Goal: Navigation & Orientation: Find specific page/section

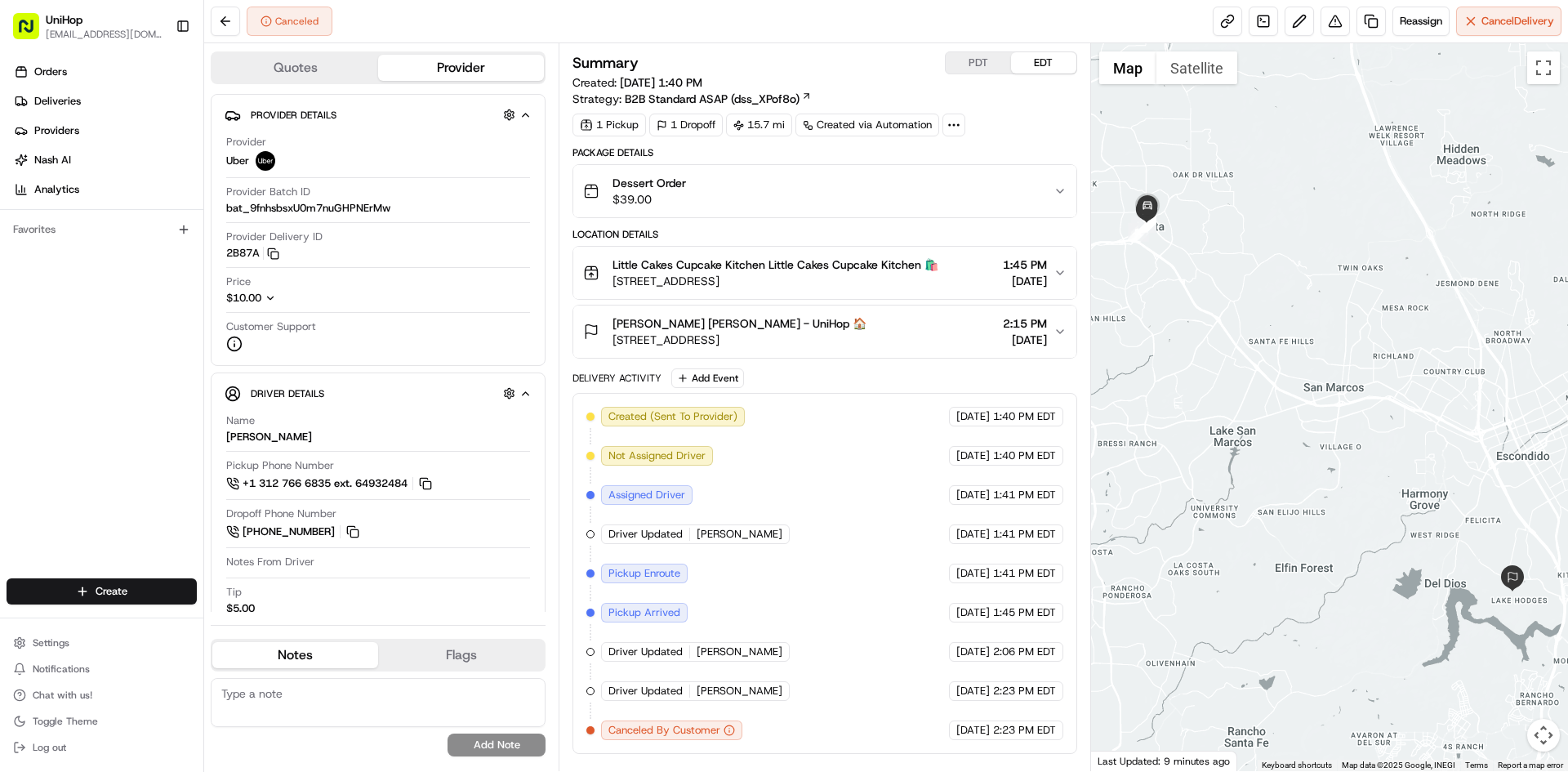
click at [839, 280] on span "30 Main St #180, Vista, CA 92083, USA" at bounding box center [774, 281] width 326 height 17
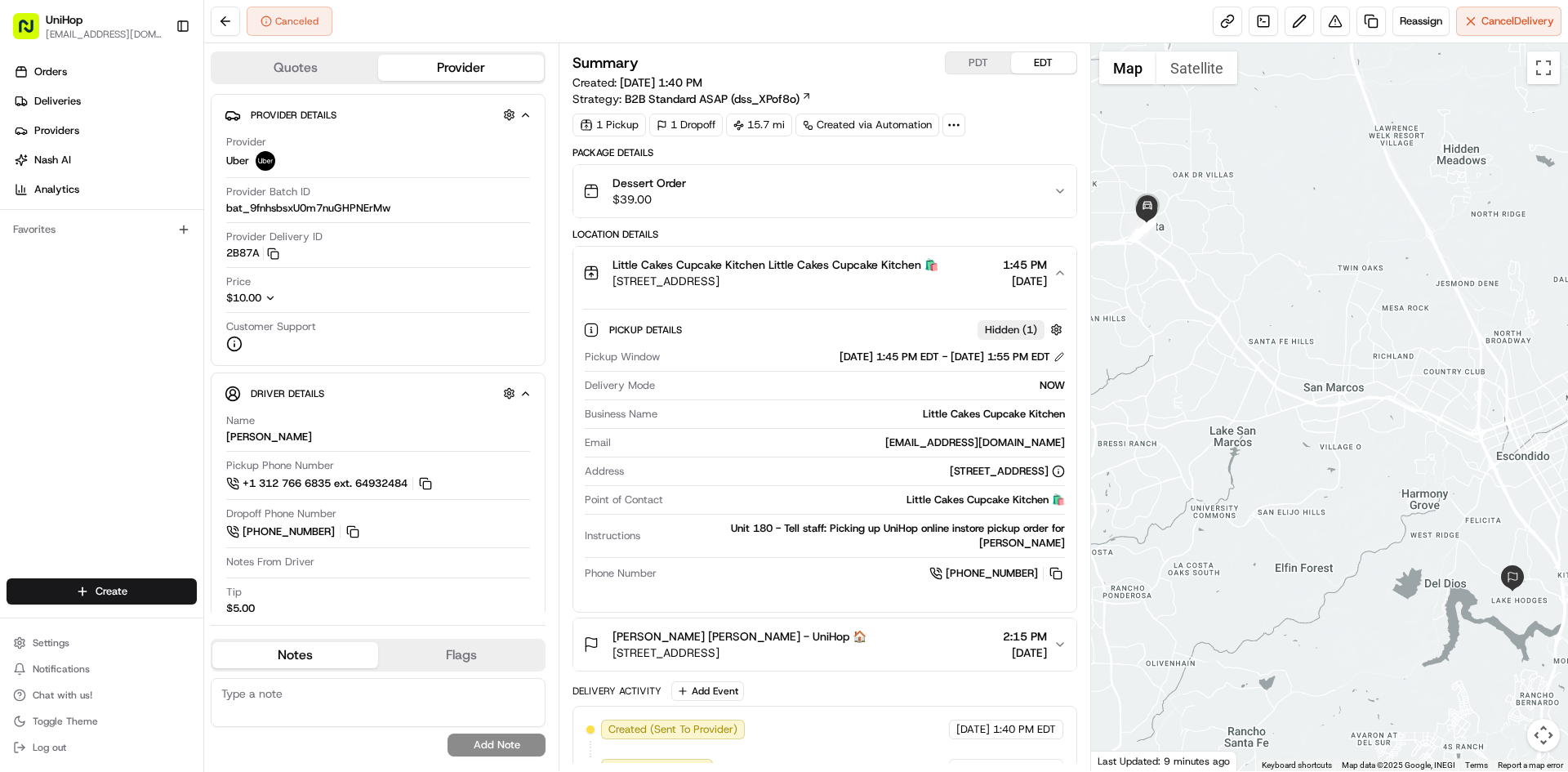
click at [839, 280] on span "30 Main St #180, Vista, CA 92083, USA" at bounding box center [774, 281] width 326 height 17
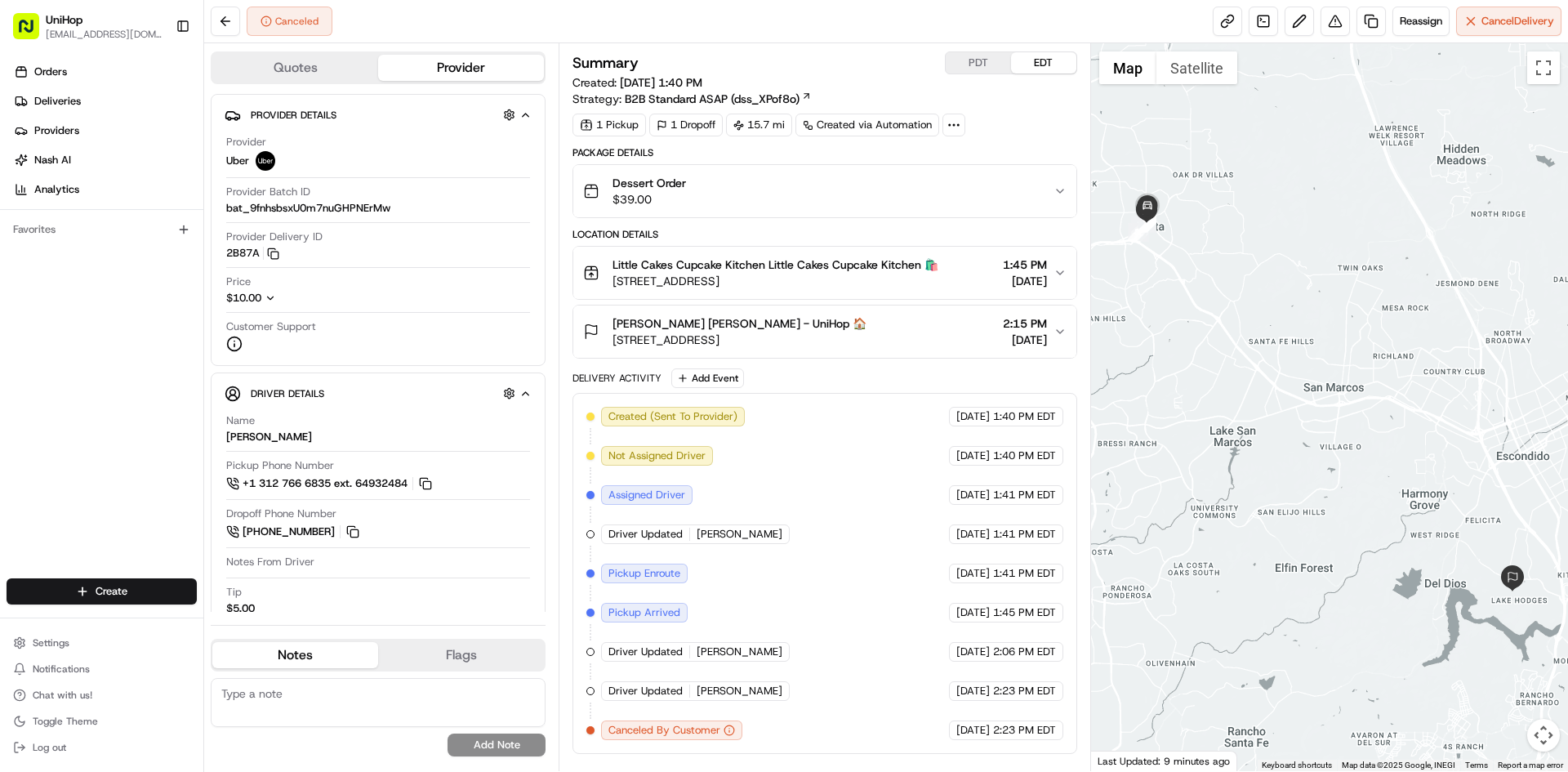
click at [97, 446] on div "Orders Deliveries Providers [PERSON_NAME] Analytics Favorites" at bounding box center [102, 321] width 204 height 536
click at [864, 292] on button "Little Cakes Cupcake Kitchen Little Cakes Cupcake Kitchen 🛍️ 30 Main St #180, V…" at bounding box center [824, 273] width 502 height 53
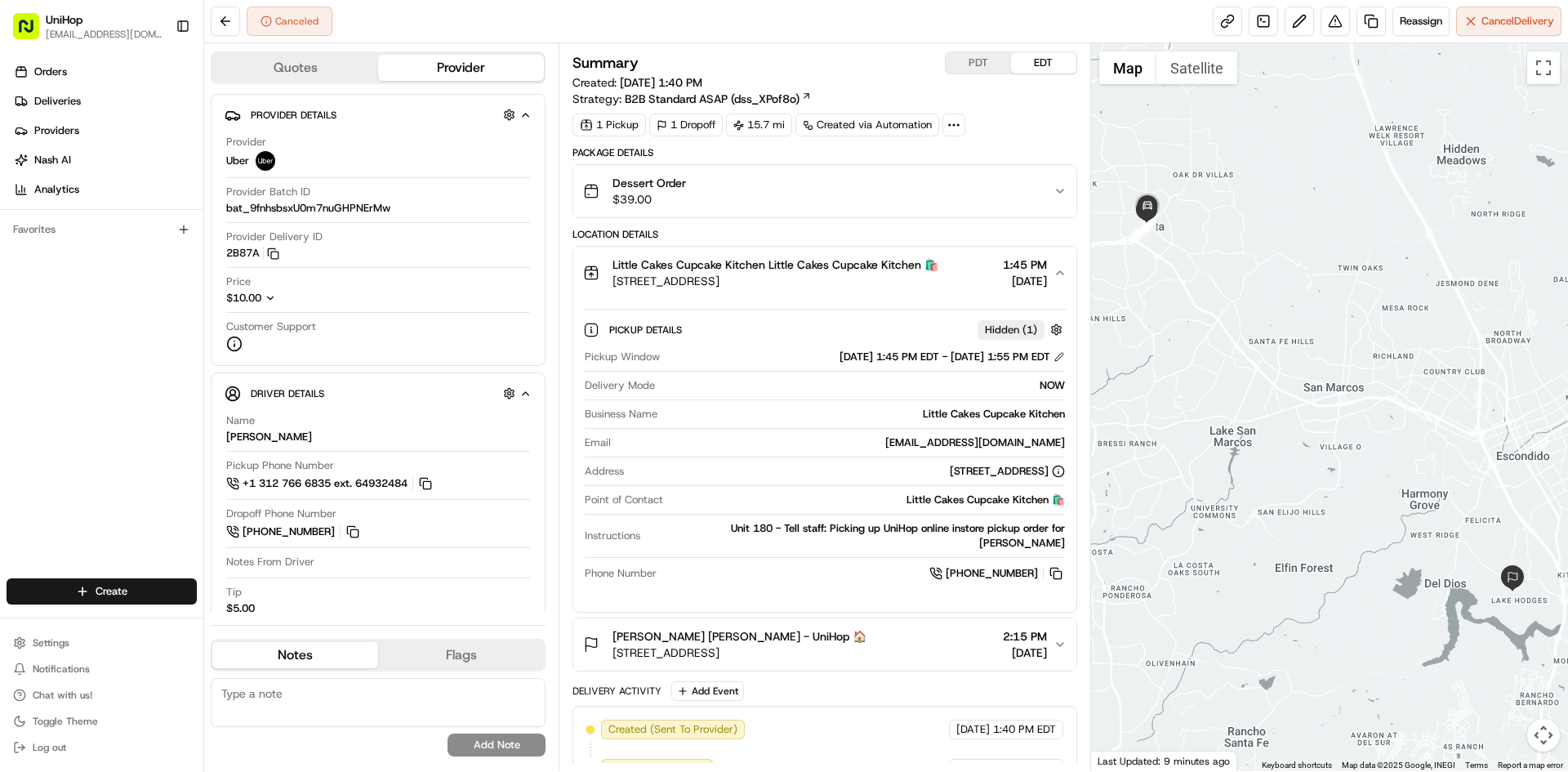
click at [864, 292] on button "Little Cakes Cupcake Kitchen Little Cakes Cupcake Kitchen 🛍️ 30 Main St #180, V…" at bounding box center [824, 273] width 502 height 53
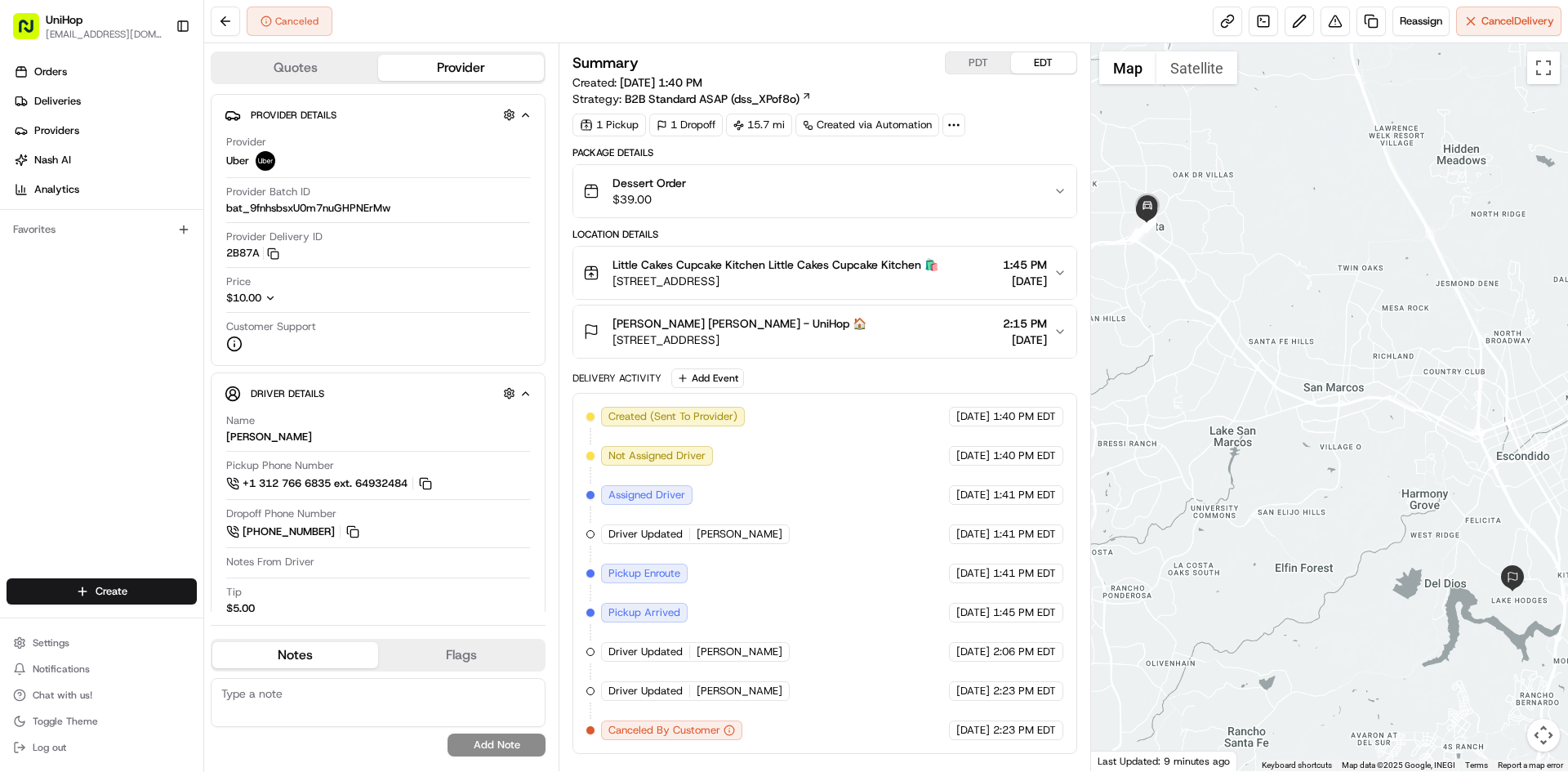
click at [864, 292] on button "Little Cakes Cupcake Kitchen Little Cakes Cupcake Kitchen 🛍️ 30 Main St #180, V…" at bounding box center [824, 273] width 502 height 53
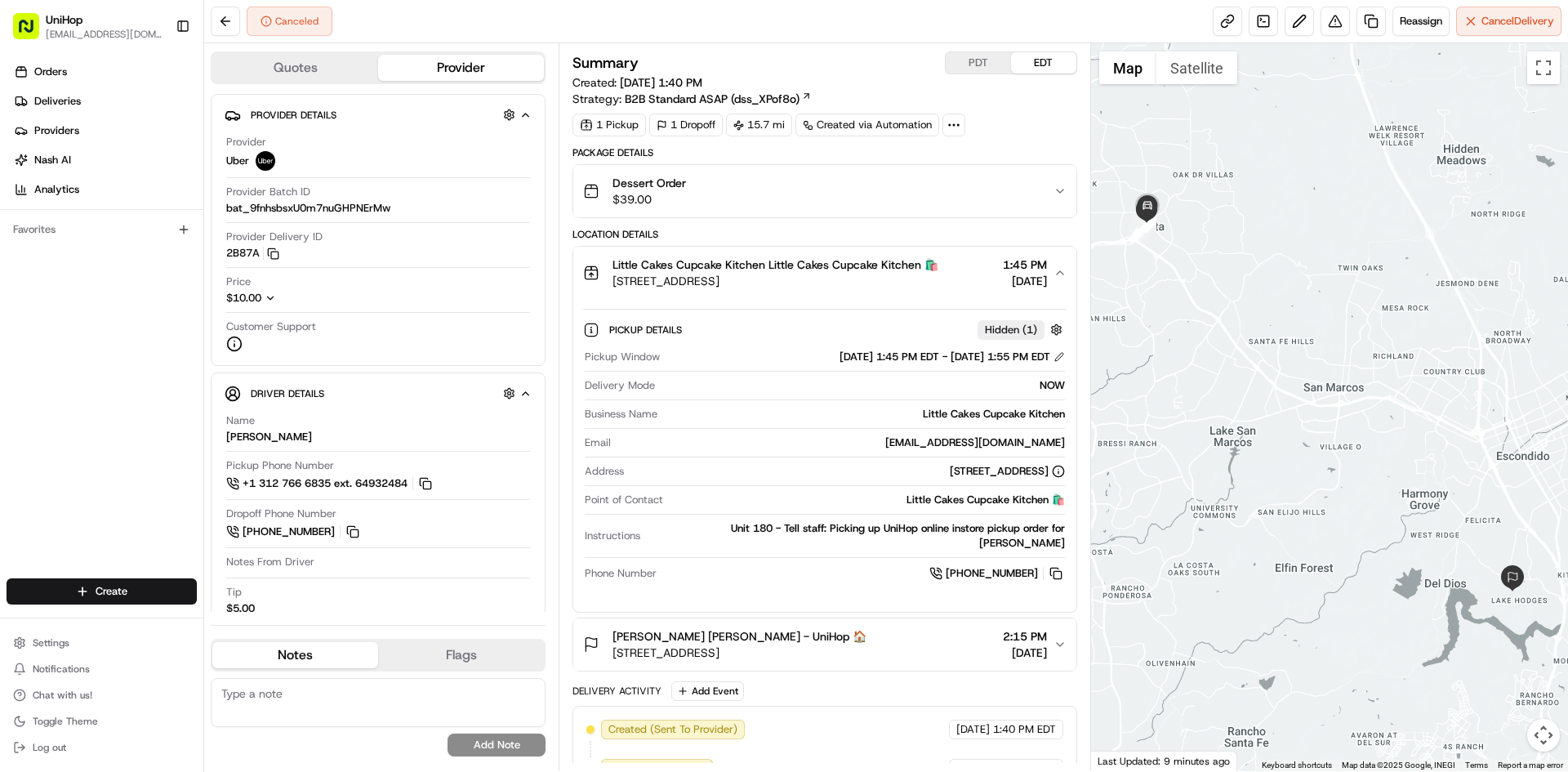
click at [860, 290] on button "Little Cakes Cupcake Kitchen Little Cakes Cupcake Kitchen 🛍️ 30 Main St #180, V…" at bounding box center [824, 273] width 502 height 53
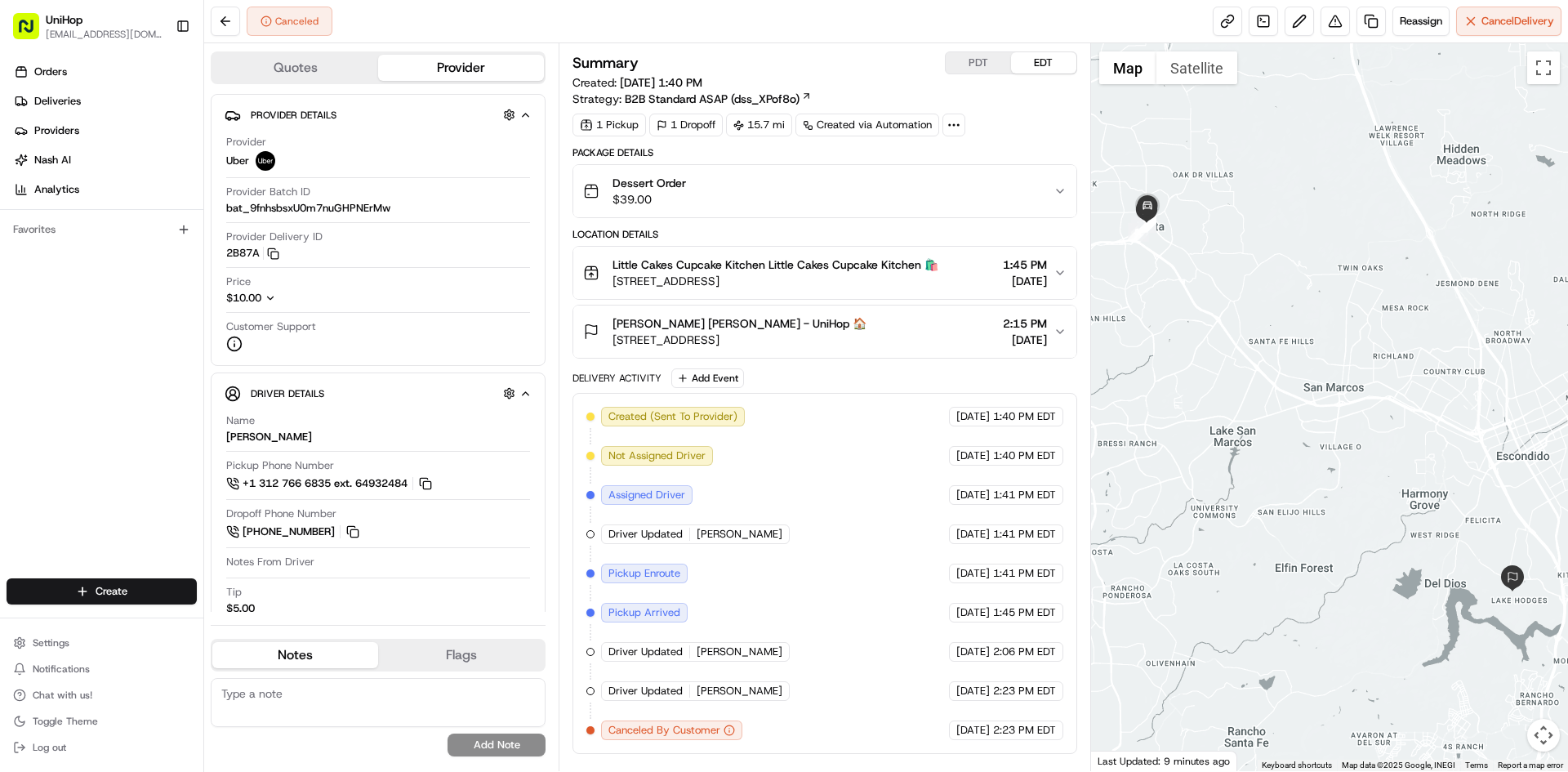
click at [879, 322] on div "Colleen Feierstein Colleen Feierstein - UniHop 🏠 1152 Via Conejo, Escondido, CA…" at bounding box center [817, 331] width 470 height 32
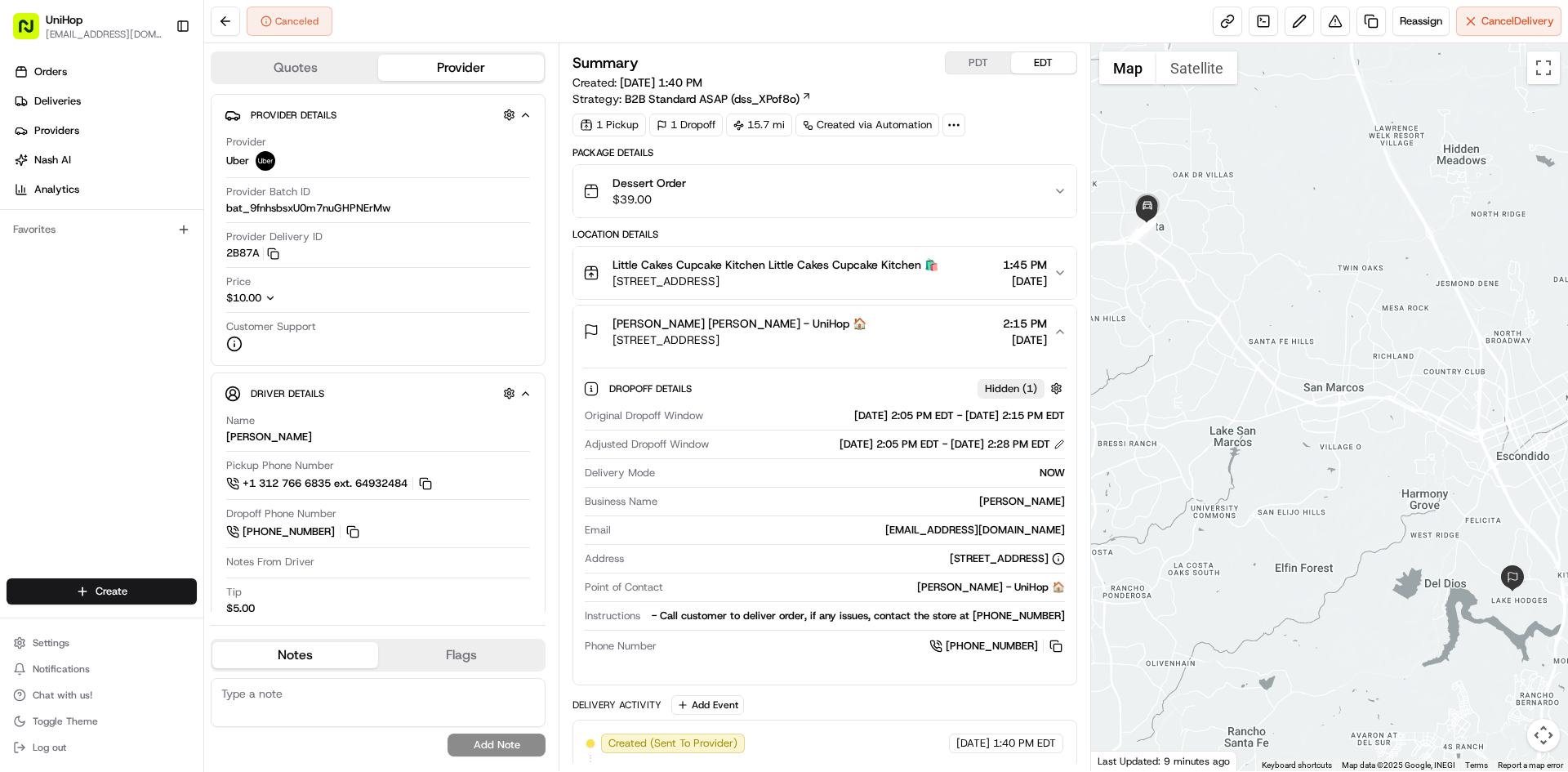
click at [880, 322] on div "Colleen Feierstein Colleen Feierstein - UniHop 🏠 1152 Via Conejo, Escondido, CA…" at bounding box center [817, 331] width 470 height 32
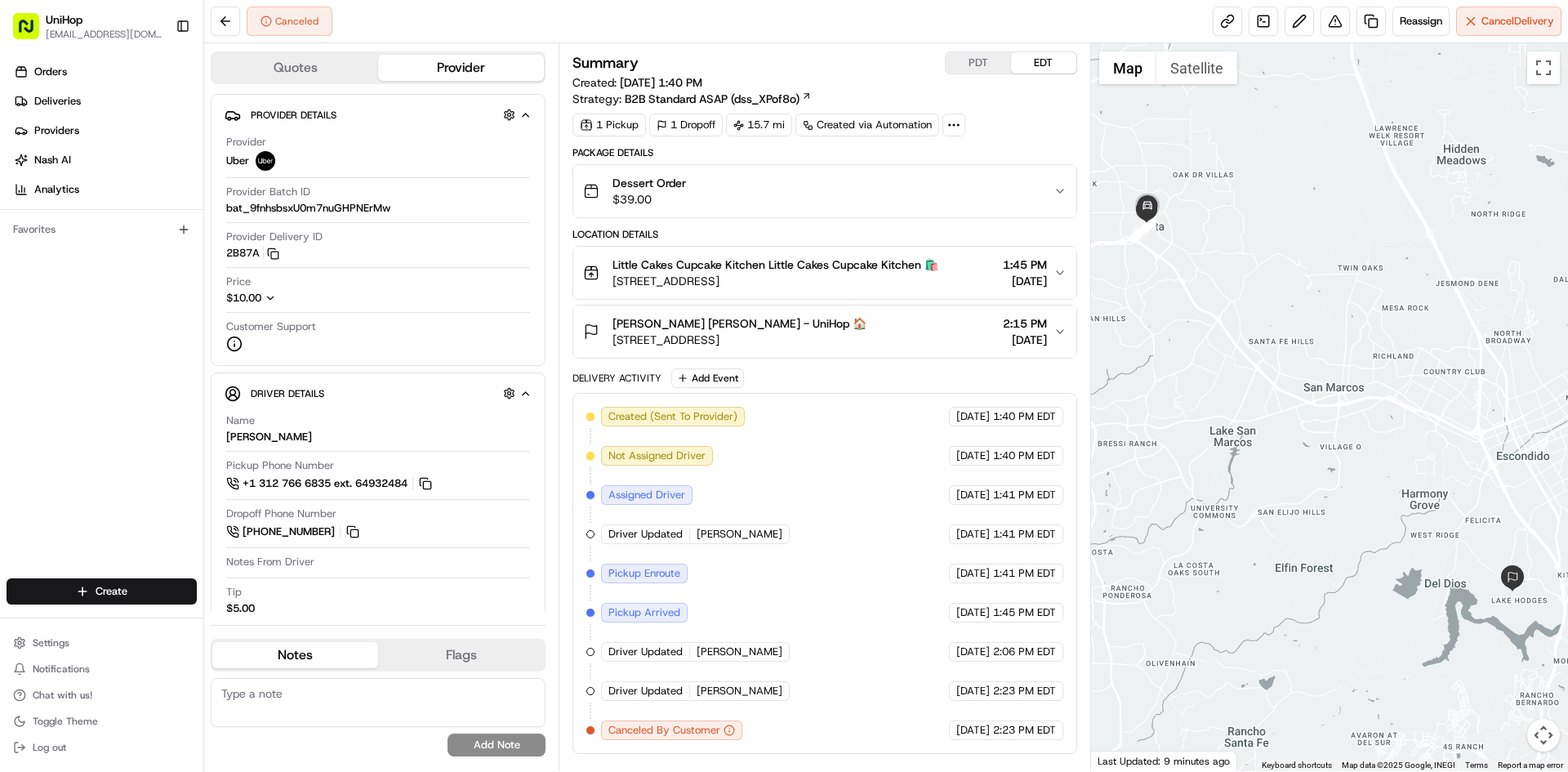
click at [886, 287] on span "30 Main St #180, Vista, CA 92083, USA" at bounding box center [774, 281] width 326 height 17
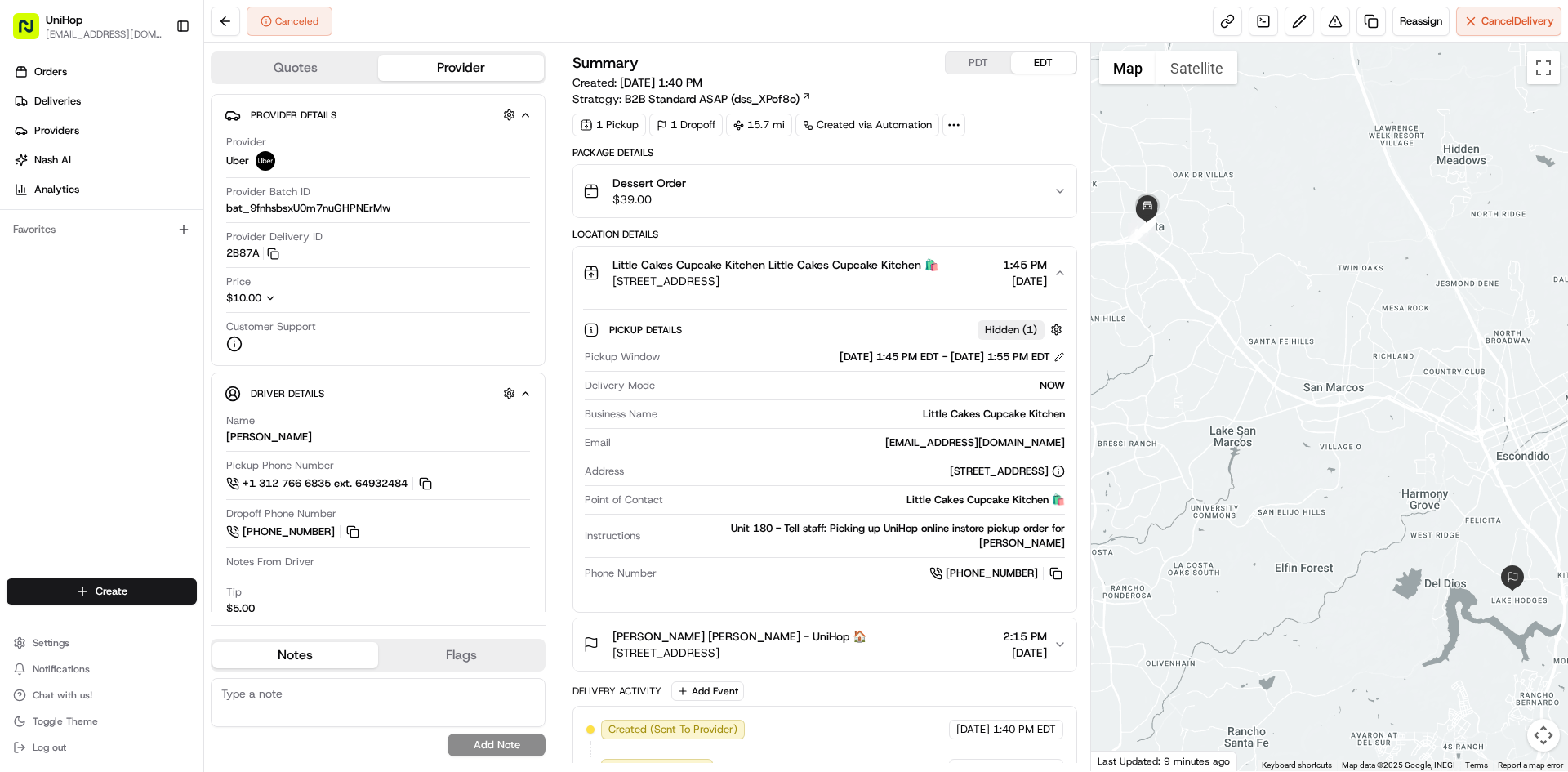
click at [889, 277] on span "30 Main St #180, Vista, CA 92083, USA" at bounding box center [774, 281] width 326 height 17
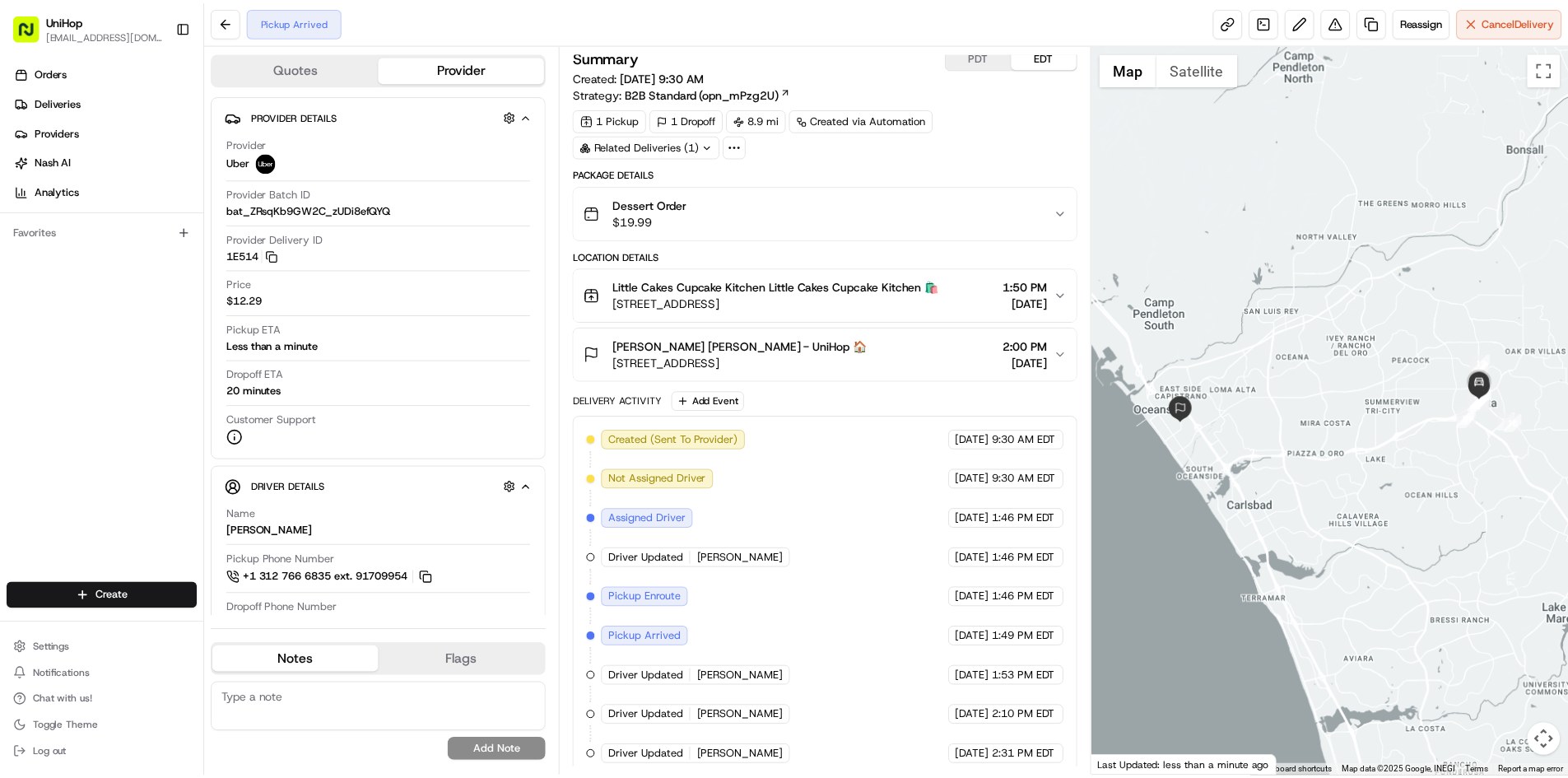
scroll to position [18, 0]
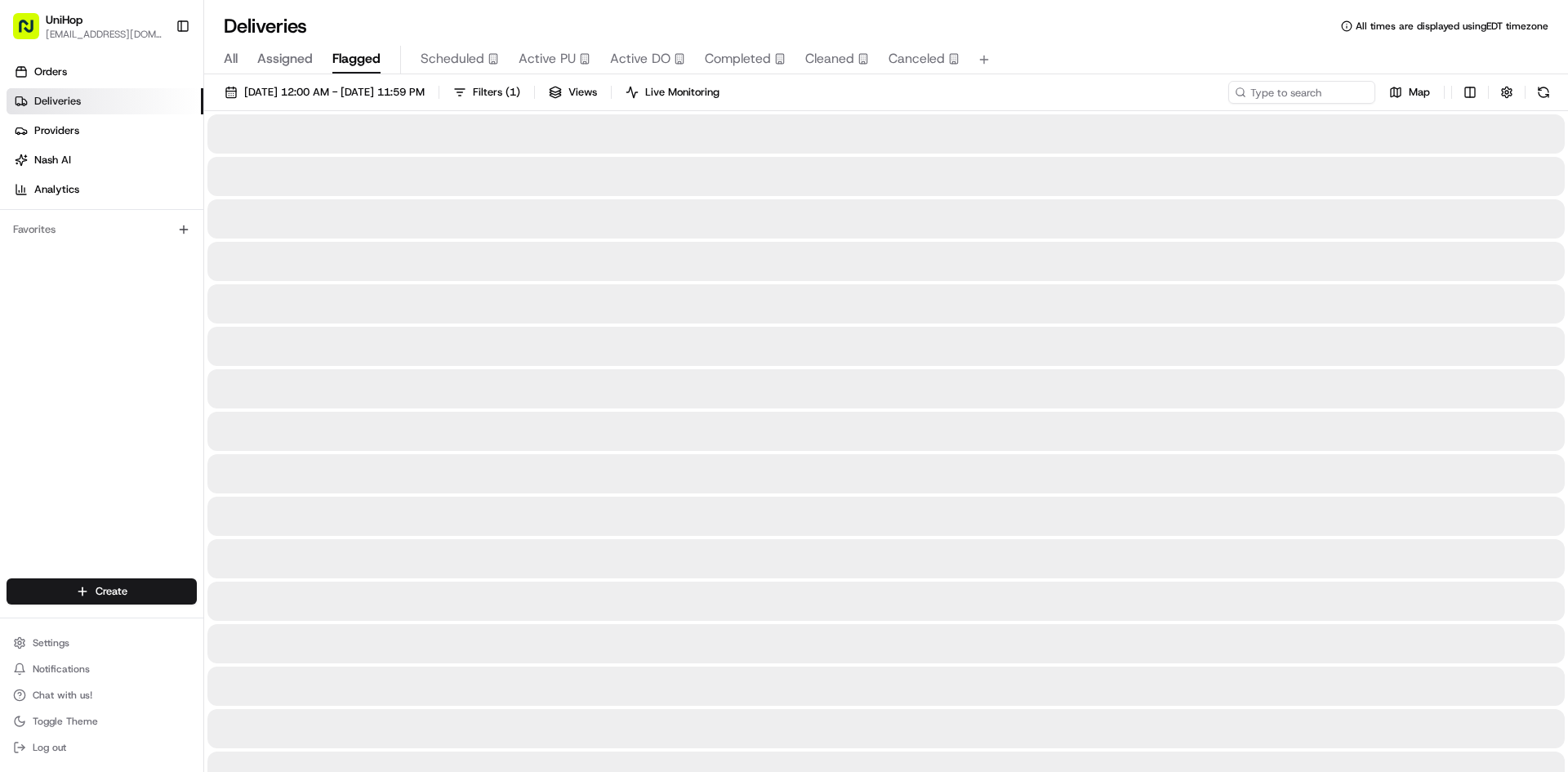
click at [15, 409] on div "Orders Deliveries Providers Nash AI Analytics Favorites" at bounding box center [102, 321] width 204 height 536
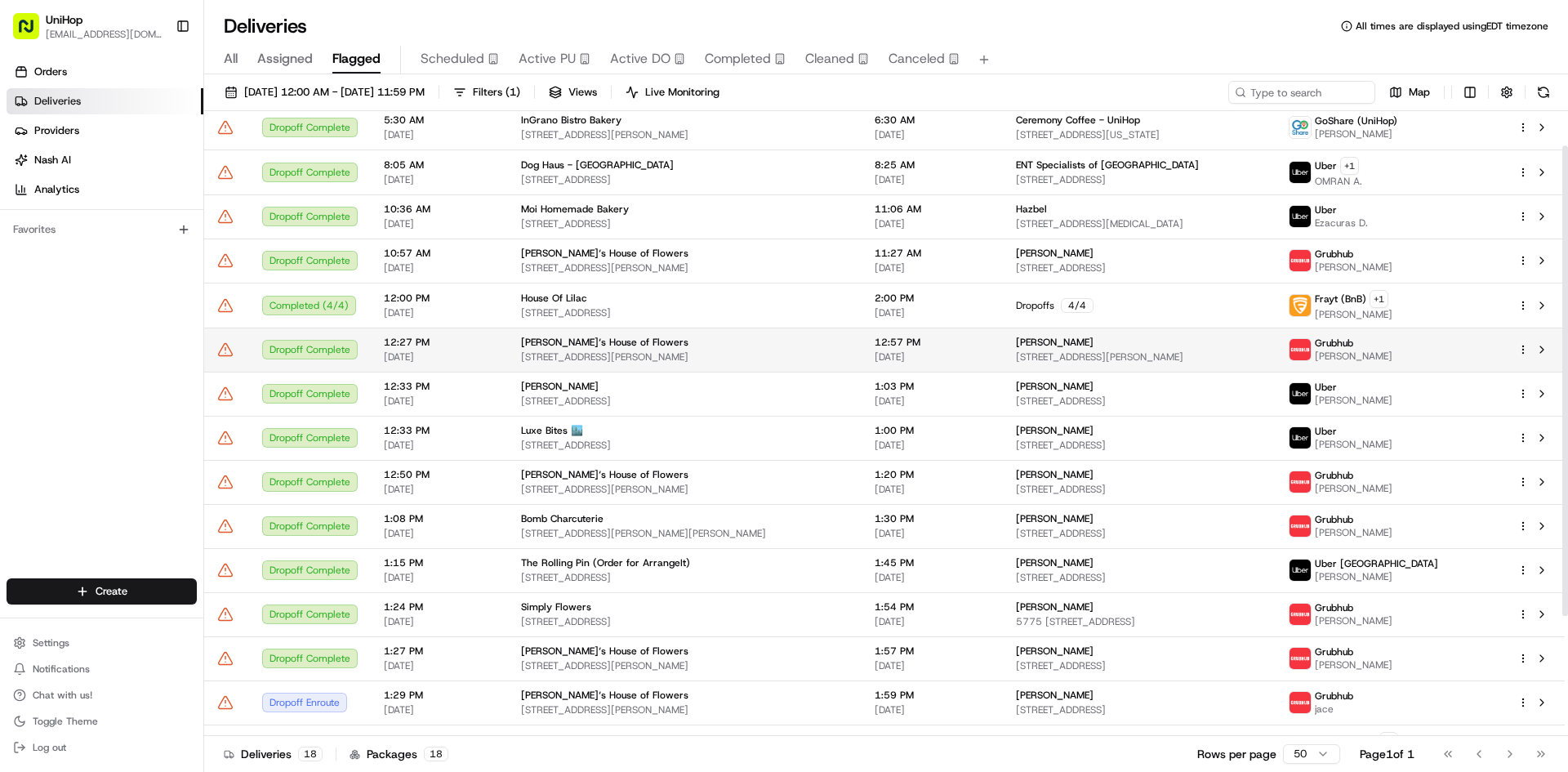
scroll to position [205, 0]
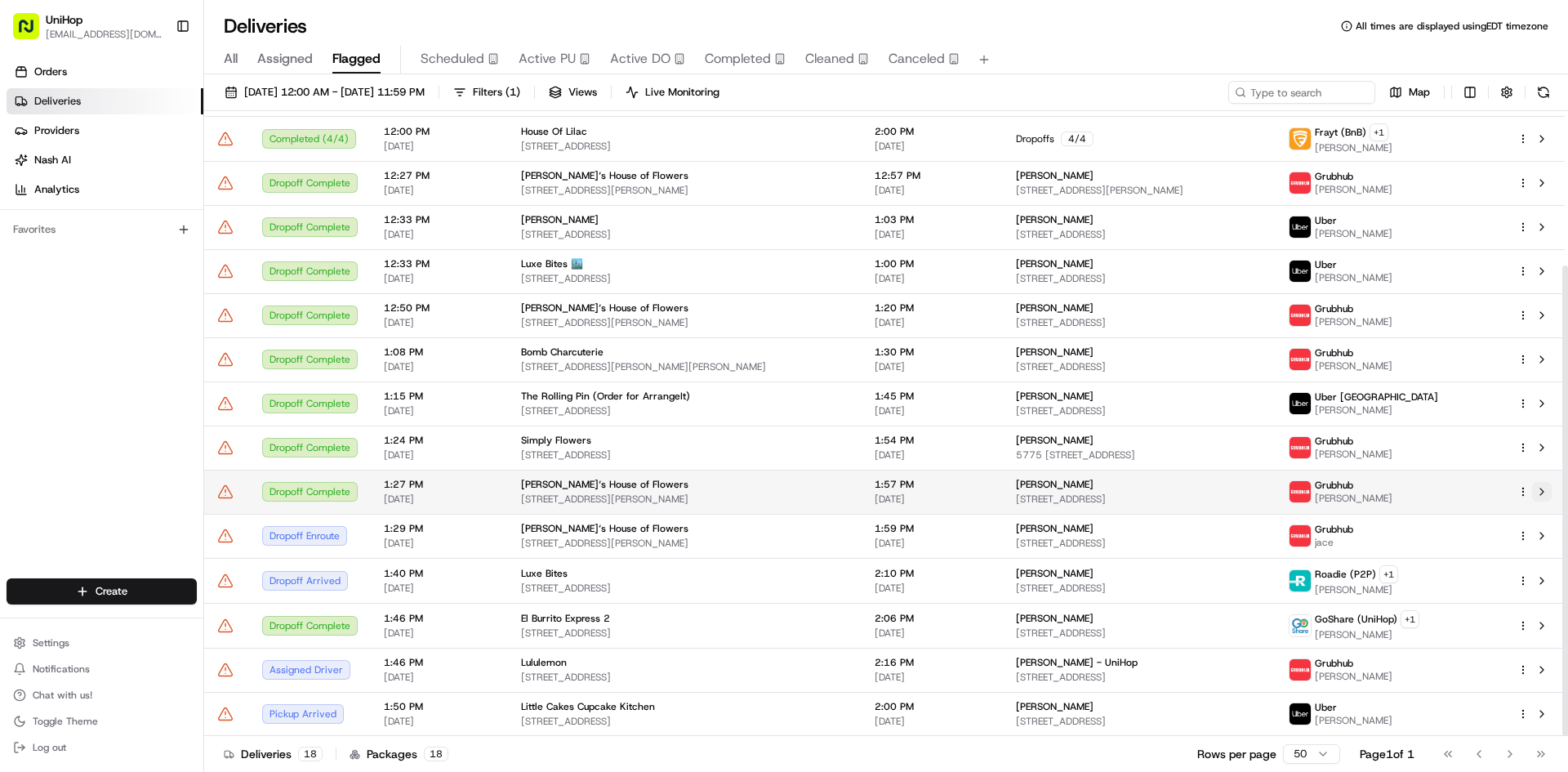
click at [1544, 494] on button at bounding box center [1542, 492] width 19 height 19
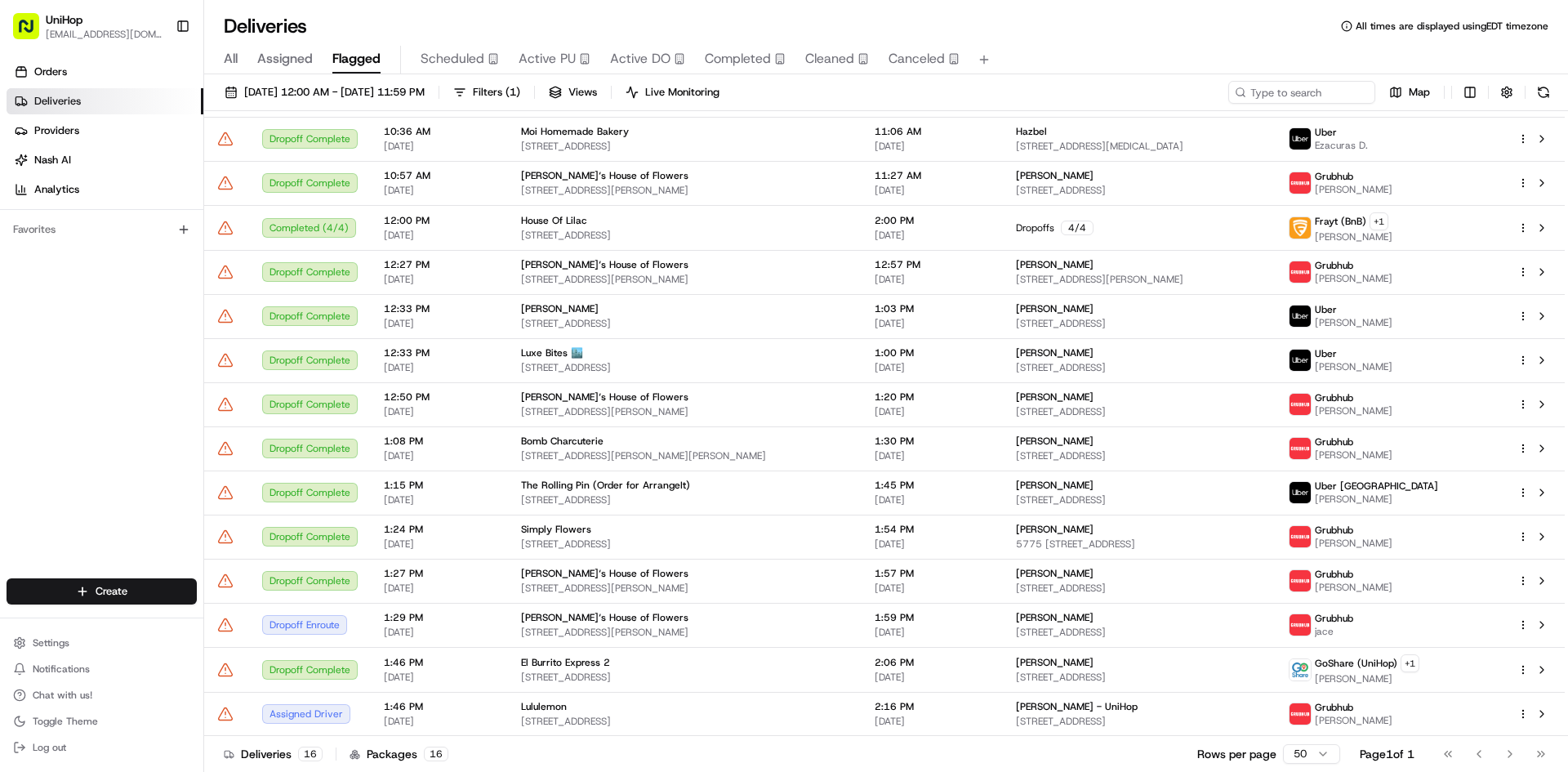
scroll to position [116, 0]
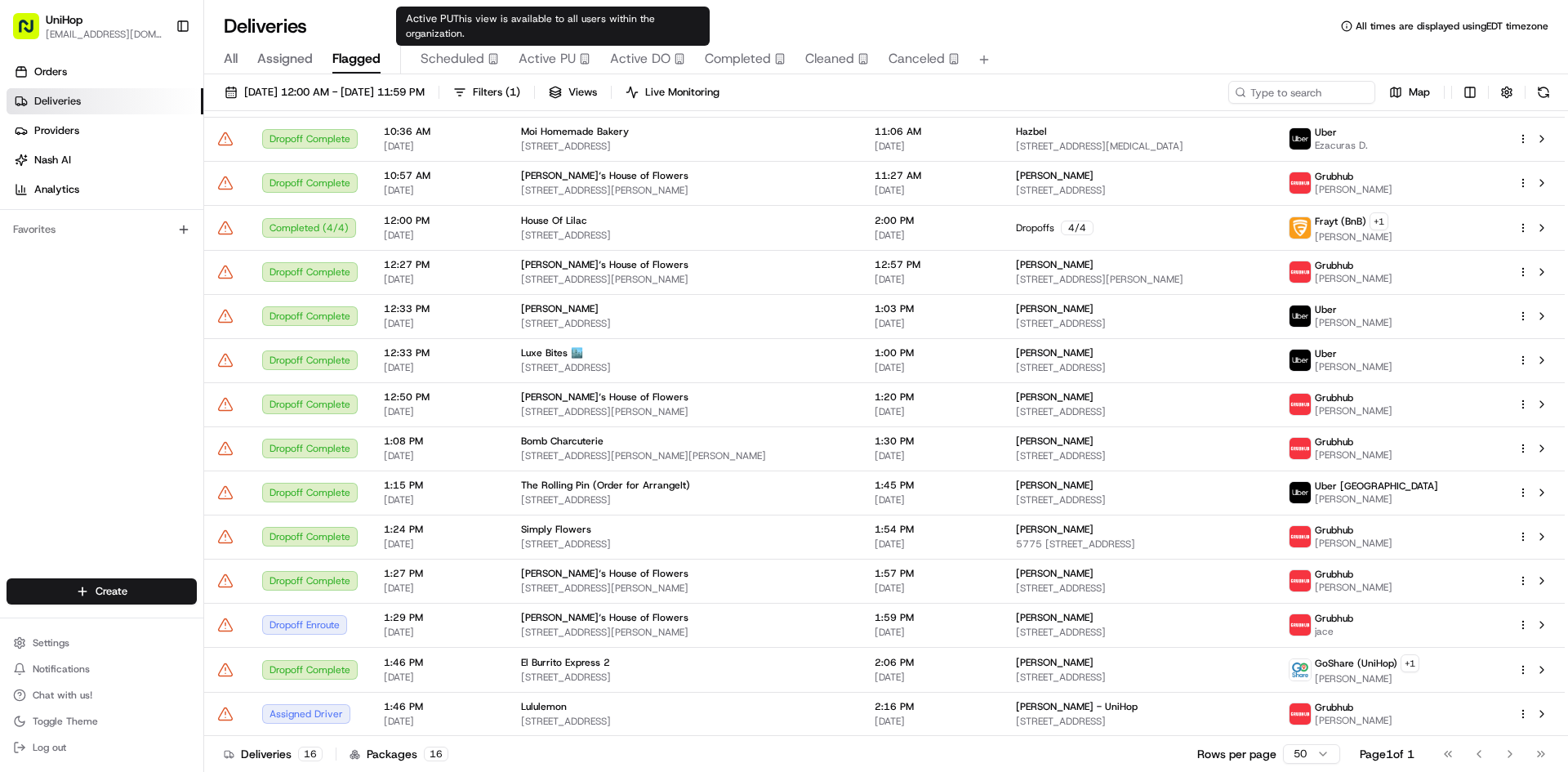
click at [551, 53] on span "Active PU" at bounding box center [547, 59] width 57 height 19
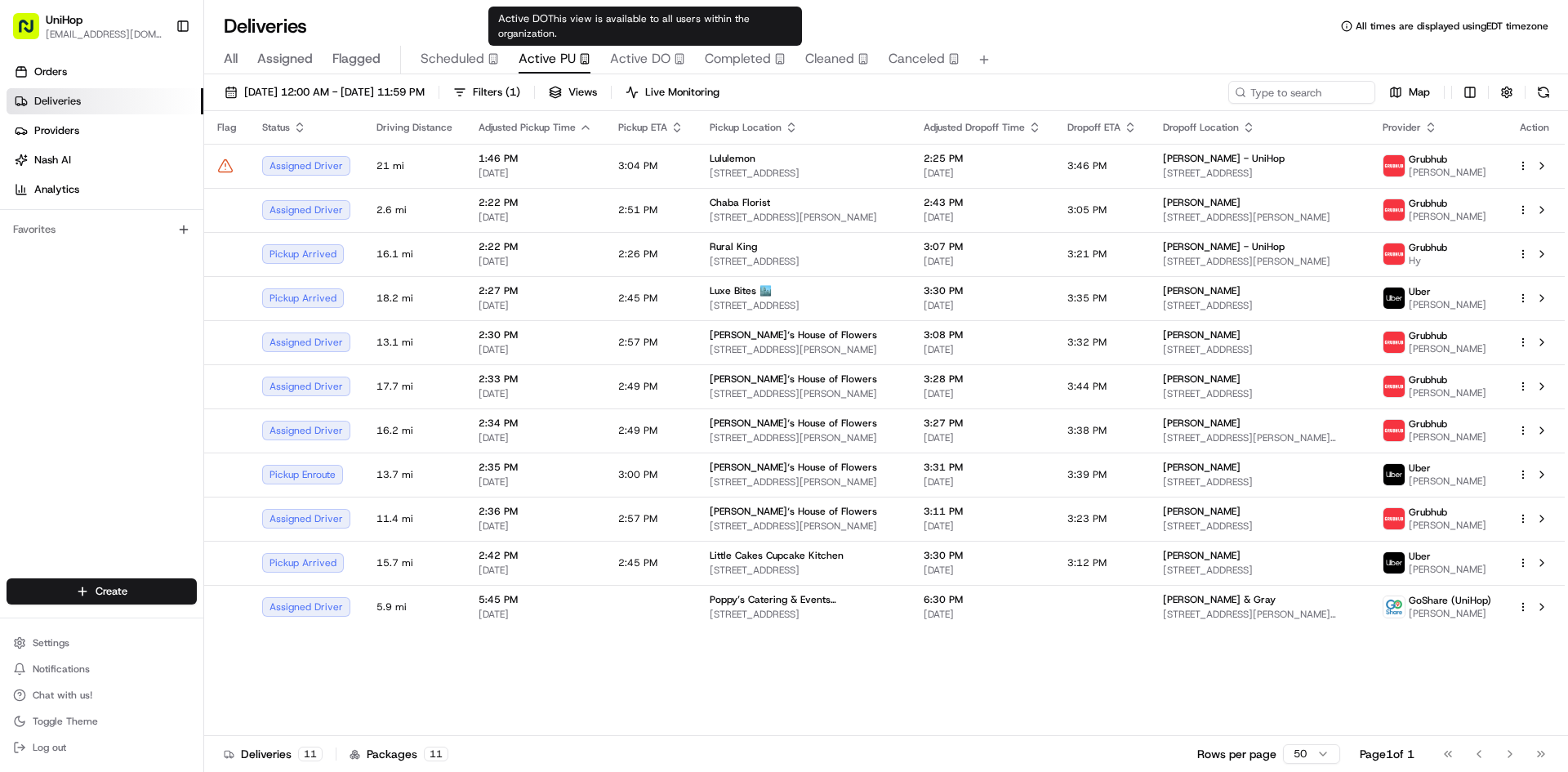
click at [641, 61] on span "Active DO" at bounding box center [640, 59] width 61 height 19
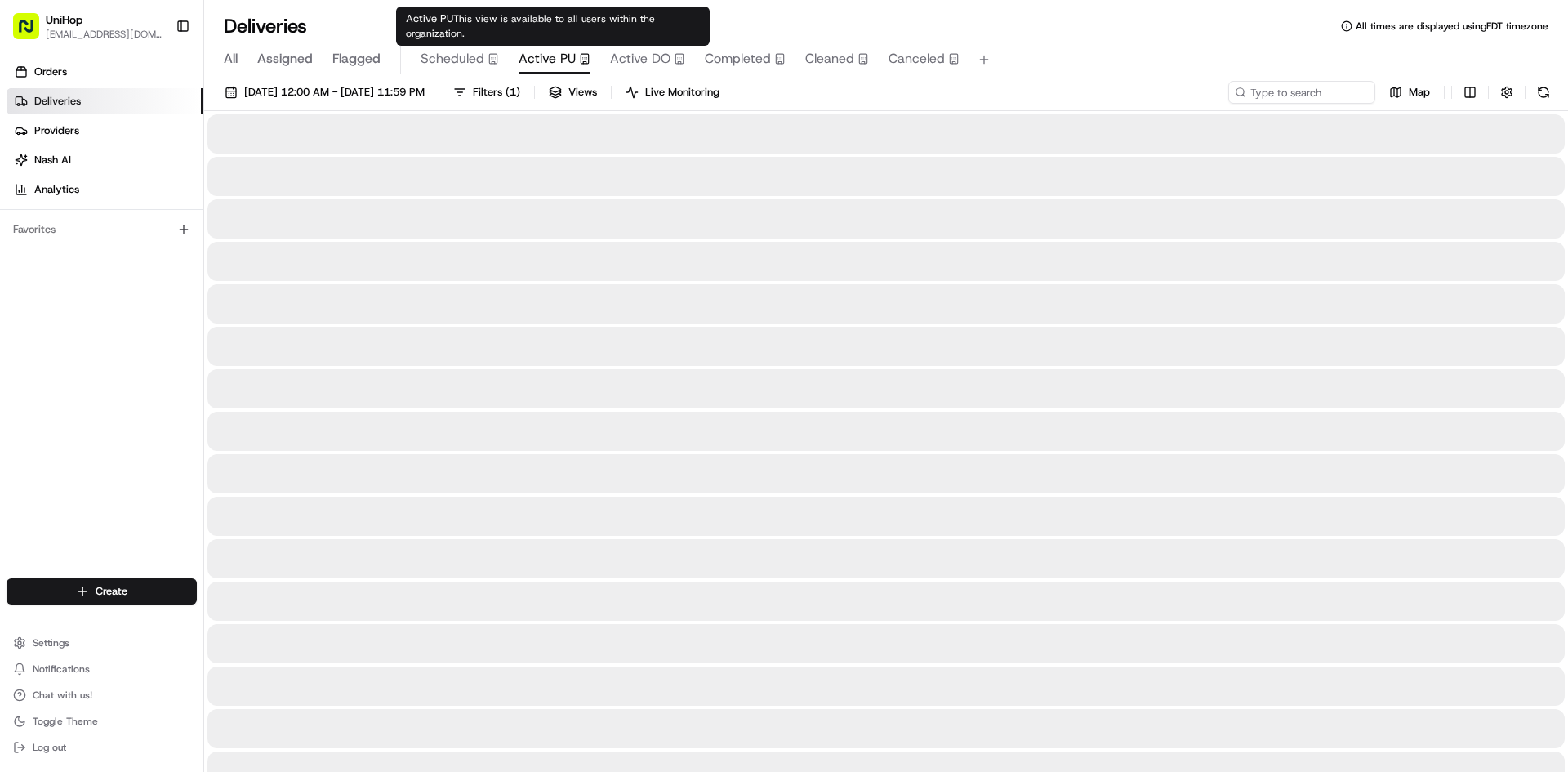
click at [579, 61] on icon "button" at bounding box center [584, 58] width 11 height 11
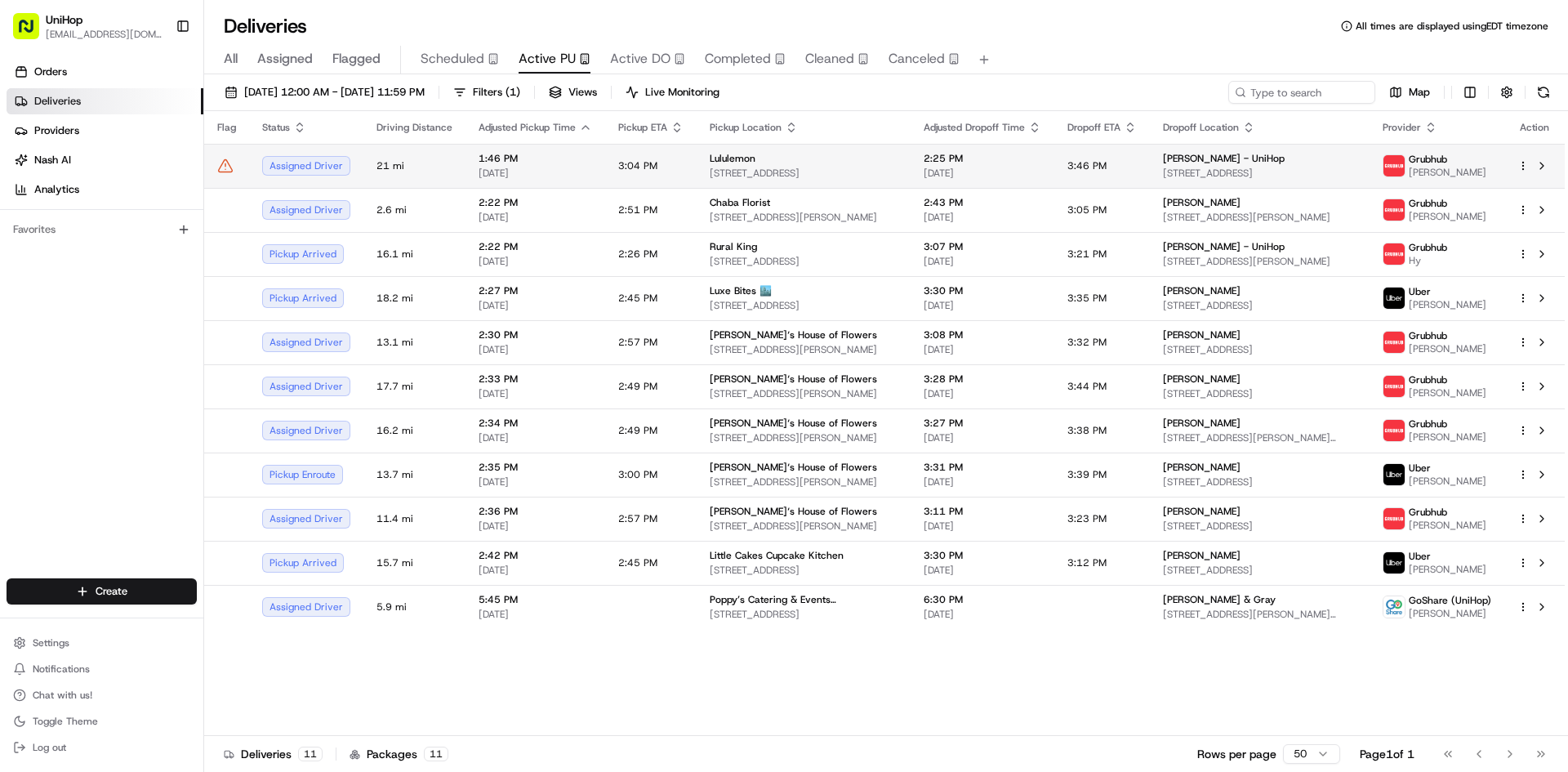
click at [1213, 183] on td "Mariah Menendez - UniHop 150 2nd Ave N, St. Petersburg, FL 33701, USA" at bounding box center [1259, 166] width 219 height 44
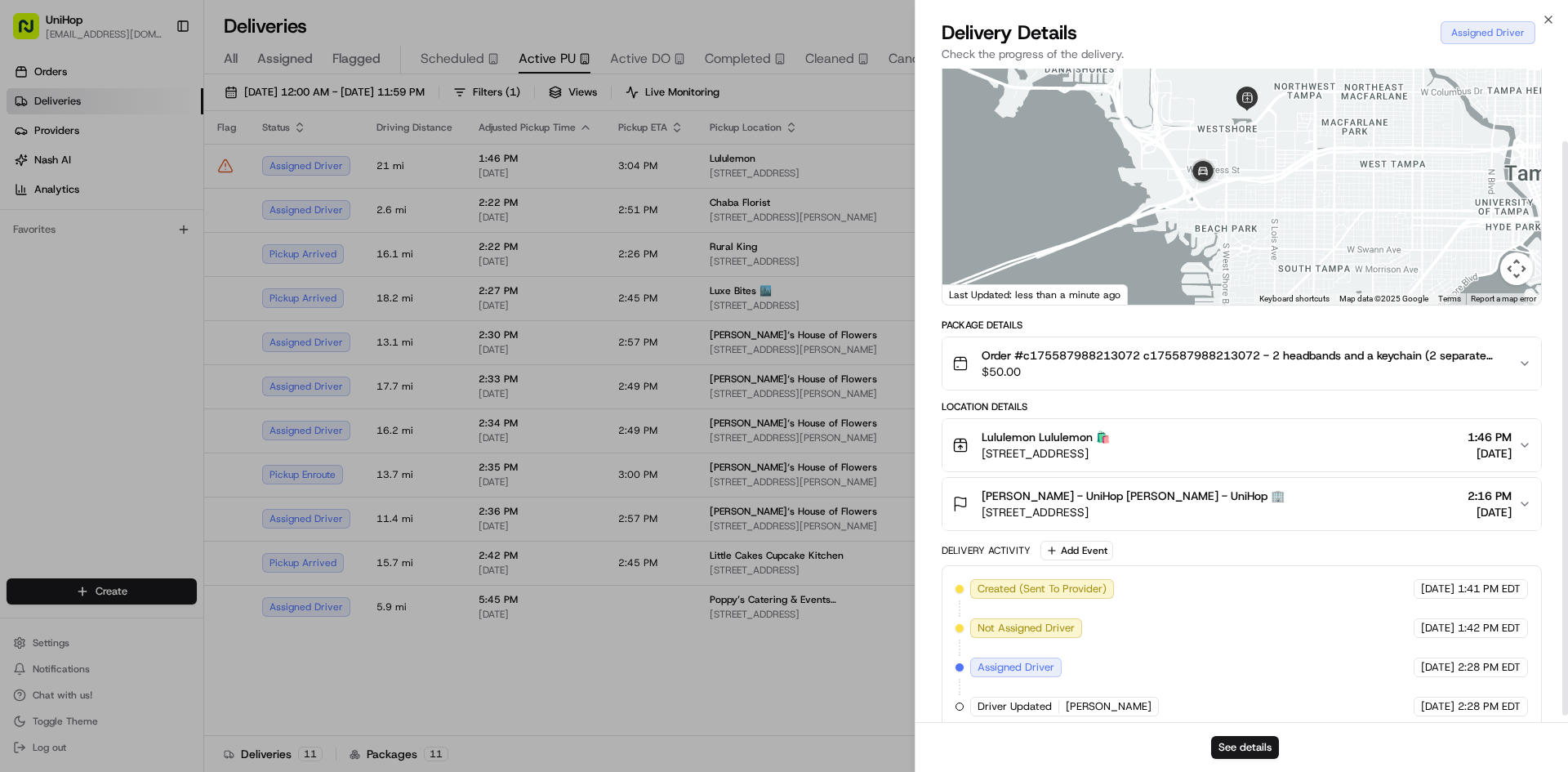
scroll to position [90, 0]
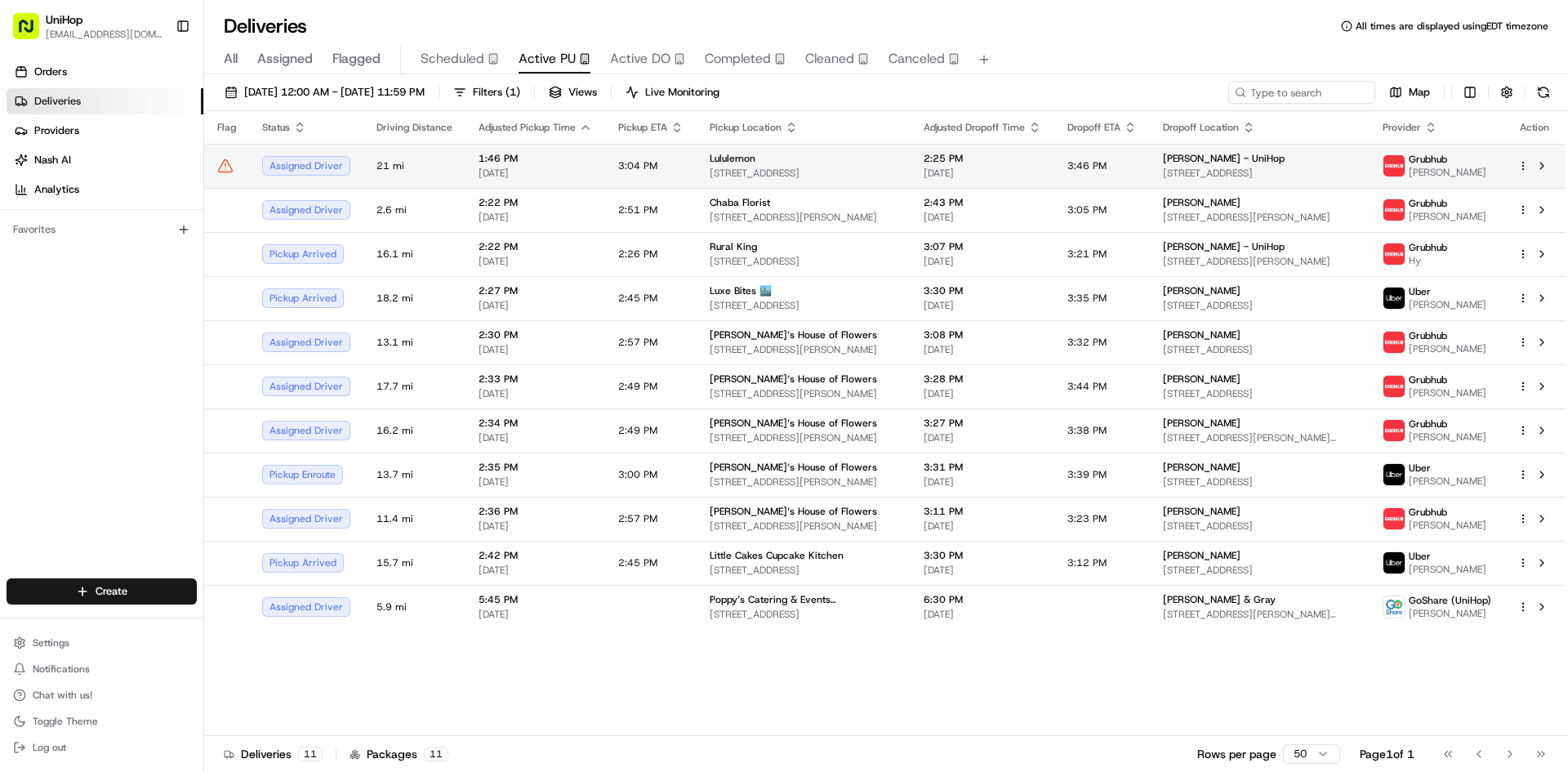
click at [1538, 170] on button at bounding box center [1542, 166] width 19 height 19
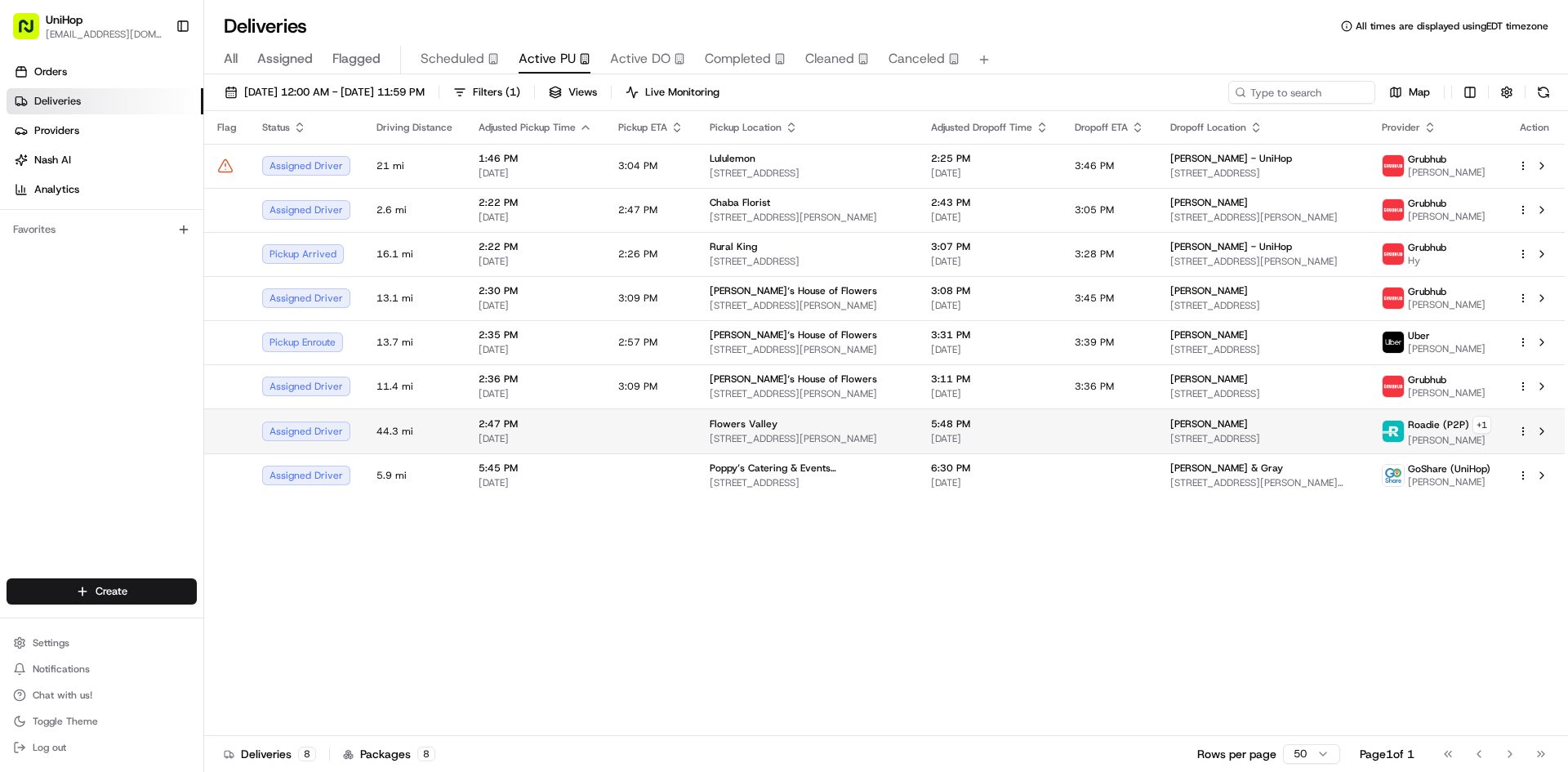
click at [593, 427] on td "2:47 PM Aug 22 2025" at bounding box center [535, 430] width 140 height 45
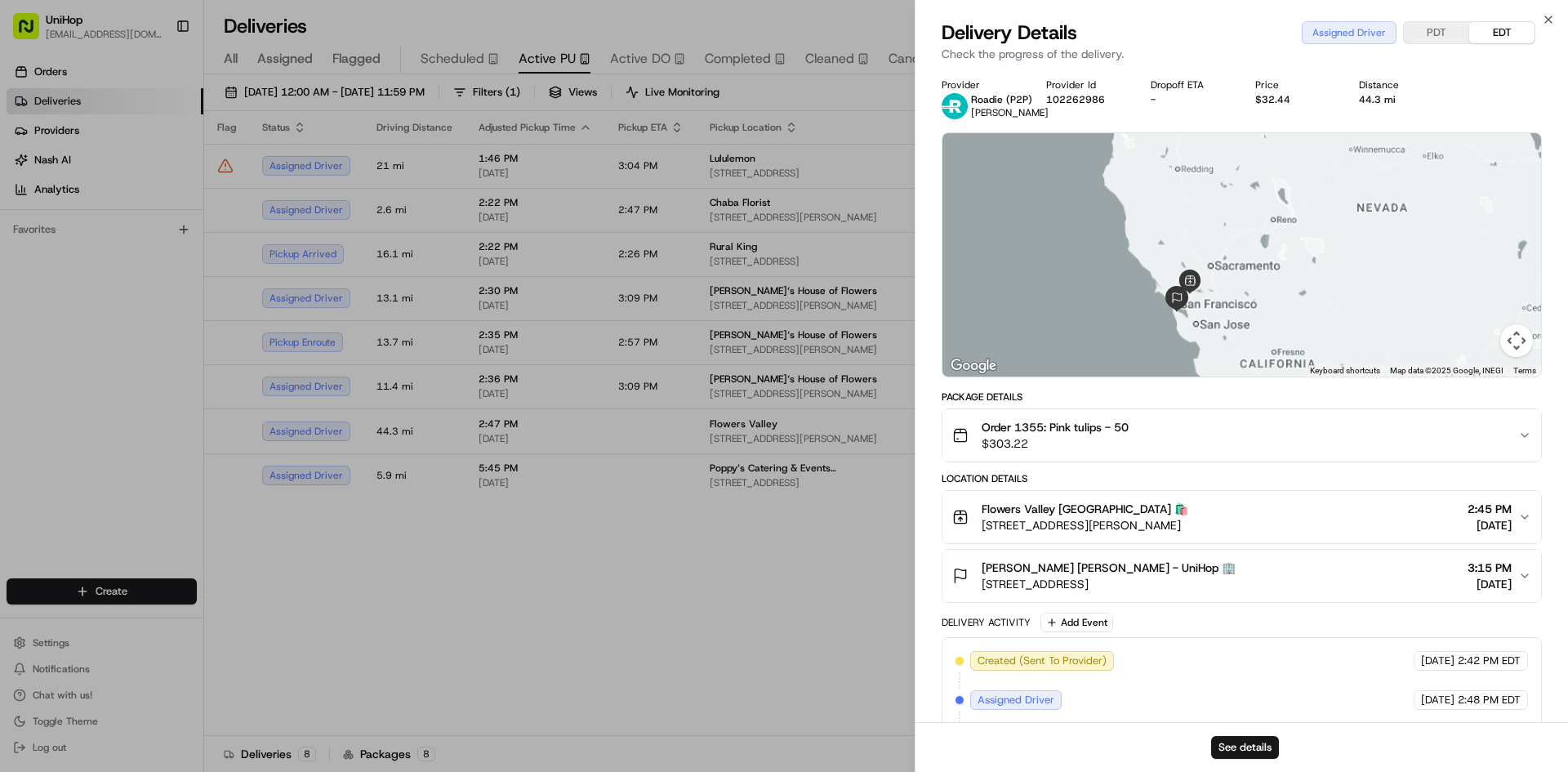
drag, startPoint x: 1248, startPoint y: 301, endPoint x: 1177, endPoint y: 317, distance: 72.8
click at [1201, 306] on div at bounding box center [1241, 255] width 599 height 243
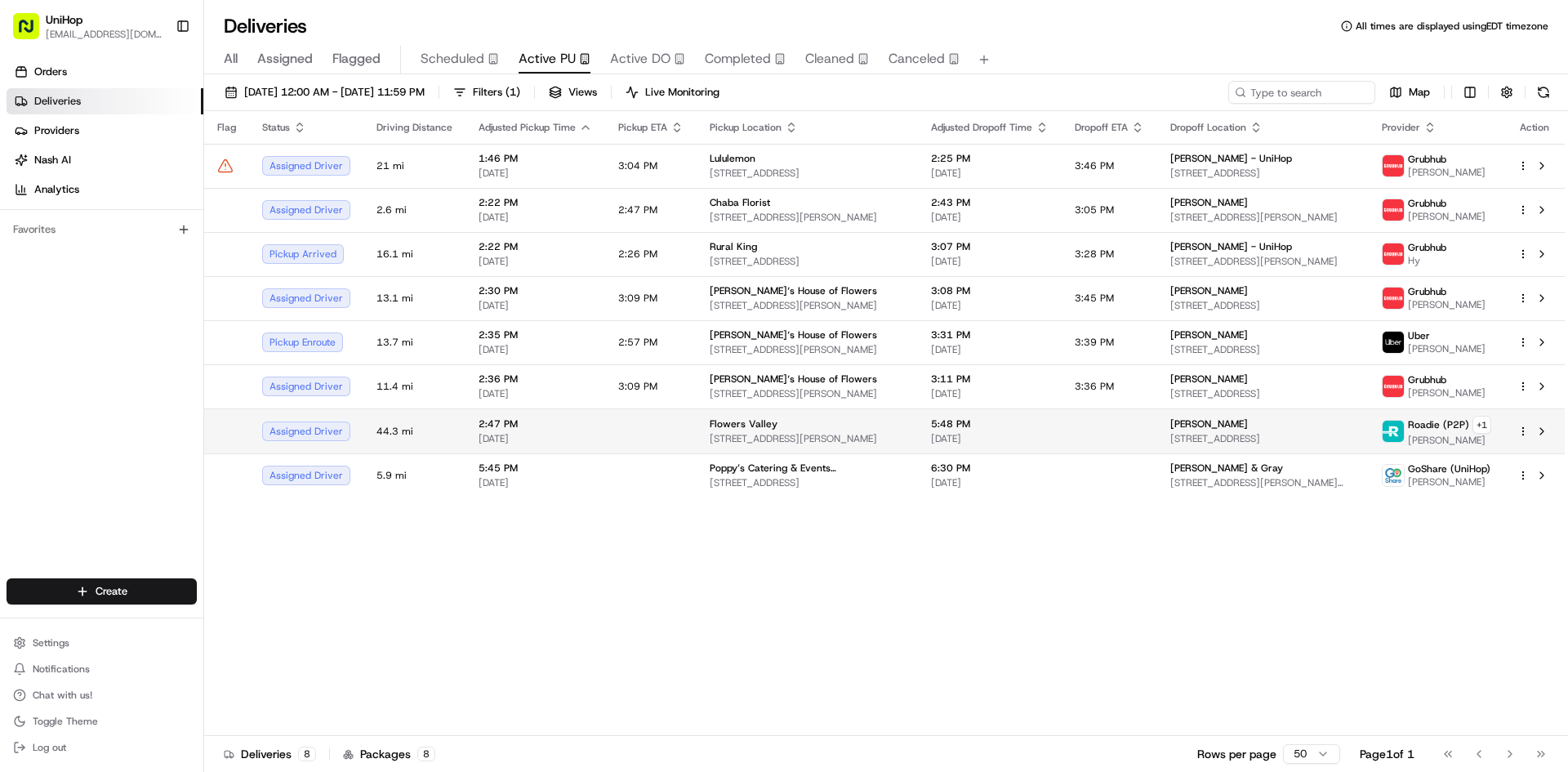
click at [1356, 437] on td "Narina Khalafyan 1410 Millbrae Ave, Millbrae, CA 94030, USA" at bounding box center [1262, 430] width 212 height 45
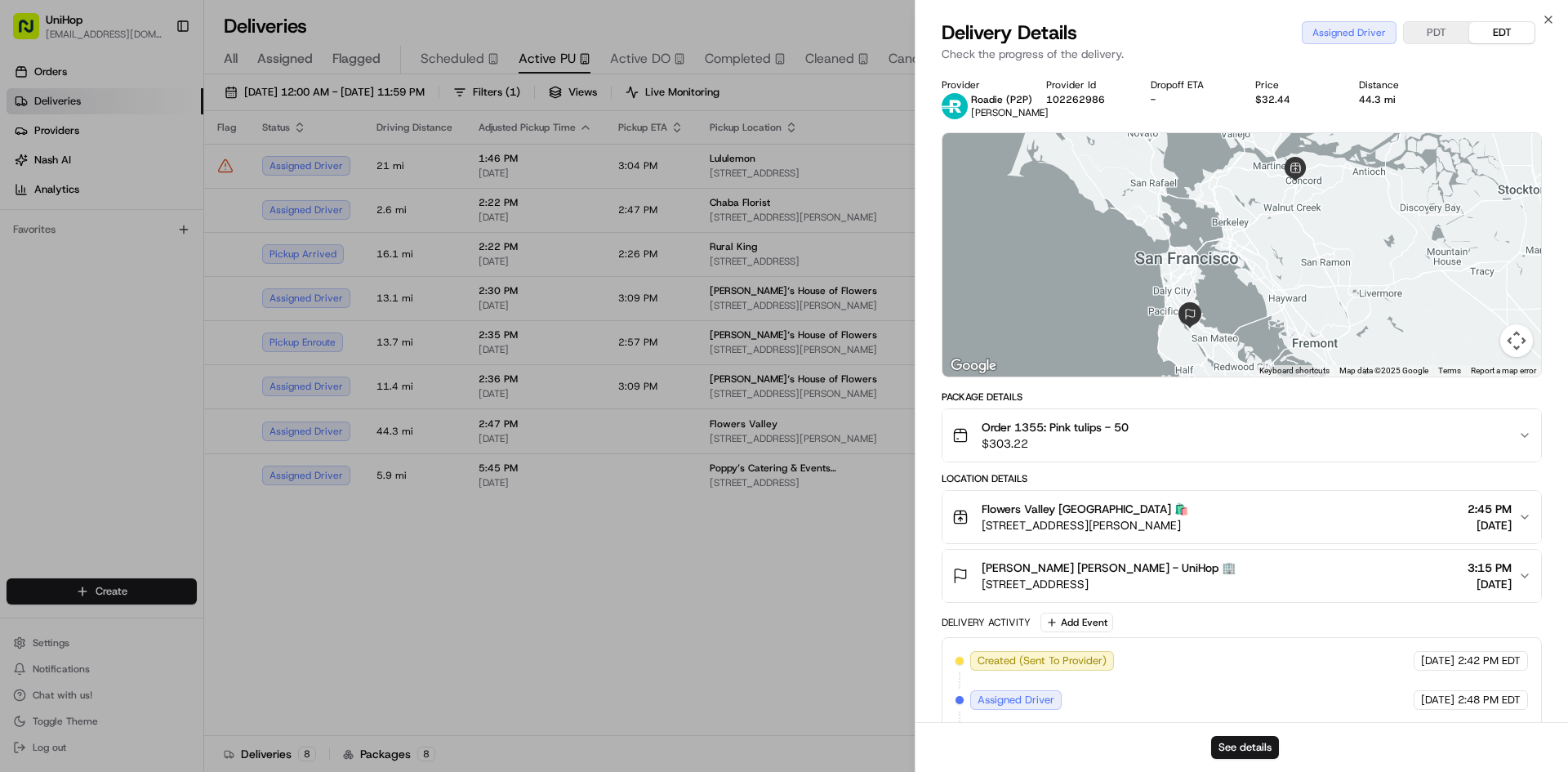
drag, startPoint x: 1016, startPoint y: 527, endPoint x: 1224, endPoint y: 530, distance: 208.0
click at [1188, 530] on span "1170 Burnett Ave Suite E, Concord, CA 94520, USA" at bounding box center [1084, 525] width 206 height 17
copy span "Burnett Ave Suite E, Concord, CA 94520"
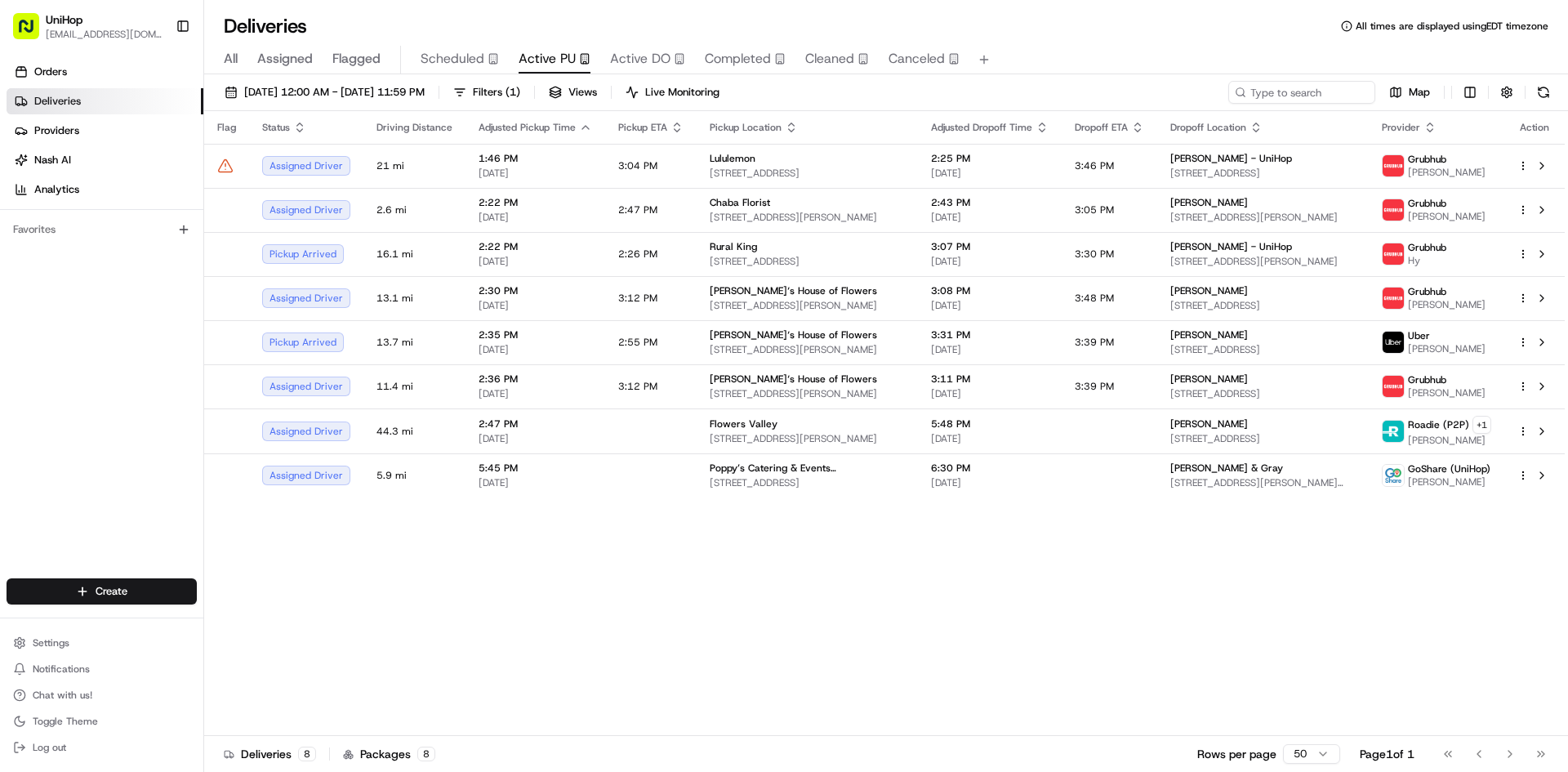
click at [376, 566] on div "Flag Status Driving Distance Adjusted Pickup Time Pickup ETA Pickup Location Ad…" at bounding box center [883, 422] width 1360 height 624
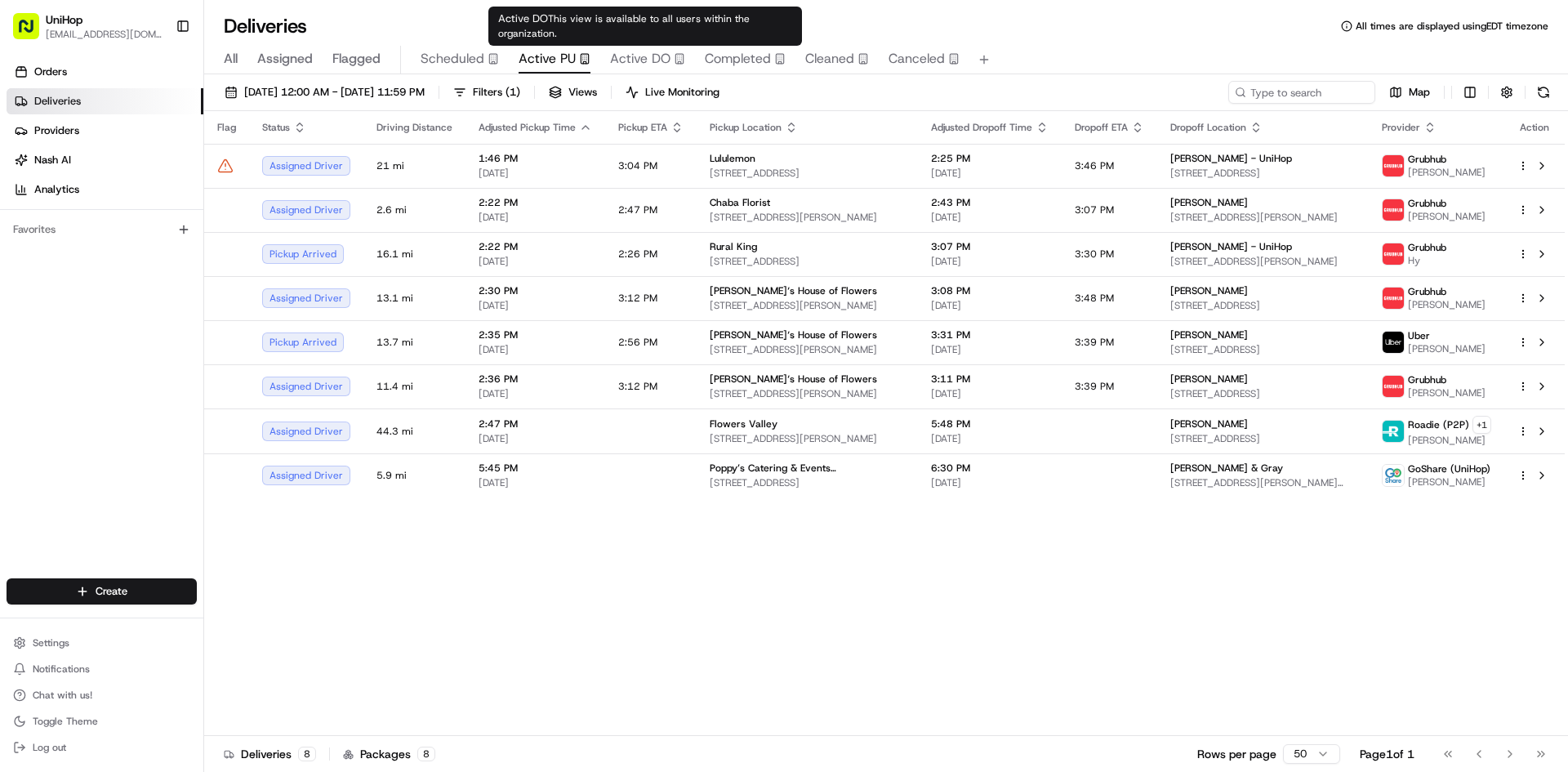
click at [623, 69] on button "Active DO" at bounding box center [648, 60] width 76 height 28
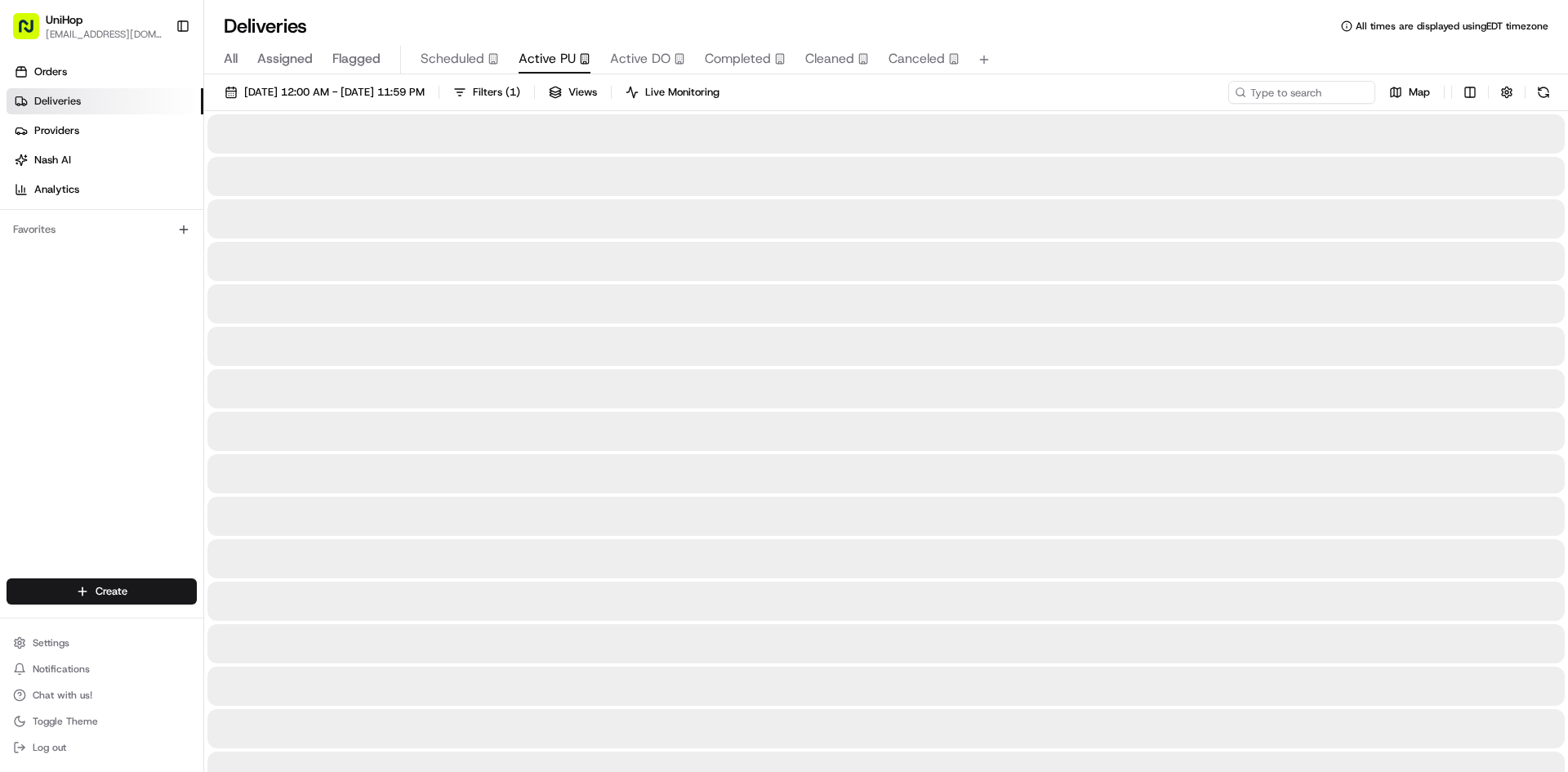
click at [543, 66] on span "Active PU" at bounding box center [547, 59] width 57 height 19
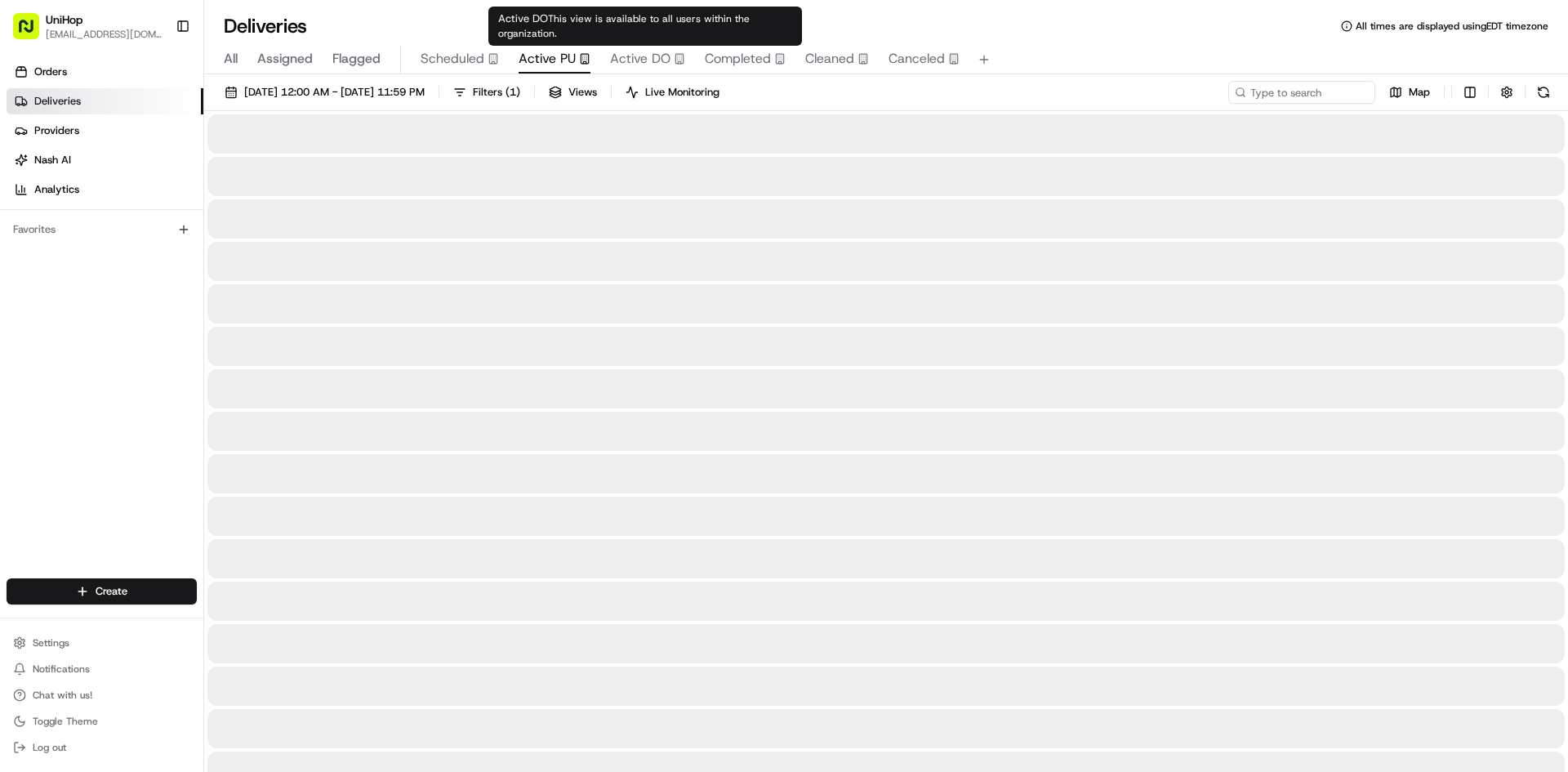
click at [641, 60] on span "Active DO" at bounding box center [640, 59] width 61 height 19
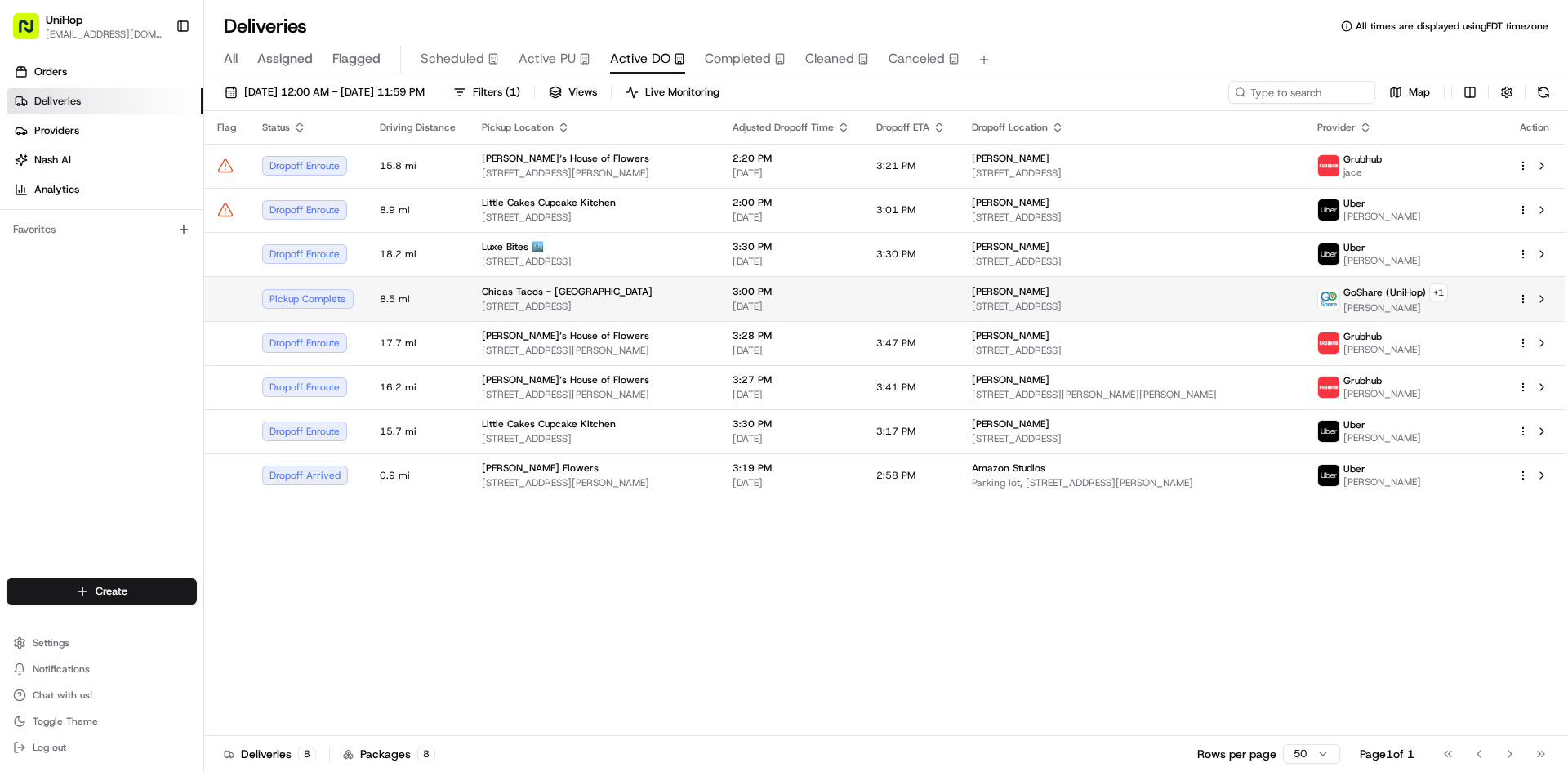
click at [632, 300] on span "800 S La Brea Ave, Los Angeles, CA 90036, USA" at bounding box center [594, 306] width 225 height 13
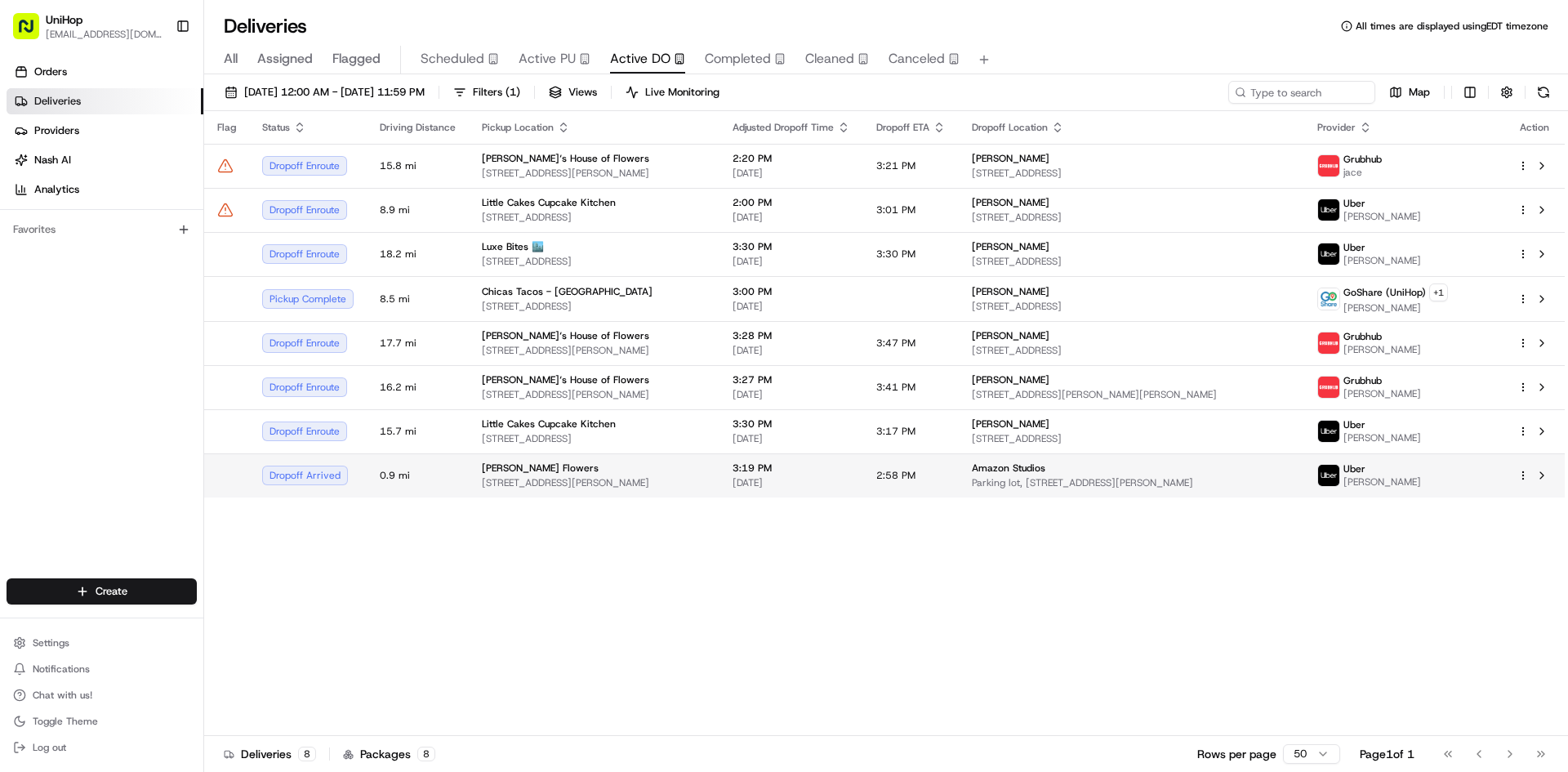
drag, startPoint x: 582, startPoint y: 639, endPoint x: 568, endPoint y: 454, distance: 185.5
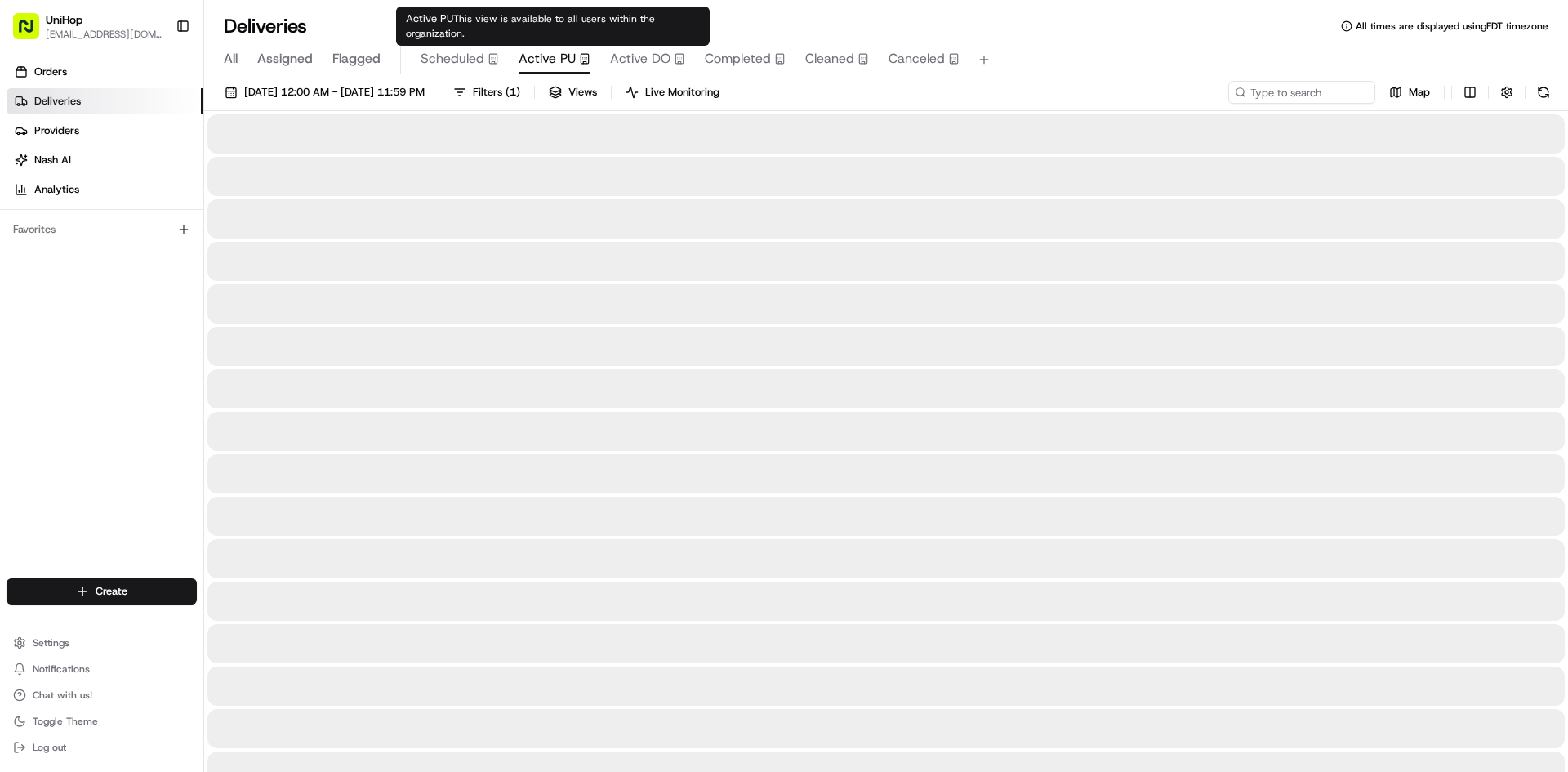
click at [542, 70] on button "Active PU" at bounding box center [555, 60] width 72 height 28
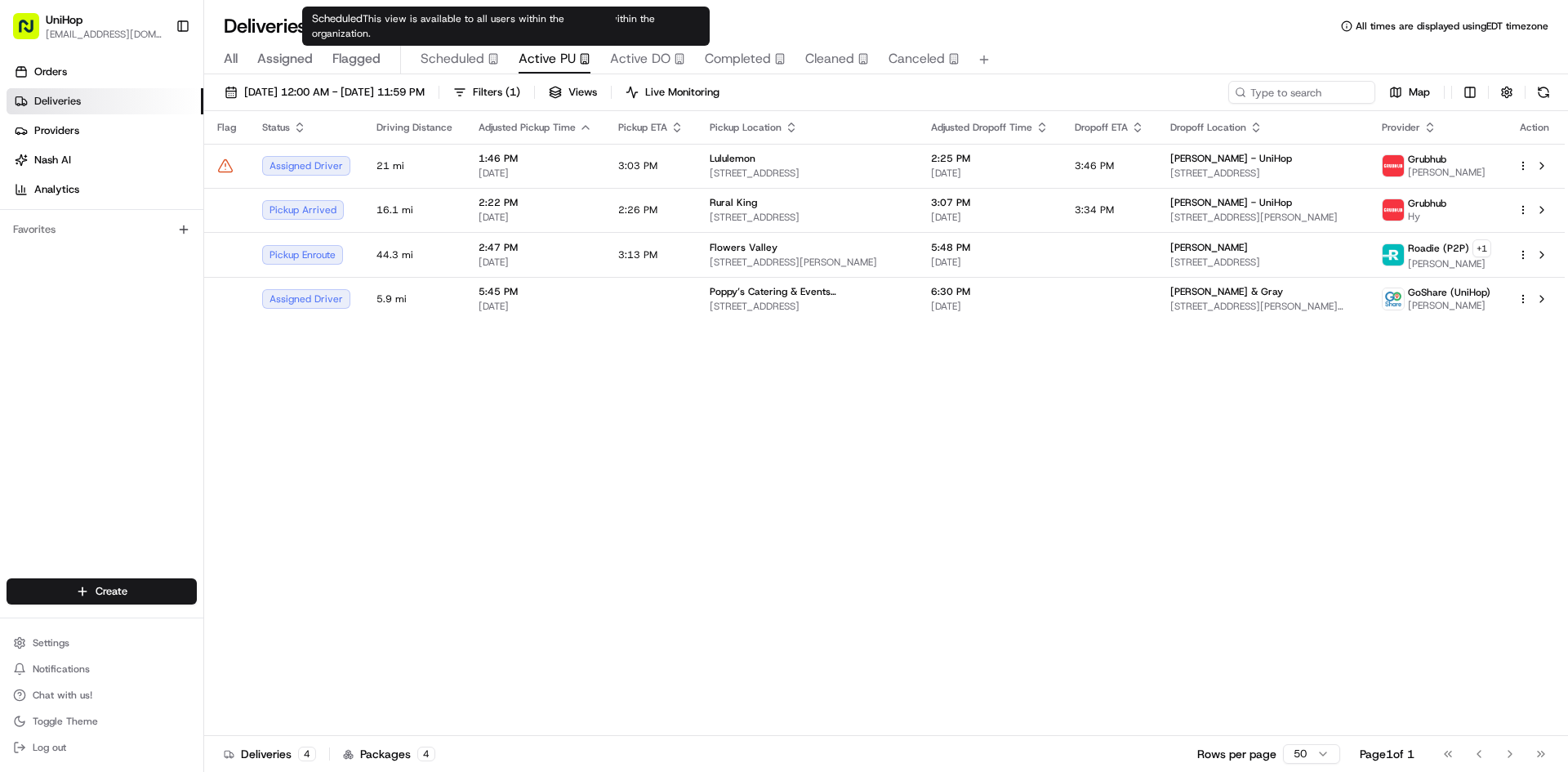
click at [490, 60] on icon "button" at bounding box center [493, 58] width 11 height 11
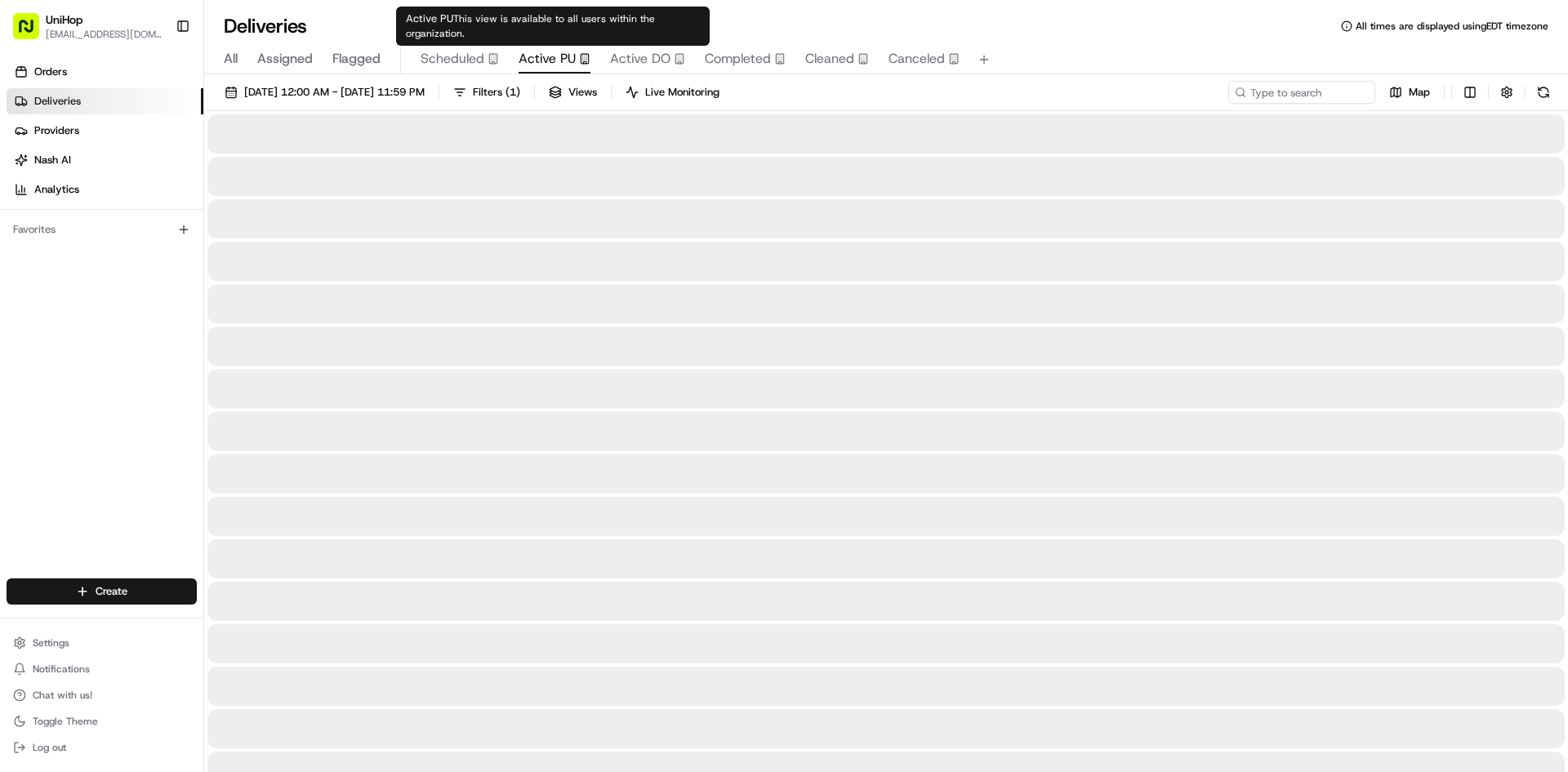
click at [554, 60] on span "Active PU" at bounding box center [547, 59] width 57 height 19
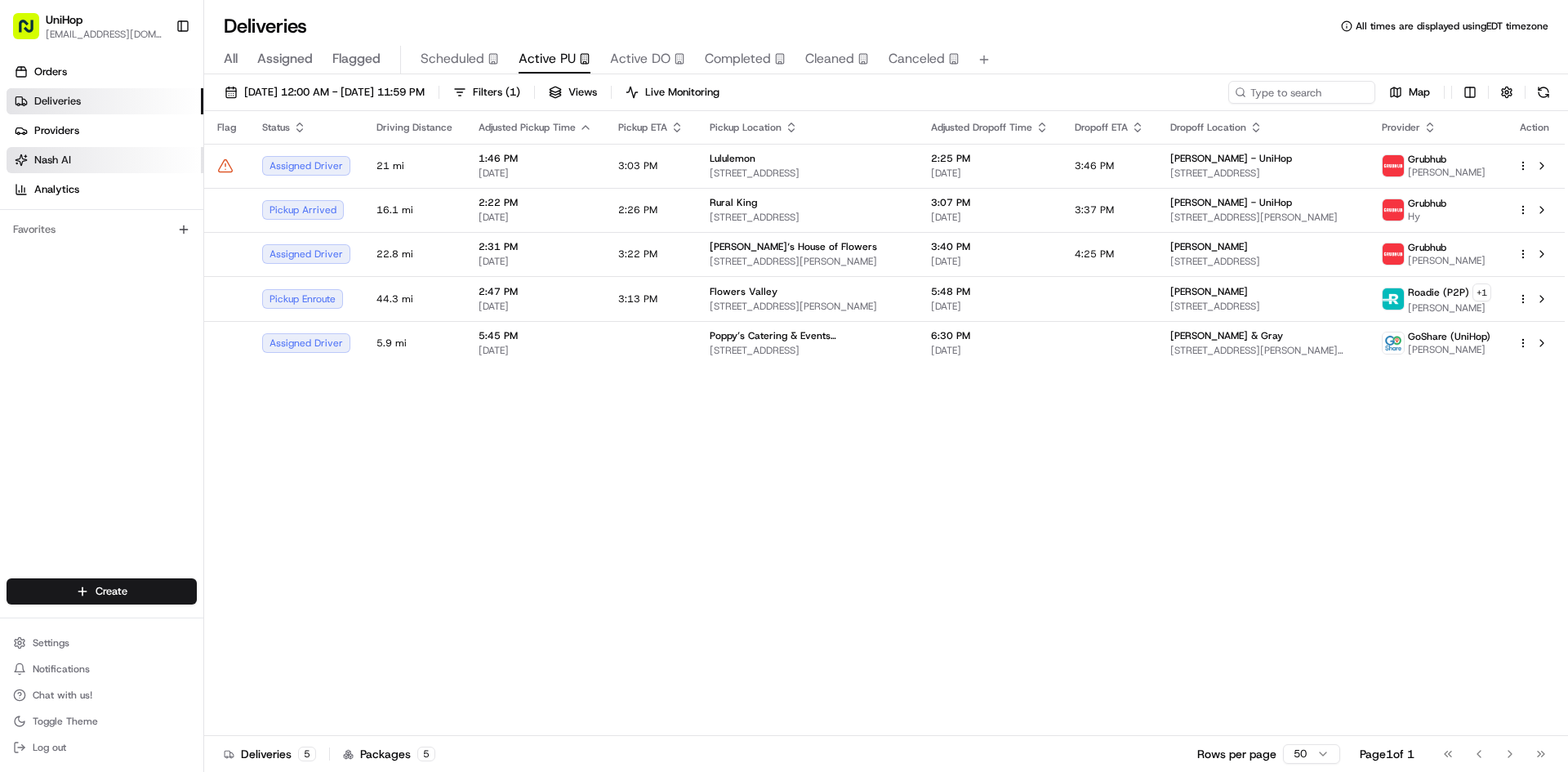
drag, startPoint x: 106, startPoint y: 459, endPoint x: 157, endPoint y: 162, distance: 301.3
click at [111, 455] on div "Orders Deliveries Providers Nash AI Analytics Favorites" at bounding box center [102, 321] width 204 height 536
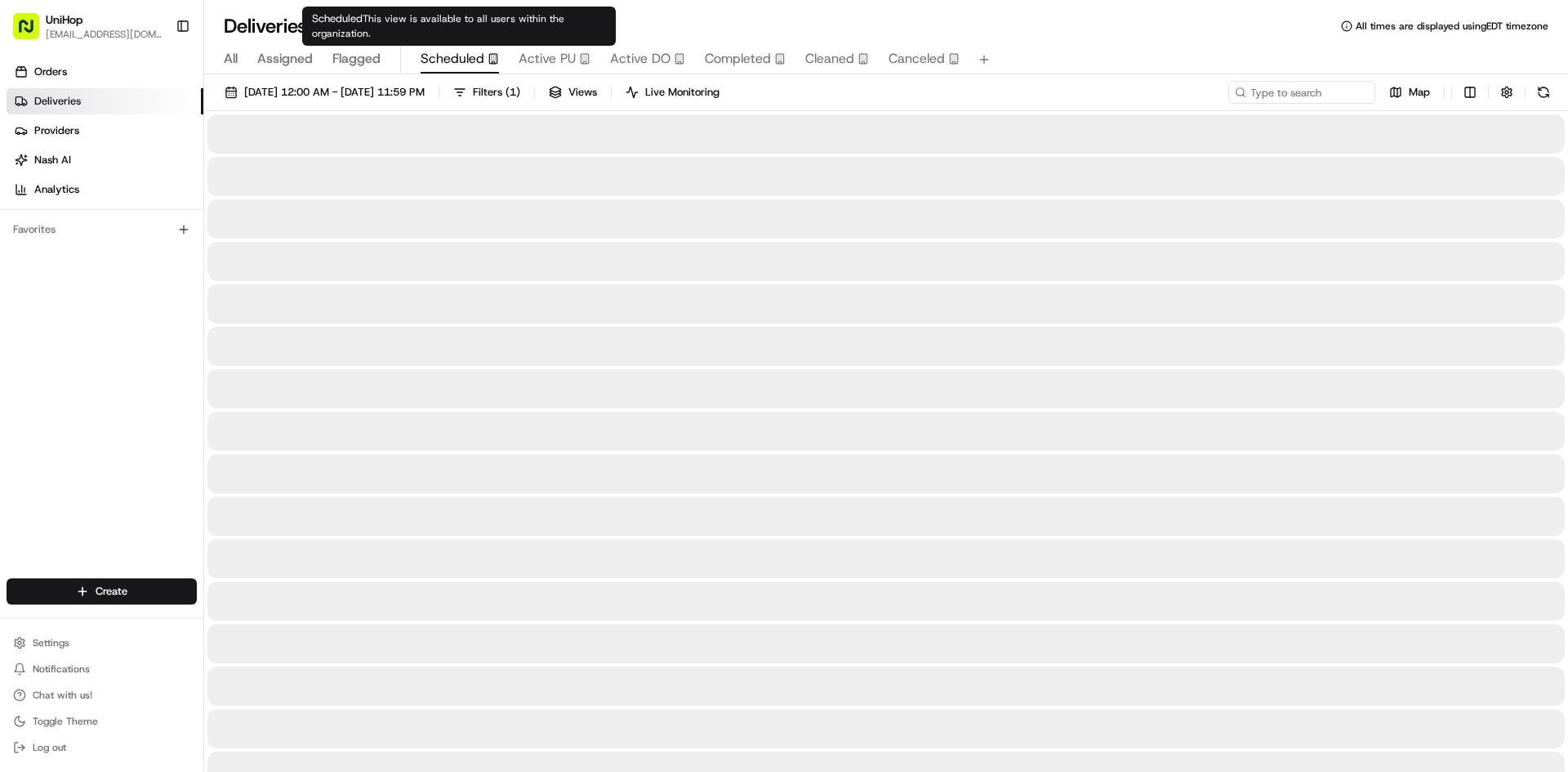
click at [475, 60] on span "Scheduled" at bounding box center [452, 59] width 64 height 19
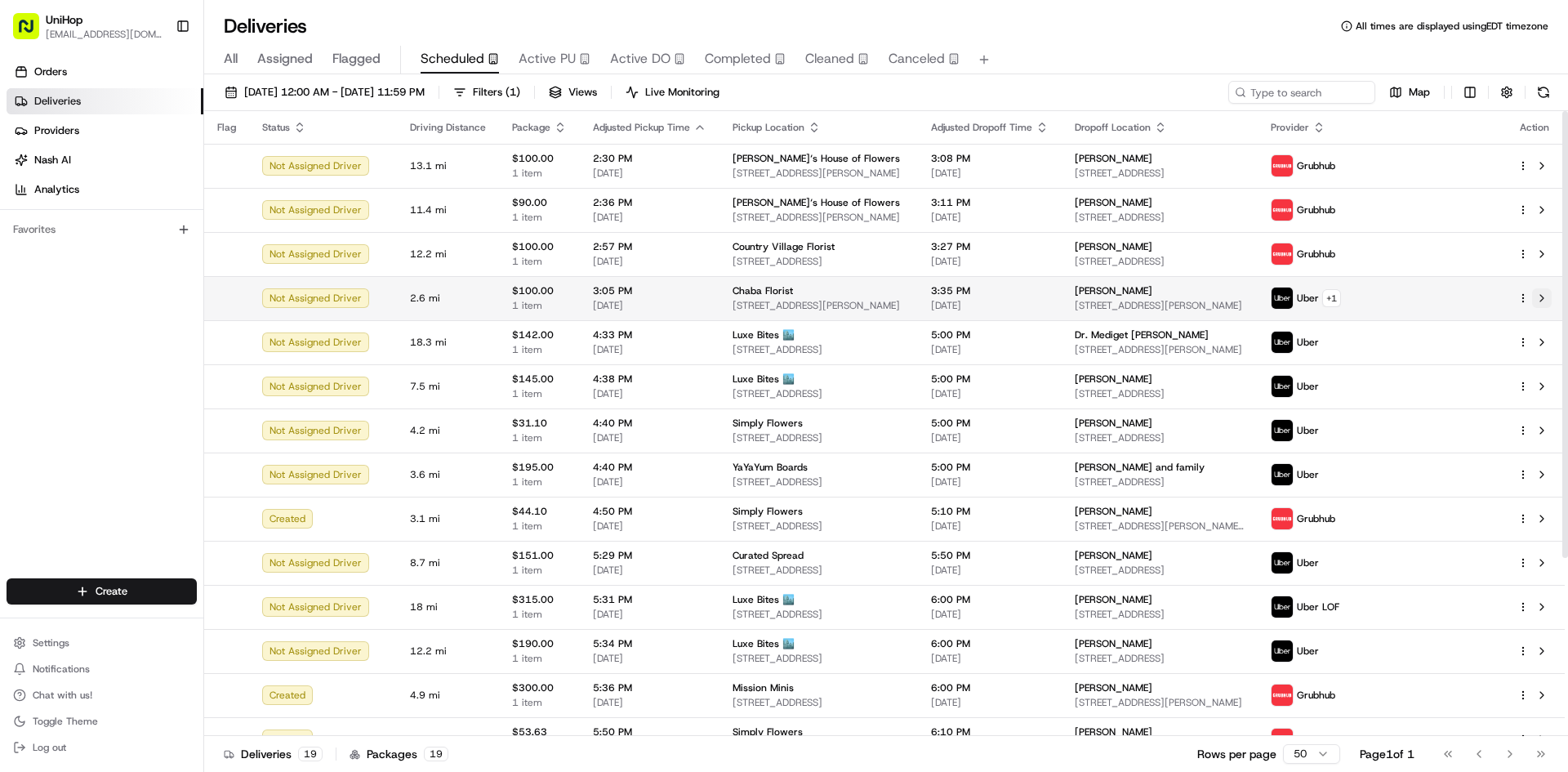
click at [1545, 297] on button at bounding box center [1542, 298] width 19 height 19
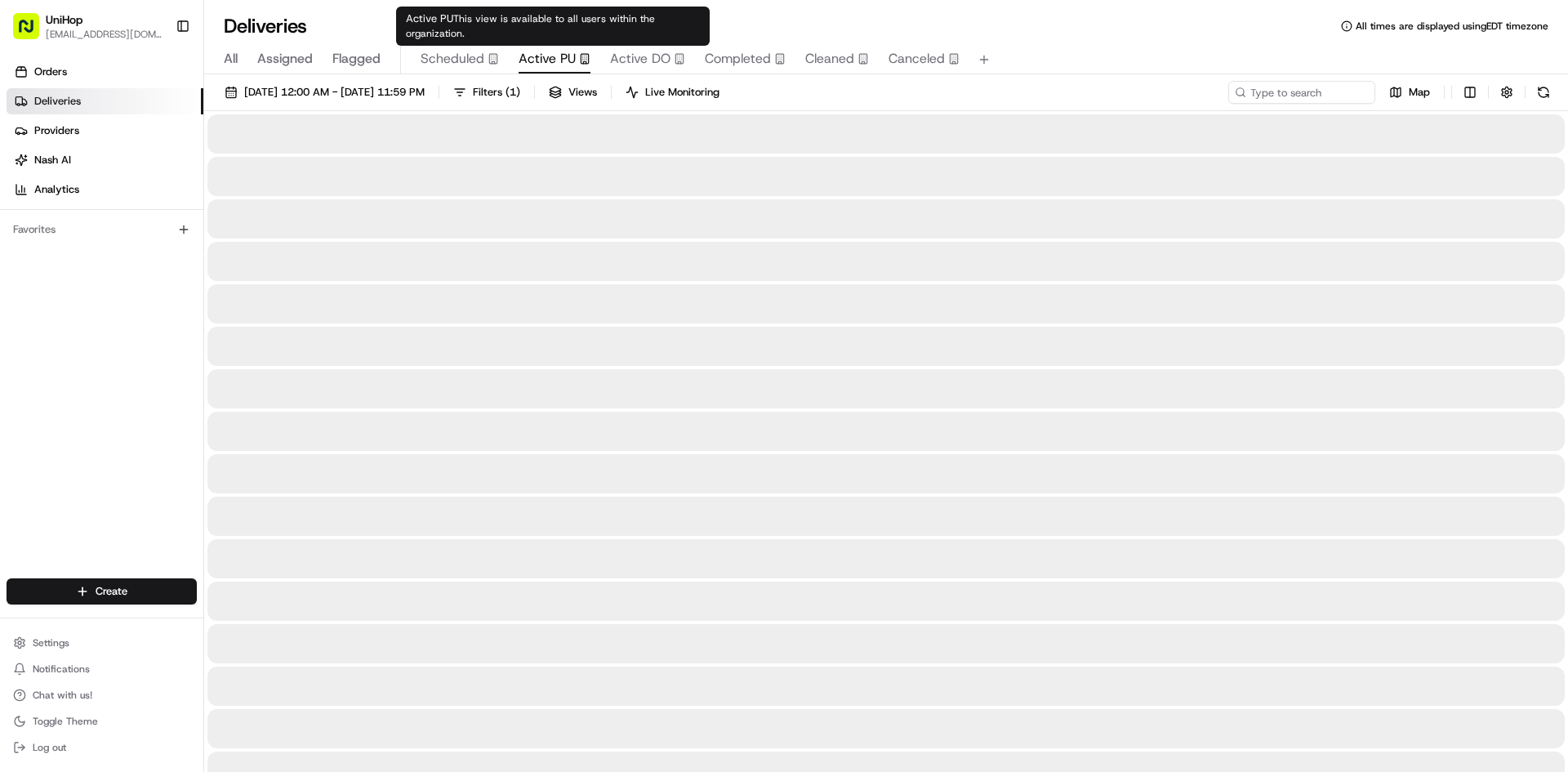
click at [565, 58] on span "Active PU" at bounding box center [547, 59] width 57 height 19
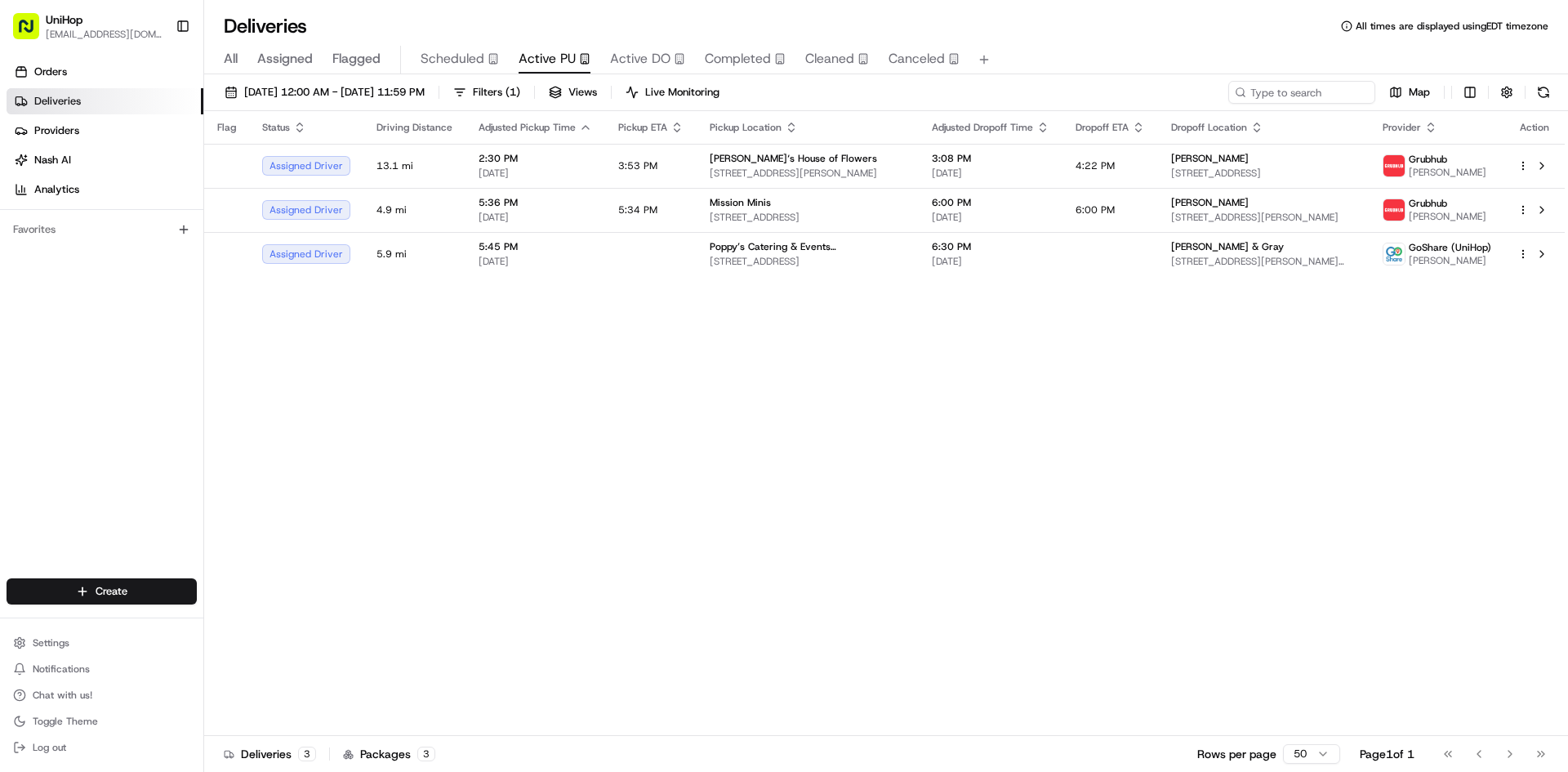
click at [0, 409] on div "Orders Deliveries Providers Nash AI Analytics Favorites" at bounding box center [102, 321] width 204 height 536
click at [9, 421] on div "Orders Deliveries Providers Nash AI Analytics Favorites" at bounding box center [102, 321] width 204 height 536
click at [764, 453] on div "Flag Status Driving Distance Adjusted Pickup Time Pickup ETA Pickup Location Ad…" at bounding box center [883, 422] width 1360 height 624
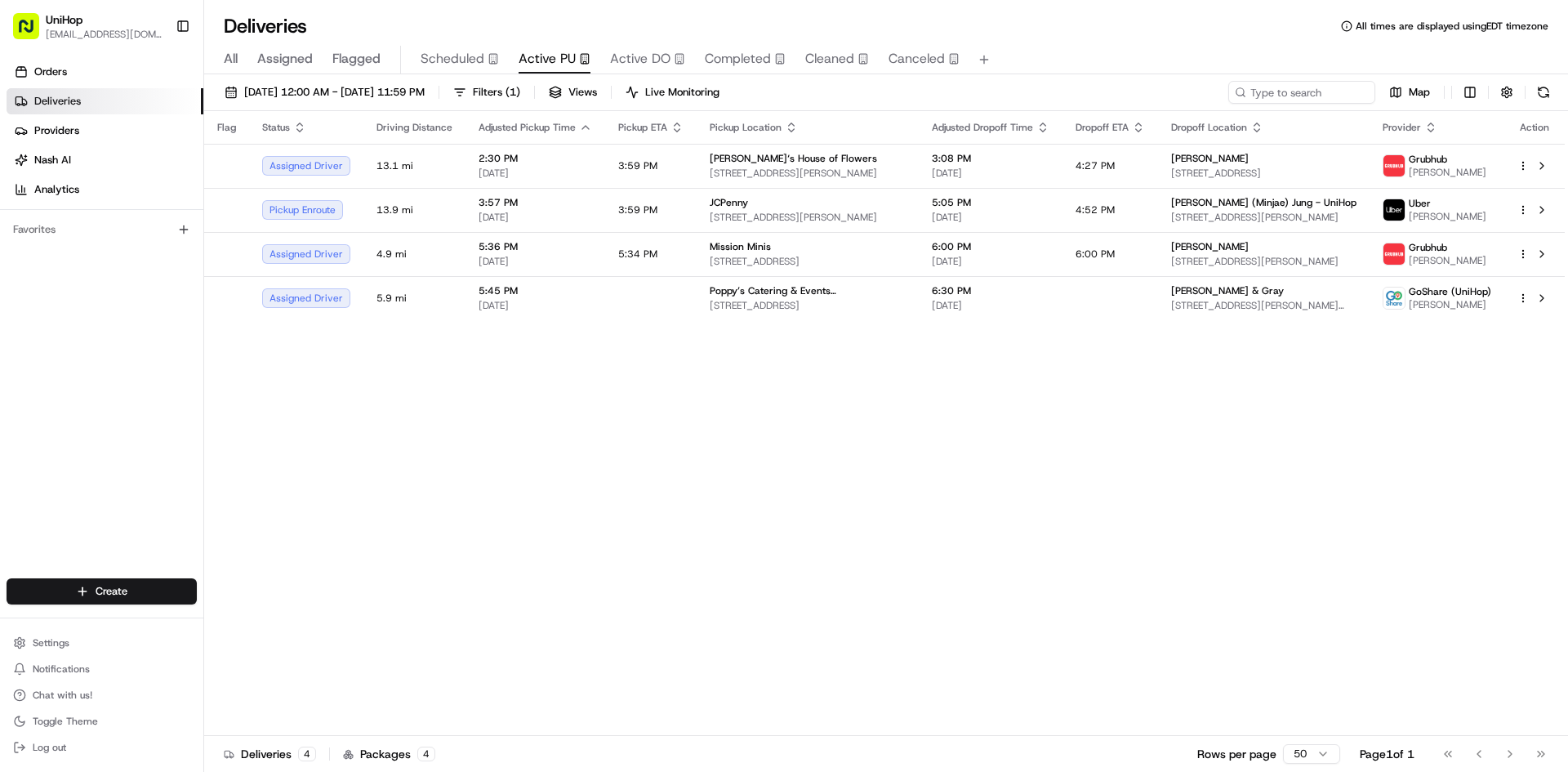
drag, startPoint x: 1076, startPoint y: 545, endPoint x: 1039, endPoint y: 566, distance: 42.5
click at [1075, 545] on div "Flag Status Driving Distance Adjusted Pickup Time Pickup ETA Pickup Location Ad…" at bounding box center [883, 422] width 1360 height 624
drag, startPoint x: 0, startPoint y: 413, endPoint x: 47, endPoint y: 275, distance: 145.8
click at [0, 412] on div "Orders Deliveries Providers Nash AI Analytics Favorites" at bounding box center [102, 321] width 204 height 536
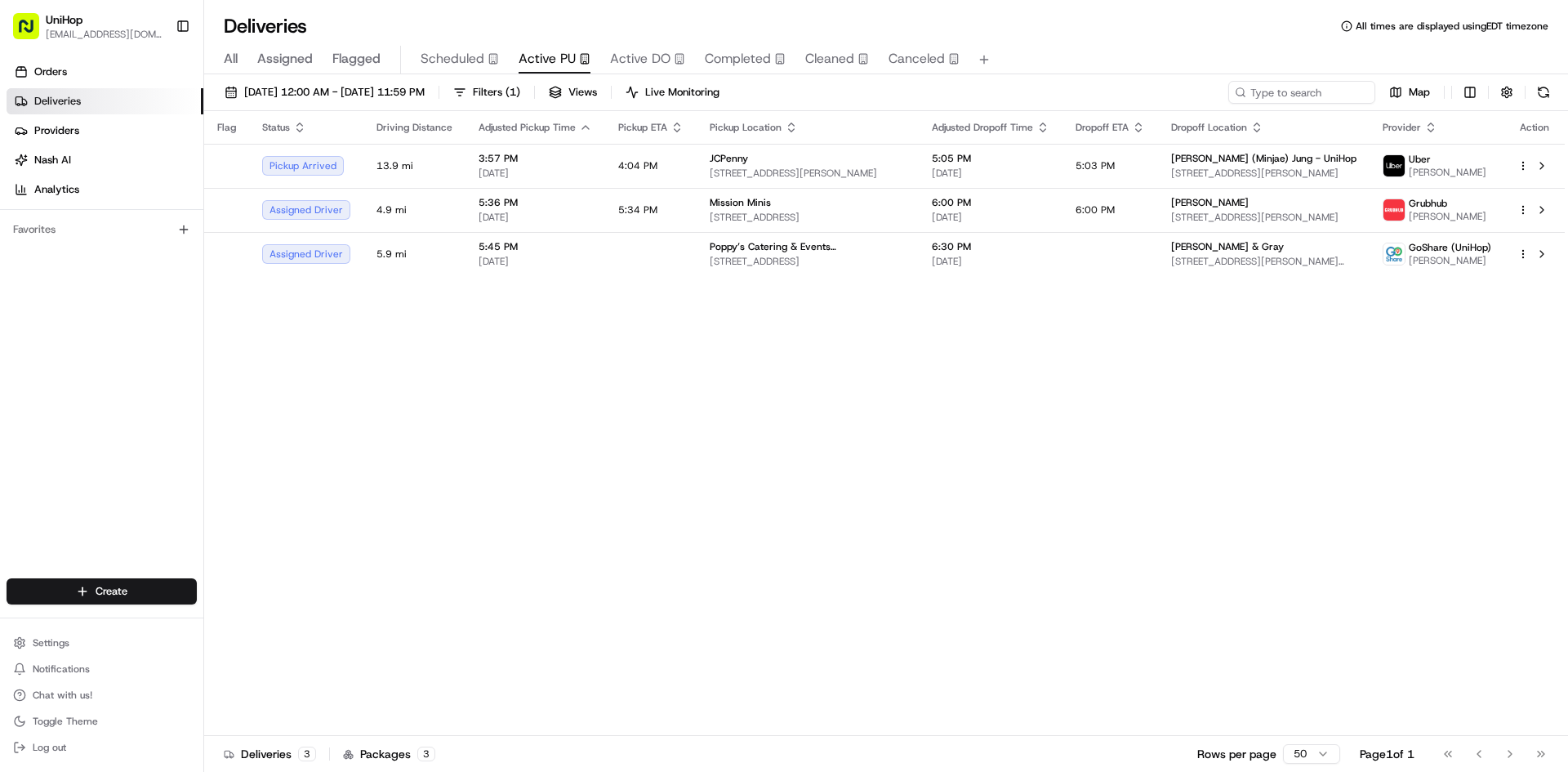
drag, startPoint x: 76, startPoint y: 444, endPoint x: 85, endPoint y: 449, distance: 10.3
click at [76, 444] on div "Orders Deliveries Providers Nash AI Analytics Favorites" at bounding box center [102, 321] width 204 height 536
click at [886, 420] on div "Flag Status Driving Distance Adjusted Pickup Time Pickup ETA Pickup Location Ad…" at bounding box center [883, 422] width 1360 height 624
click at [750, 184] on td "JCPenny 6000 Sepulveda Blvd, Culver City, CA 90230, USA" at bounding box center [807, 166] width 222 height 44
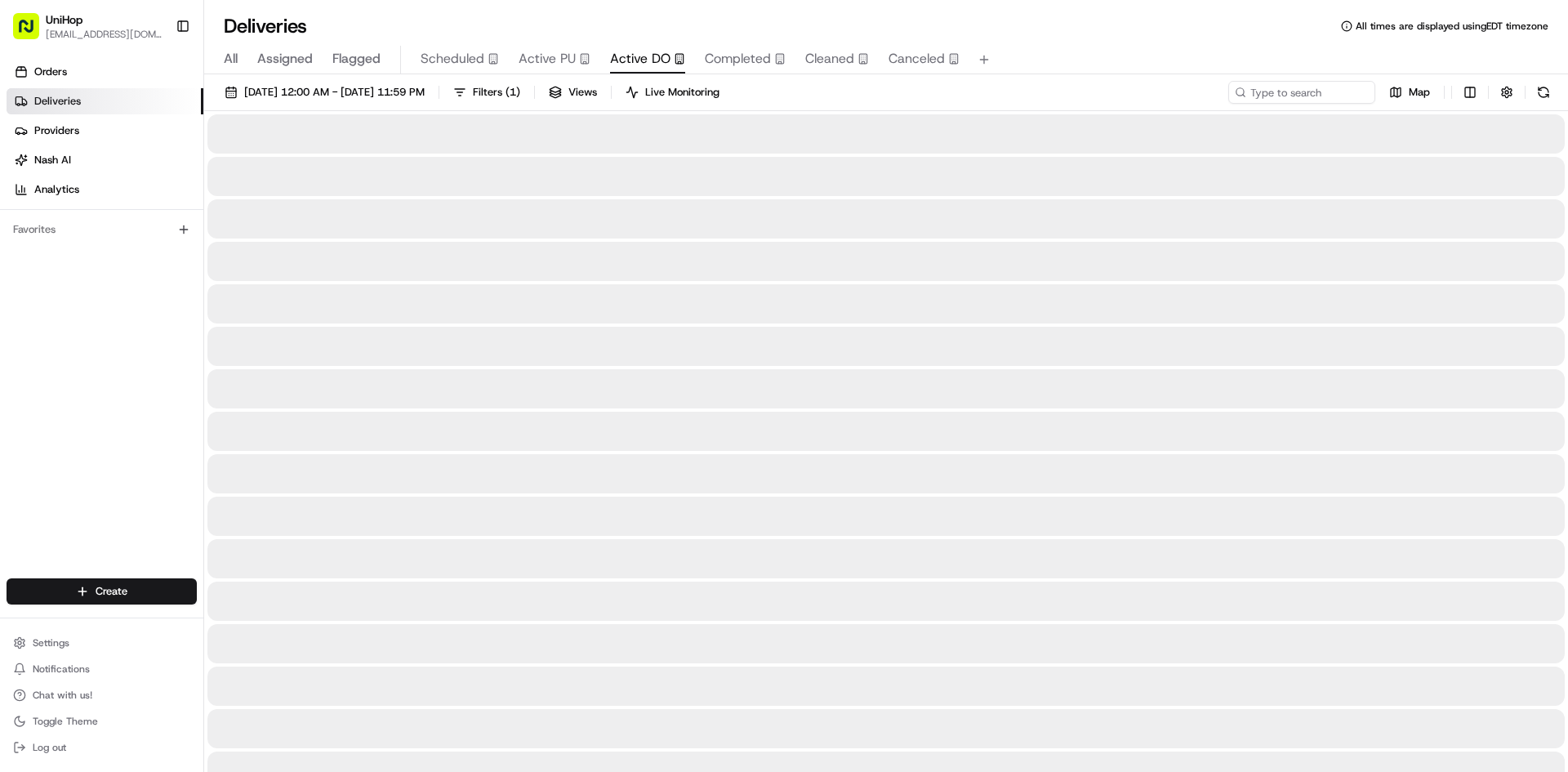
click at [637, 69] on button "Active DO" at bounding box center [648, 60] width 76 height 28
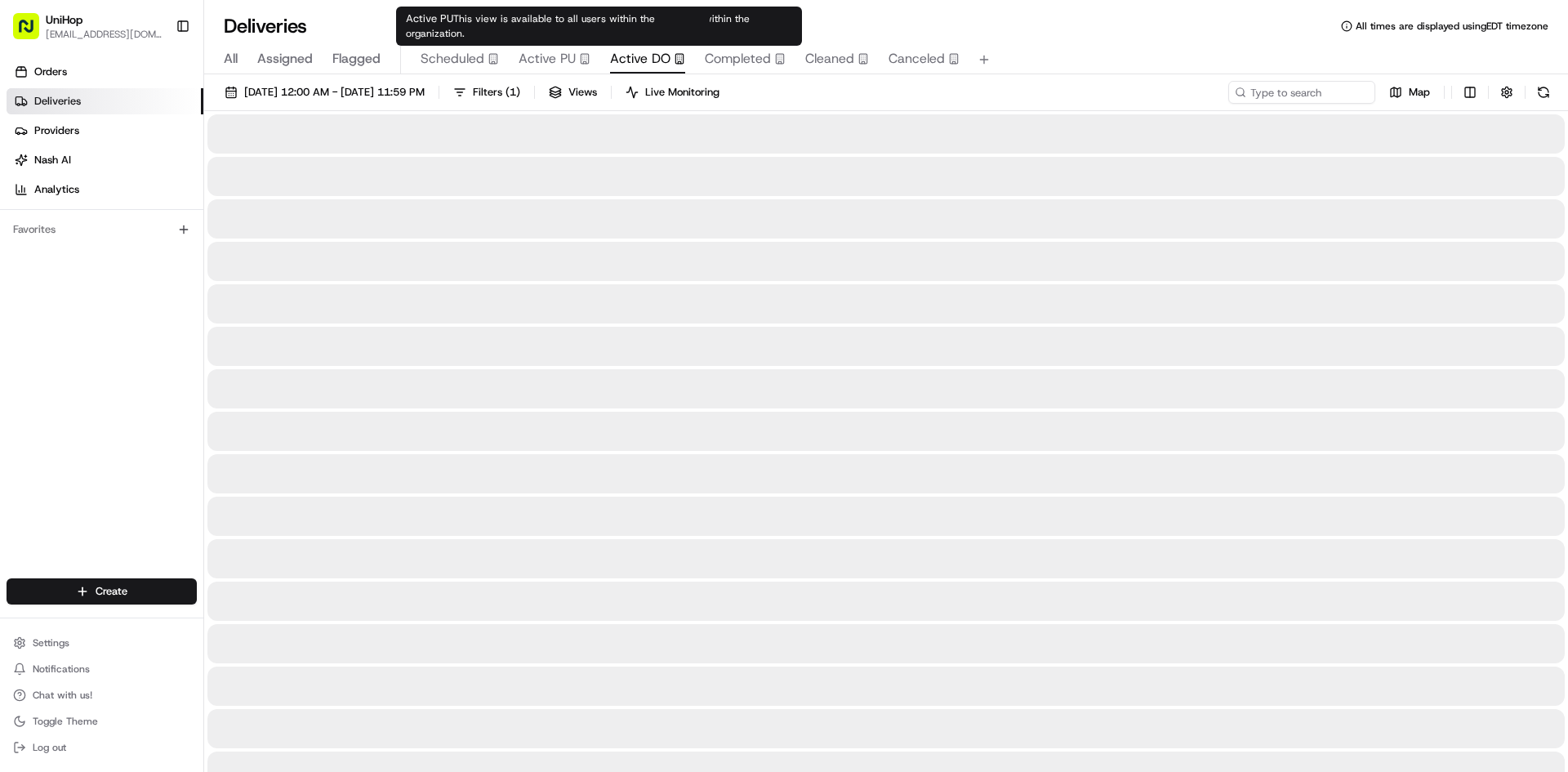
click at [570, 63] on span "Active PU" at bounding box center [547, 59] width 57 height 19
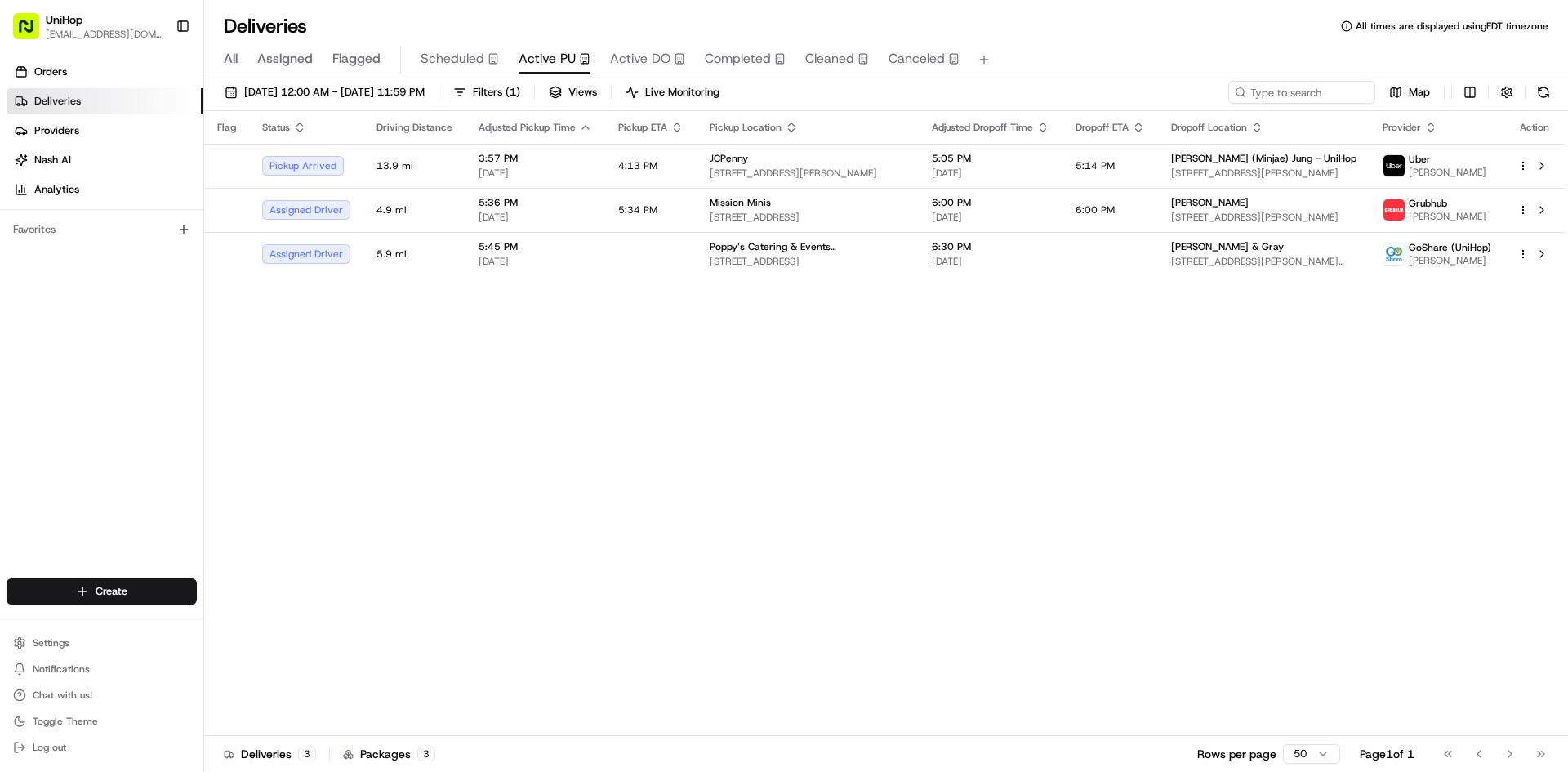
click at [617, 505] on div "Flag Status Driving Distance Adjusted Pickup Time Pickup ETA Pickup Location Ad…" at bounding box center [883, 422] width 1360 height 624
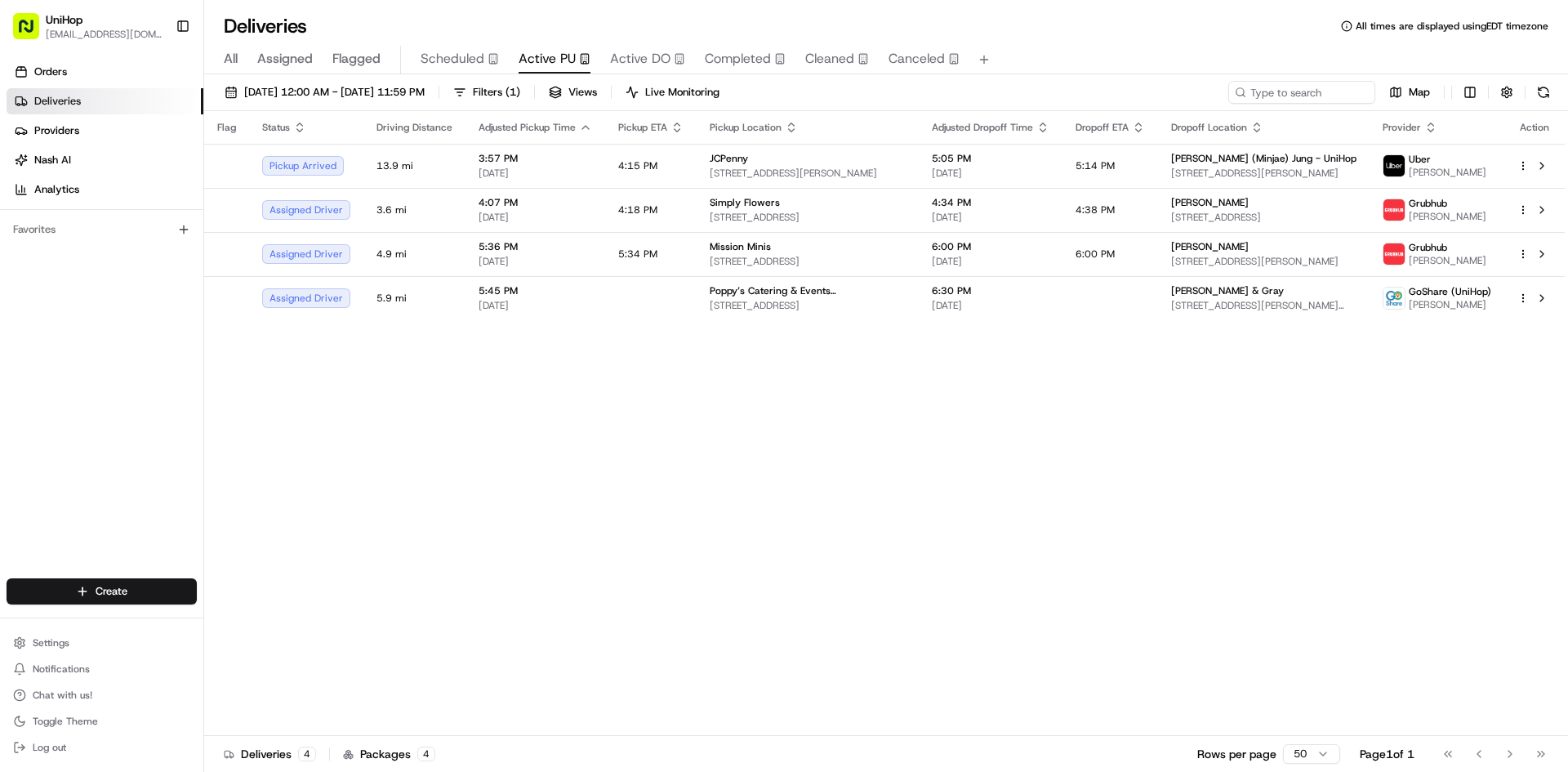
click at [1123, 517] on div "Flag Status Driving Distance Adjusted Pickup Time Pickup ETA Pickup Location Ad…" at bounding box center [883, 422] width 1360 height 624
click at [664, 499] on div "Flag Status Driving Distance Adjusted Pickup Time Pickup ETA Pickup Location Ad…" at bounding box center [883, 422] width 1360 height 624
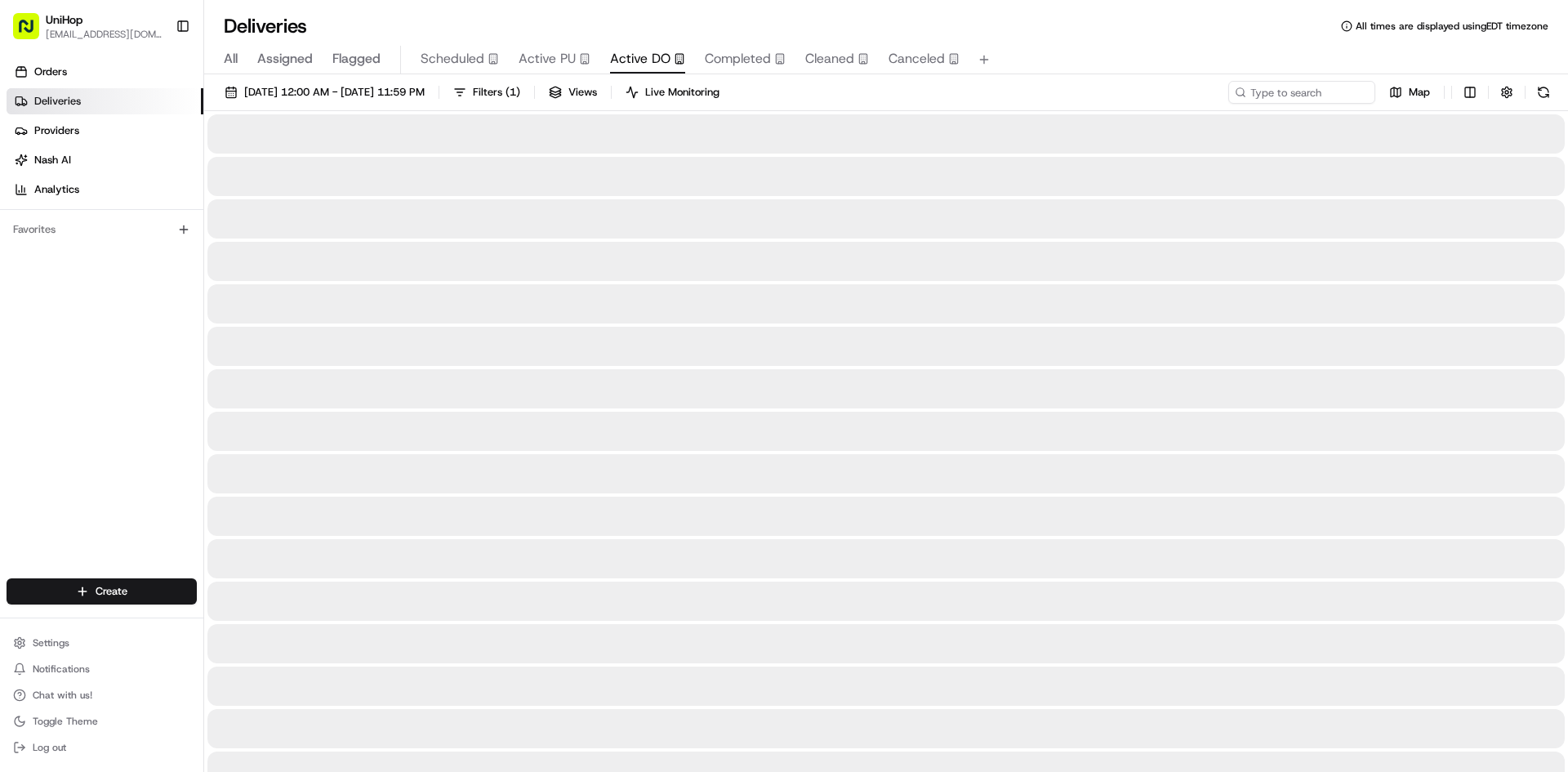
click at [641, 69] on button "Active DO" at bounding box center [648, 60] width 76 height 28
click at [579, 64] on icon "button" at bounding box center [584, 58] width 11 height 11
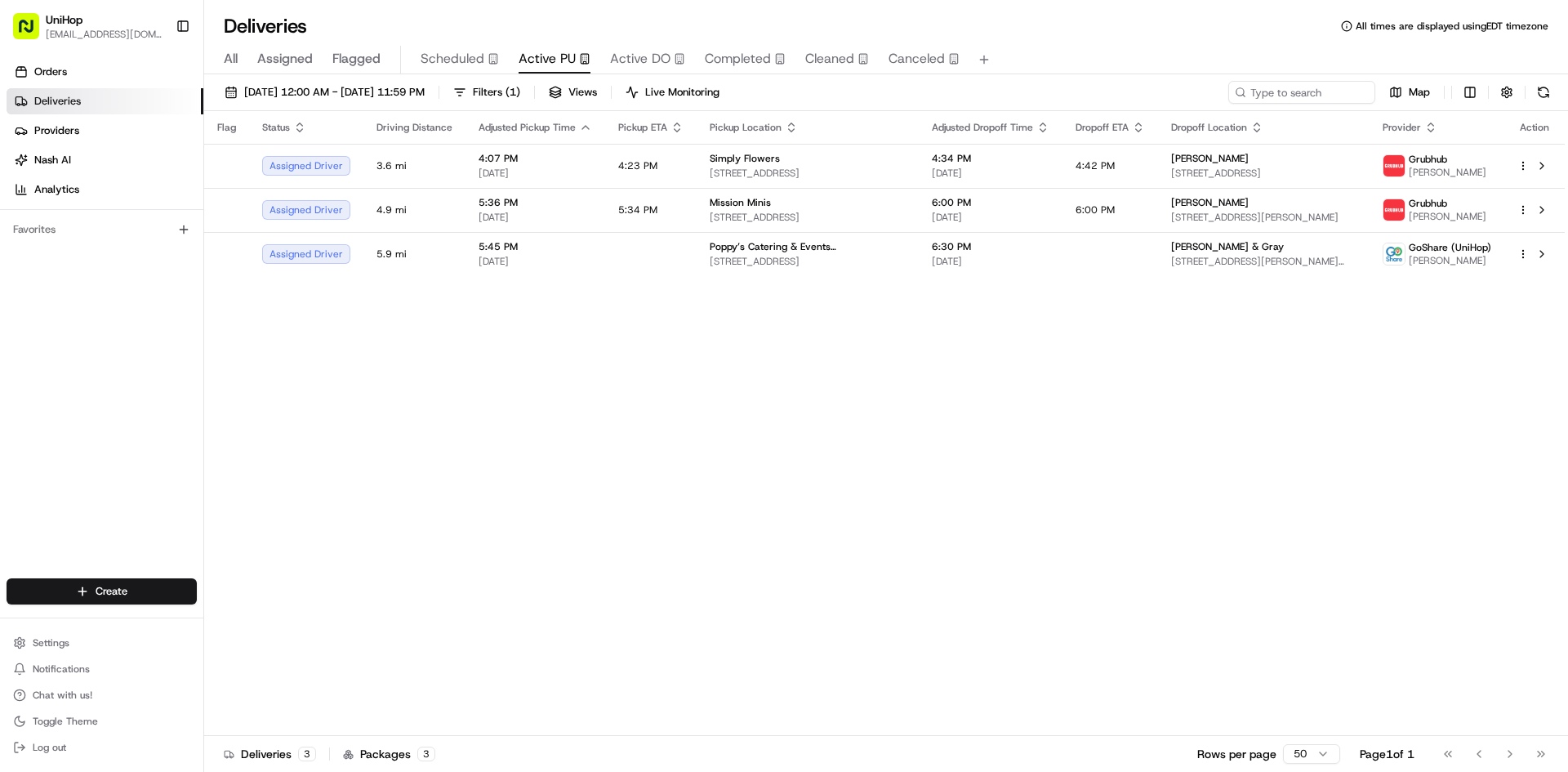
click at [802, 402] on div "Flag Status Driving Distance Adjusted Pickup Time Pickup ETA Pickup Location Ad…" at bounding box center [883, 422] width 1360 height 624
click at [1055, 608] on div "Flag Status Driving Distance Adjusted Pickup Time Pickup ETA Pickup Location Ad…" at bounding box center [883, 422] width 1360 height 624
click at [652, 485] on div "Flag Status Driving Distance Adjusted Pickup Time Pickup ETA Pickup Location Ad…" at bounding box center [883, 422] width 1360 height 624
click at [1035, 532] on div "Flag Status Driving Distance Adjusted Pickup Time Pickup ETA Pickup Location Ad…" at bounding box center [883, 422] width 1360 height 624
drag, startPoint x: 12, startPoint y: 482, endPoint x: 25, endPoint y: 480, distance: 13.2
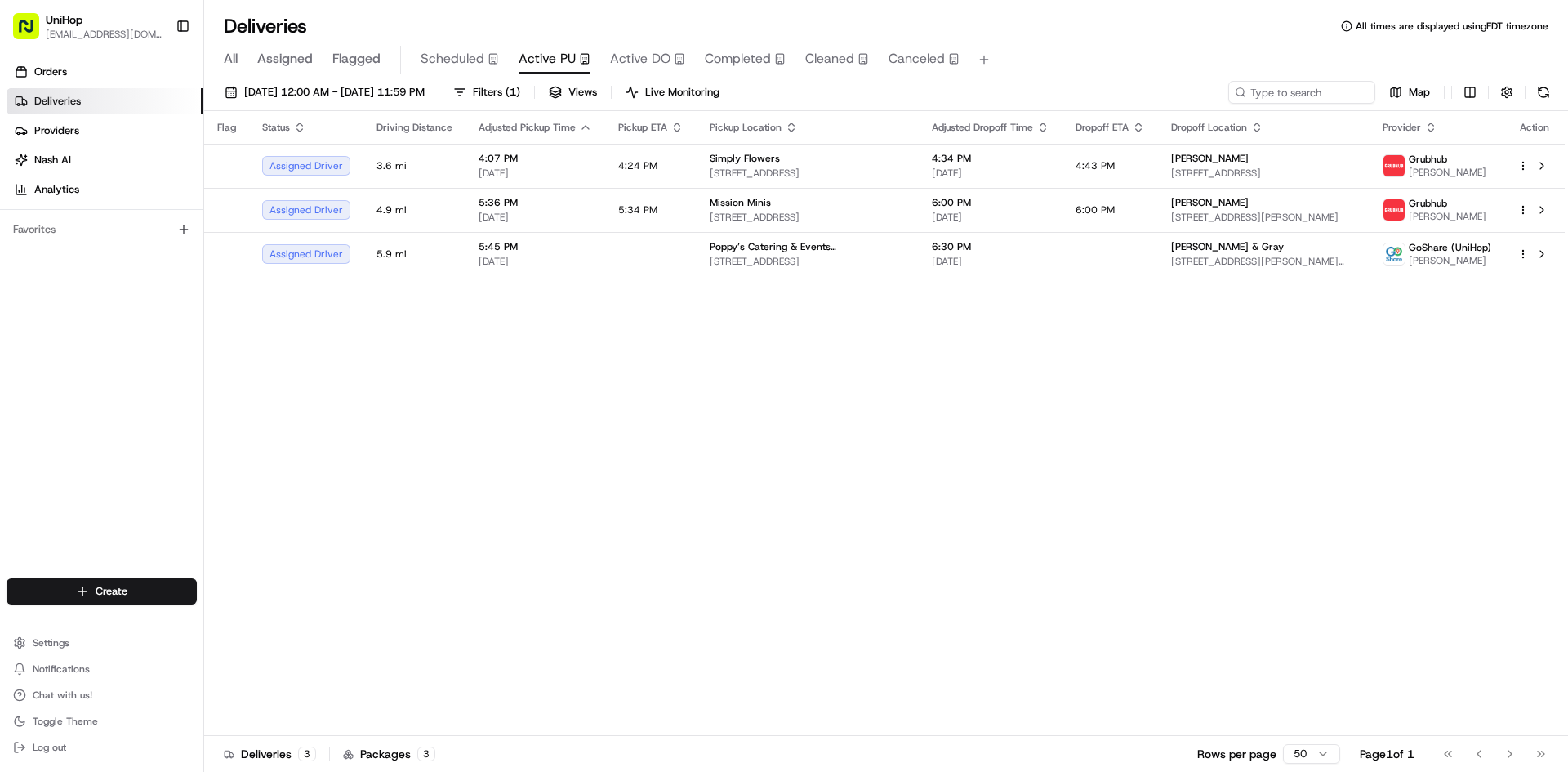
click at [14, 482] on div "Orders Deliveries Providers Nash AI Analytics Favorites" at bounding box center [102, 321] width 204 height 536
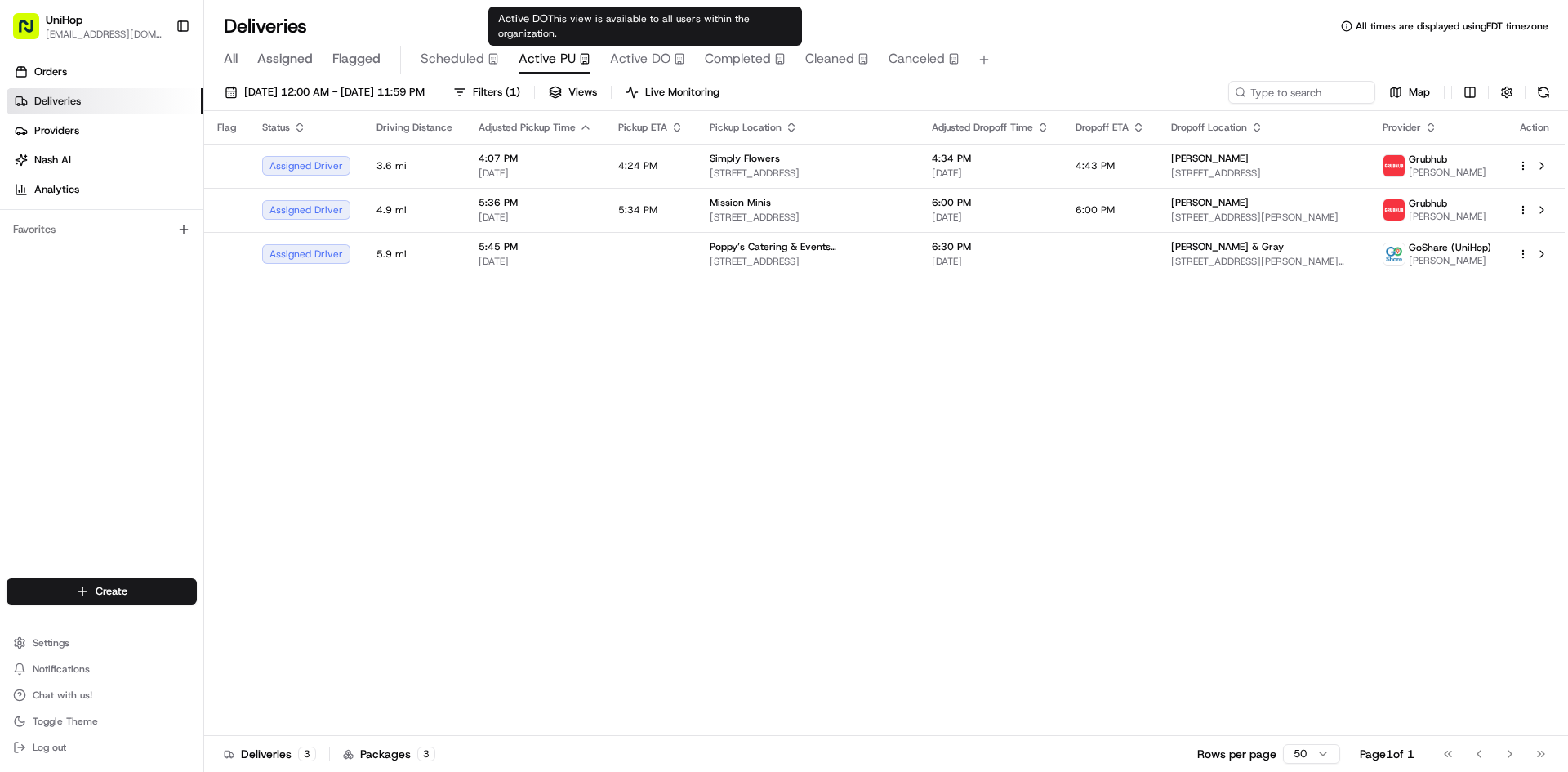
click at [644, 63] on span "Active DO" at bounding box center [640, 59] width 61 height 19
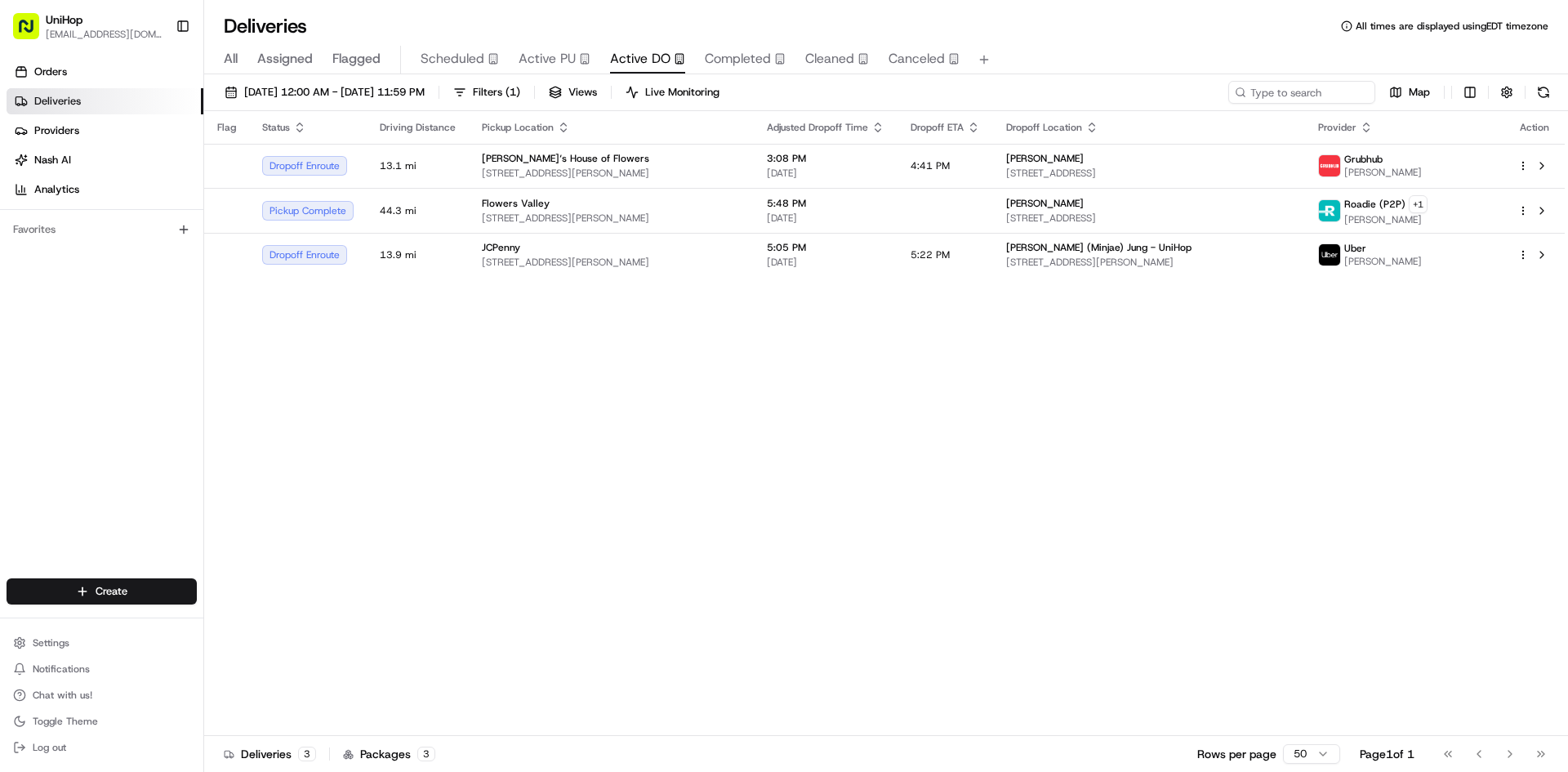
click at [115, 450] on div "Orders Deliveries Providers Nash AI Analytics Favorites" at bounding box center [102, 321] width 204 height 536
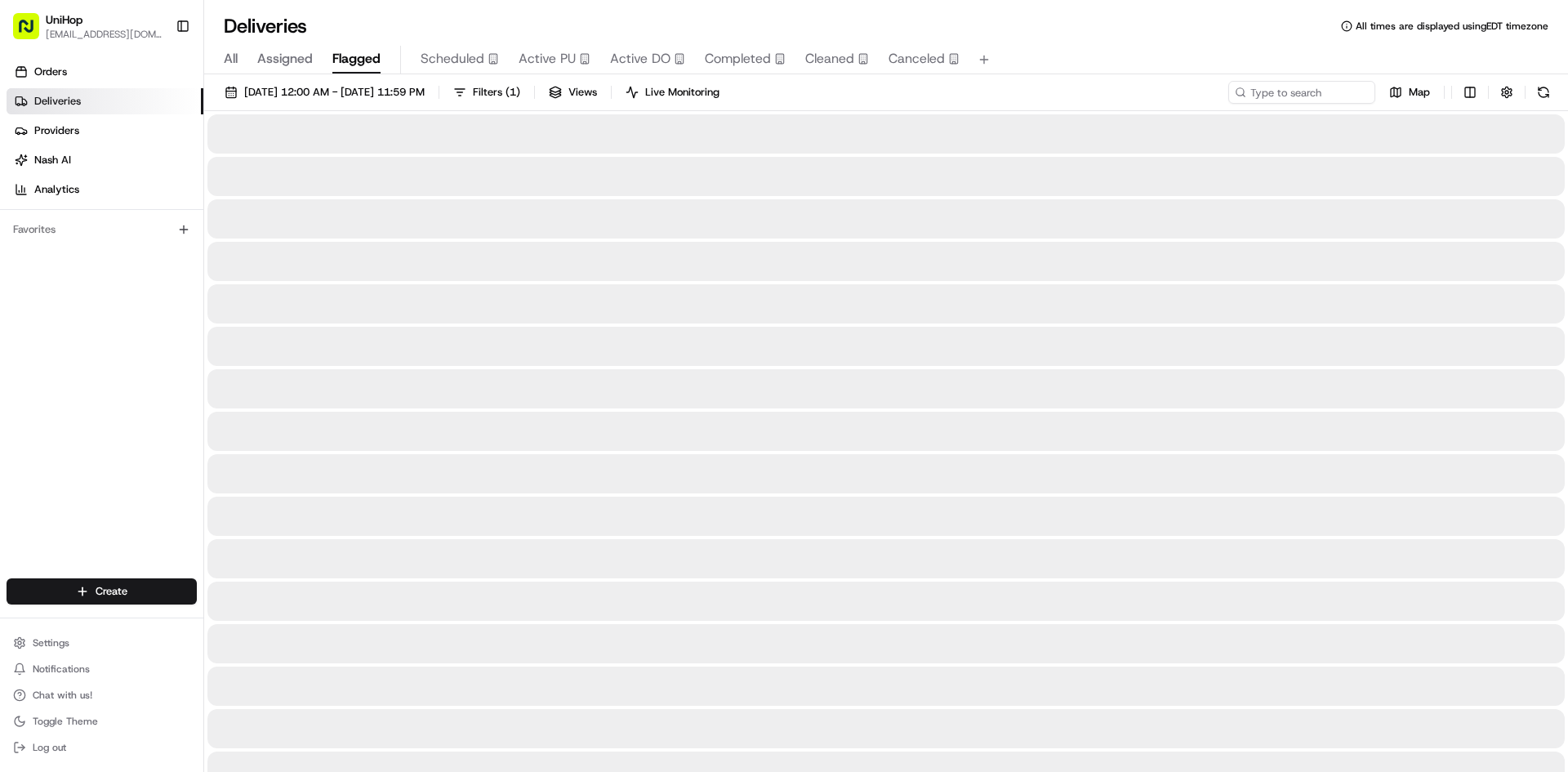
click at [355, 58] on span "Flagged" at bounding box center [356, 59] width 48 height 19
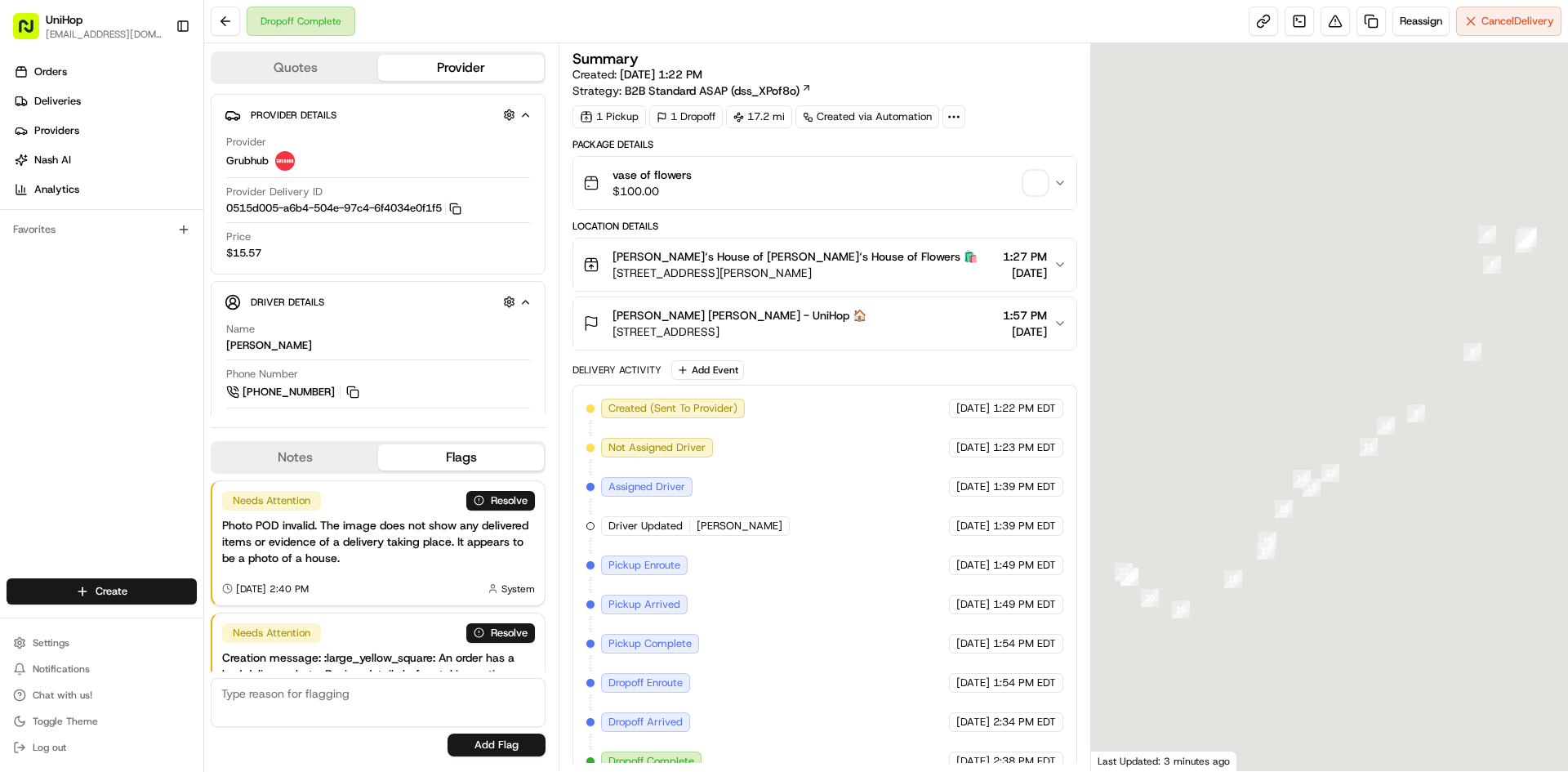
scroll to position [97, 0]
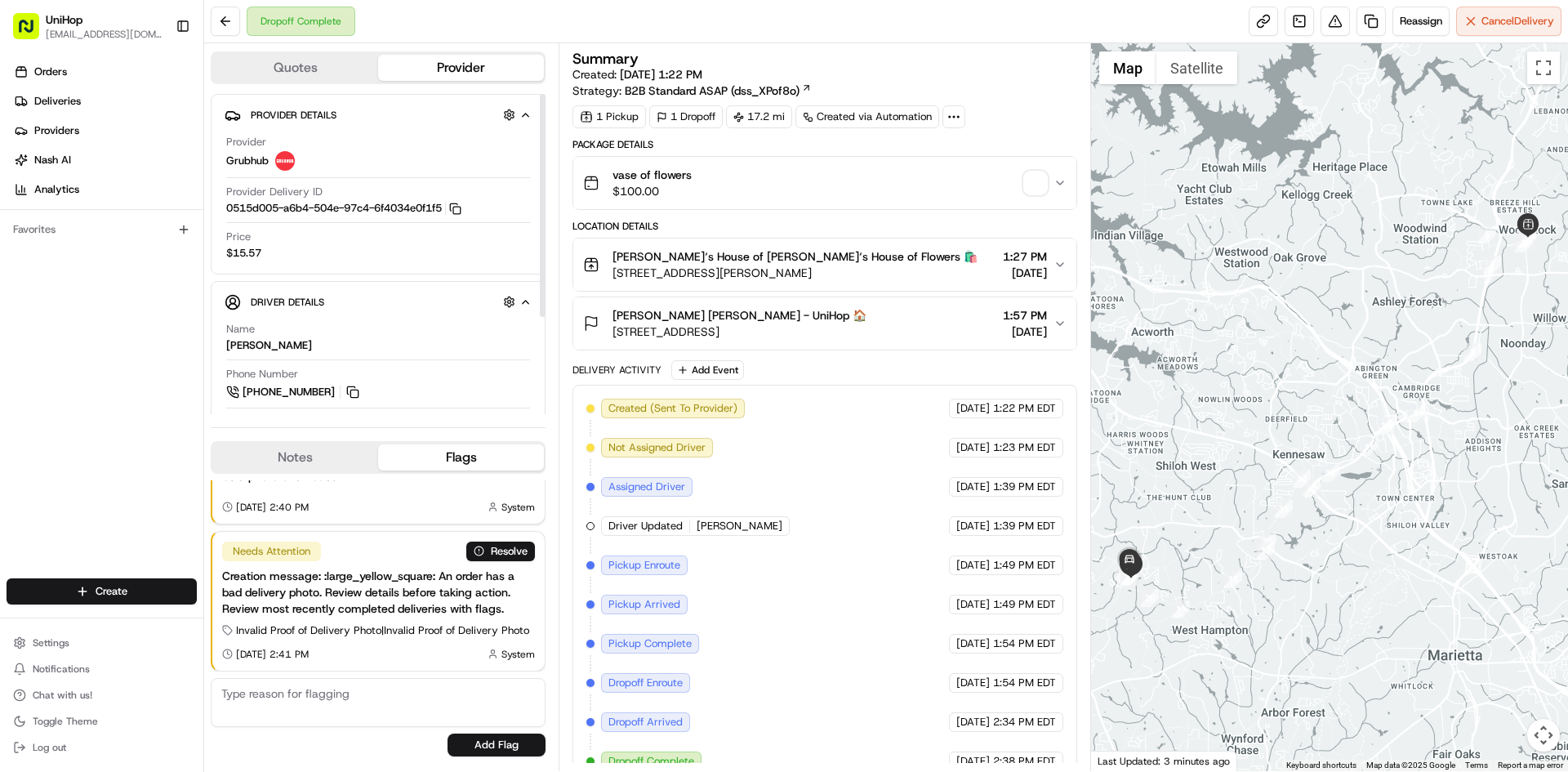
click at [293, 458] on button "Notes" at bounding box center [295, 458] width 166 height 26
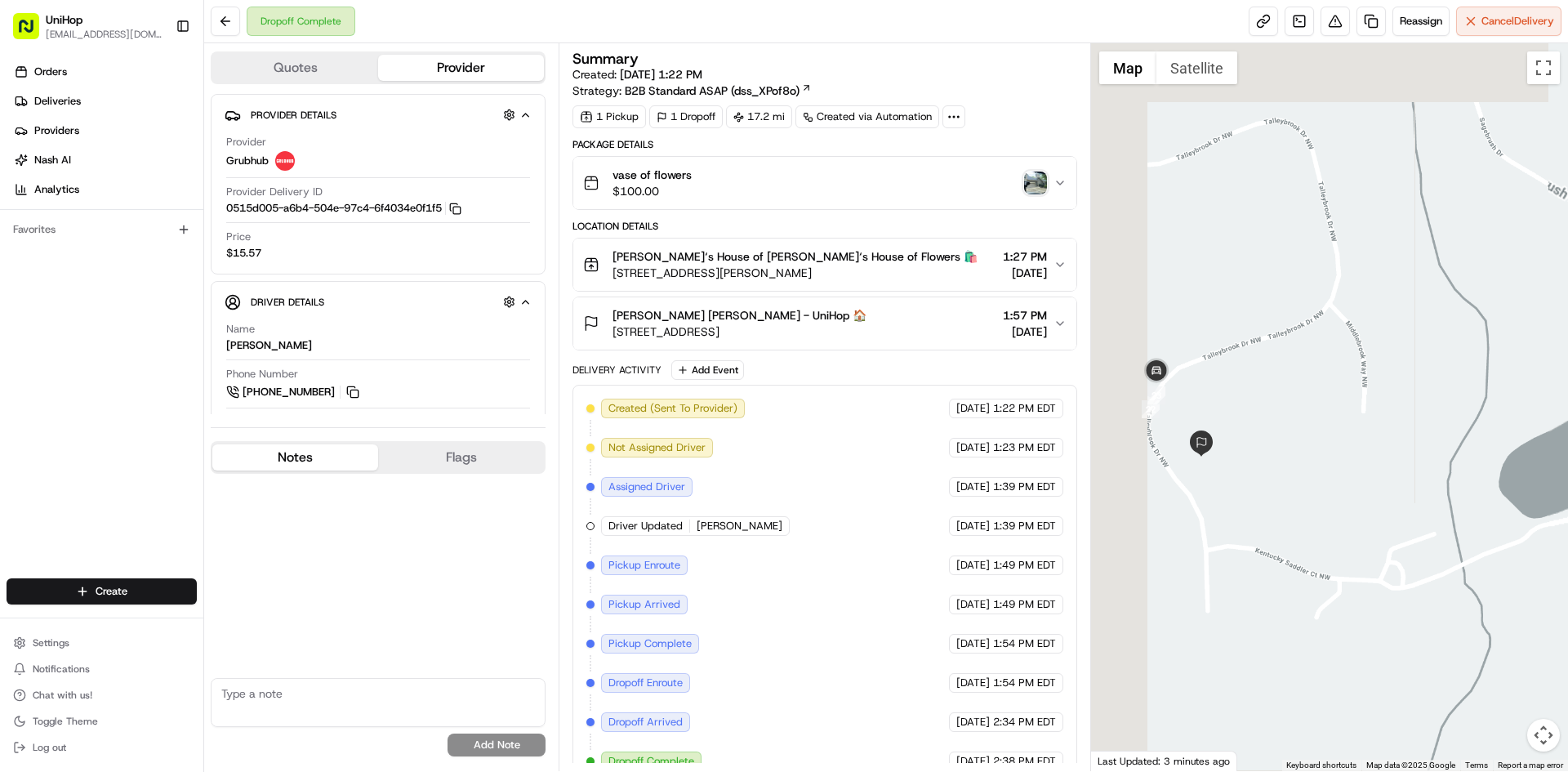
drag, startPoint x: 1144, startPoint y: 507, endPoint x: 1217, endPoint y: 486, distance: 76.0
click at [1212, 501] on div at bounding box center [1329, 407] width 478 height 728
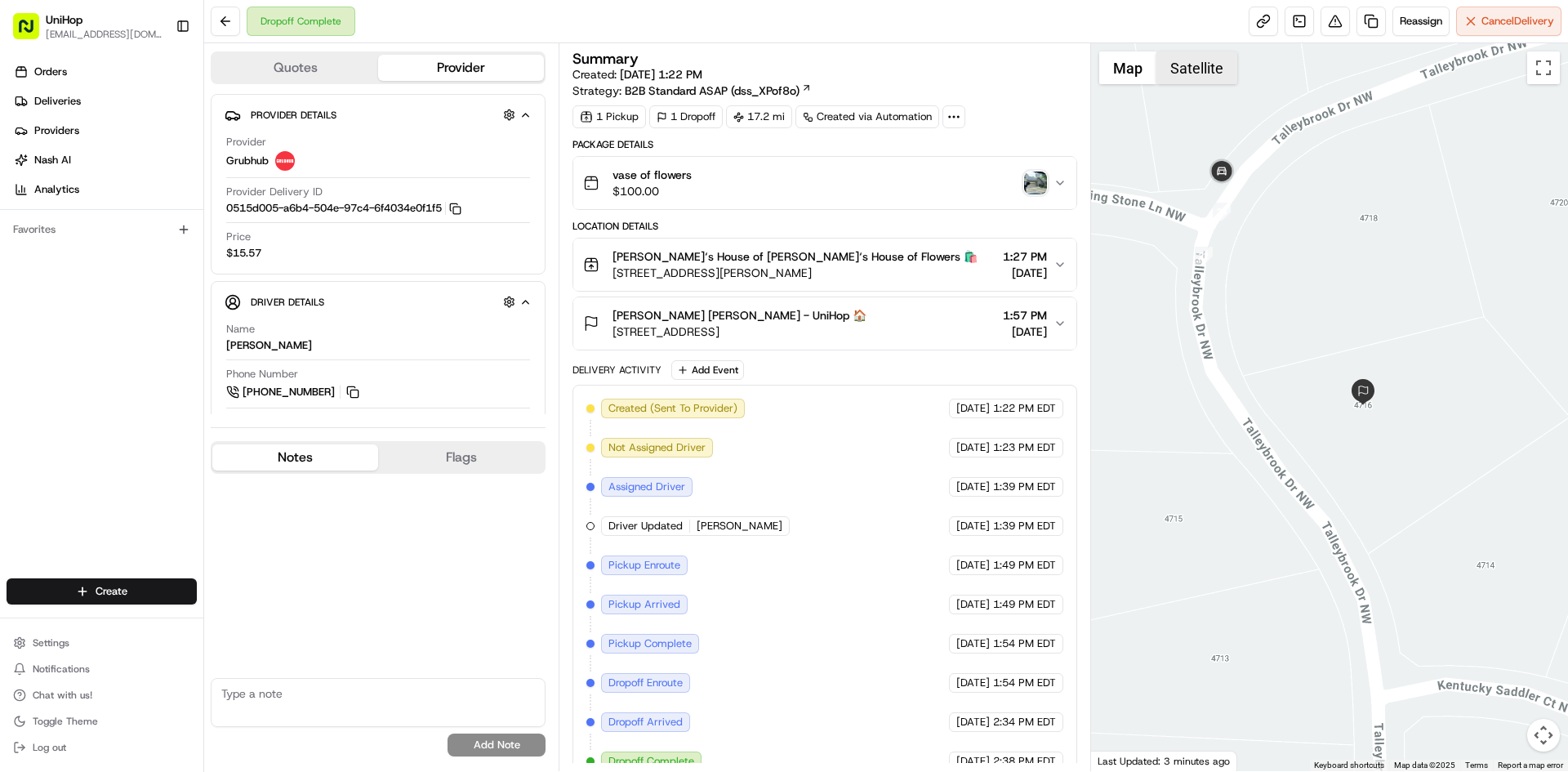
click at [1179, 69] on button "Satellite" at bounding box center [1197, 68] width 81 height 32
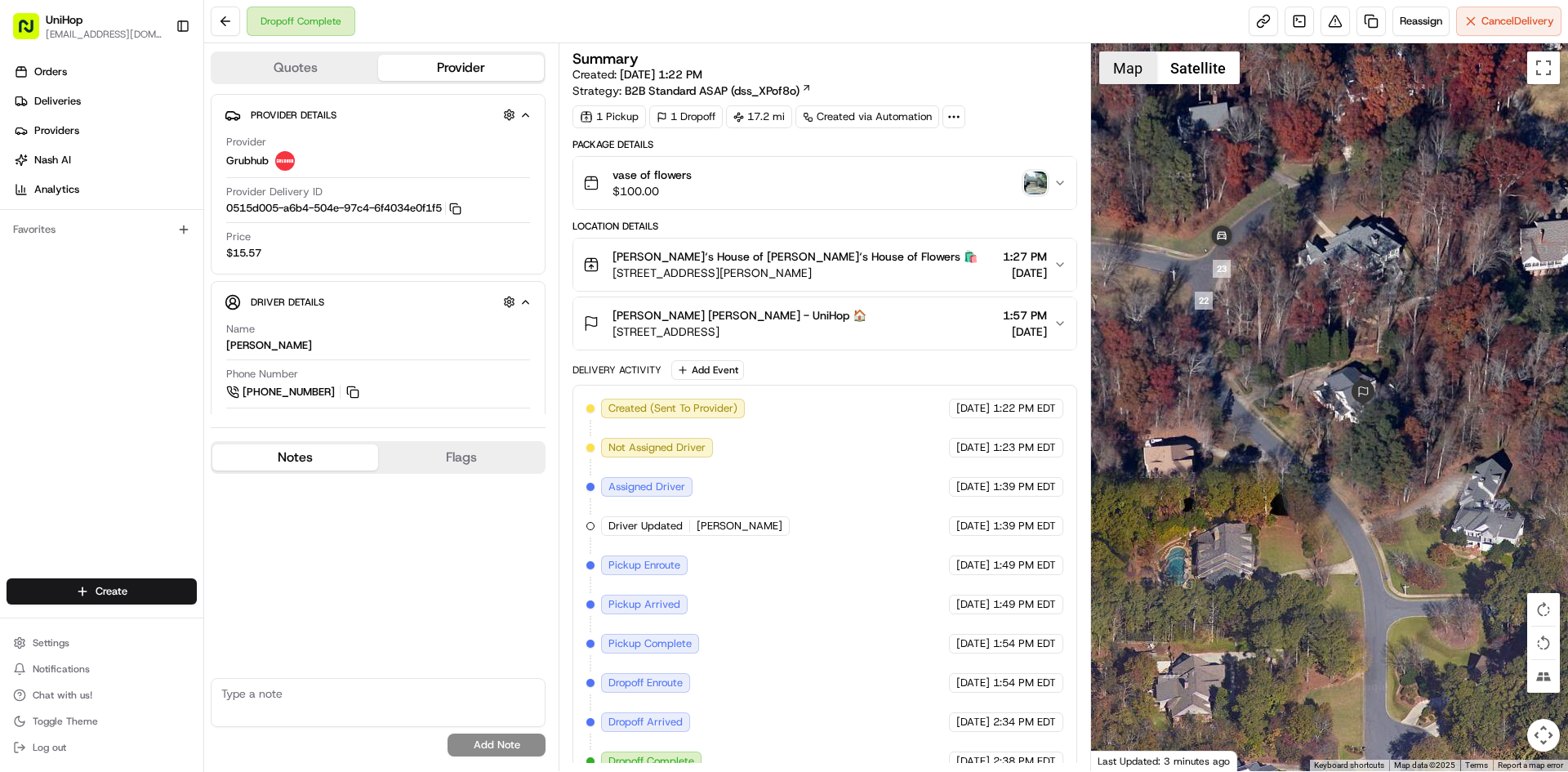
click at [1149, 69] on button "Map" at bounding box center [1127, 68] width 57 height 32
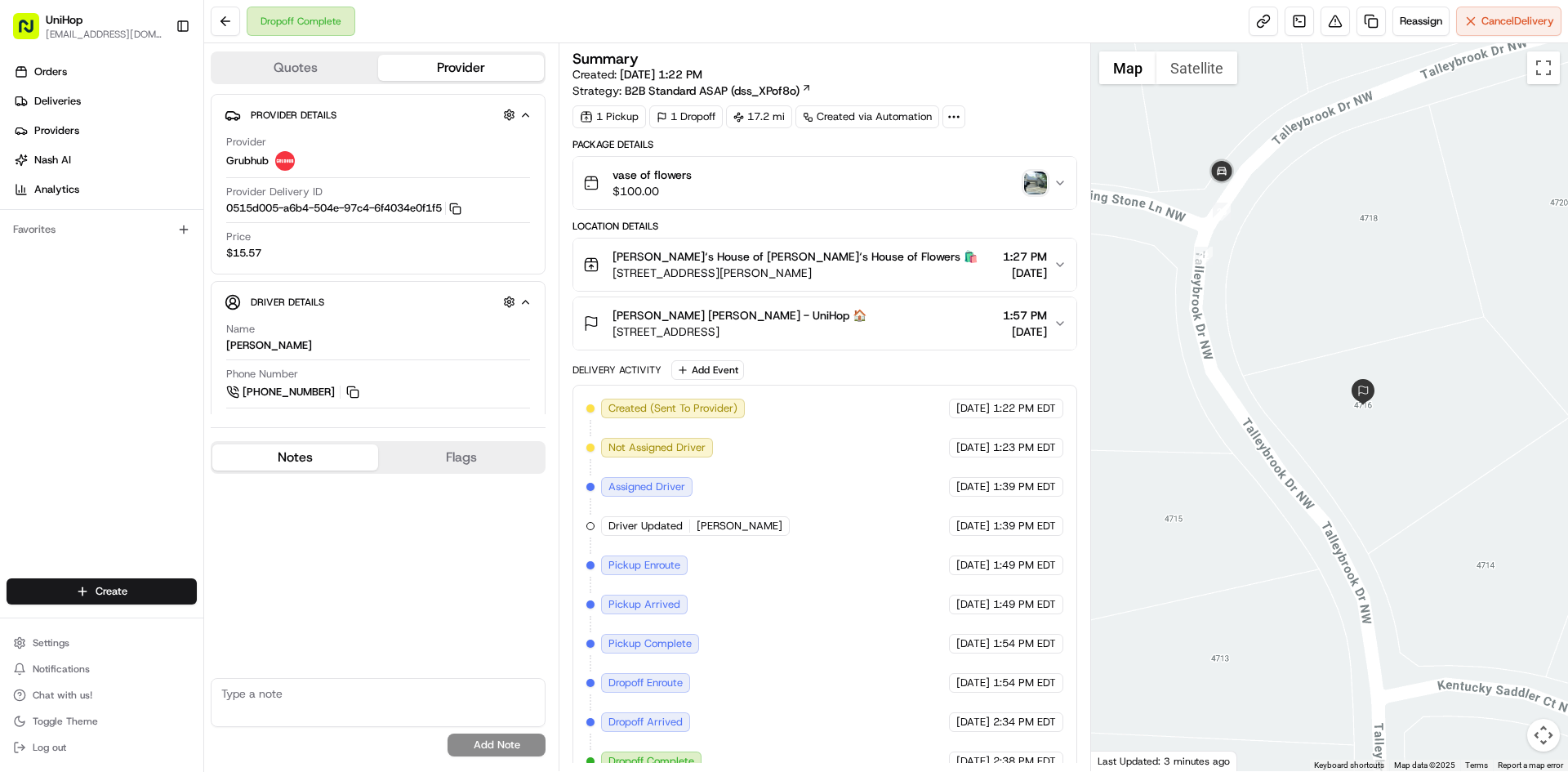
click at [1041, 181] on img "button" at bounding box center [1035, 183] width 23 height 23
click at [1218, 56] on button "Satellite" at bounding box center [1197, 68] width 81 height 32
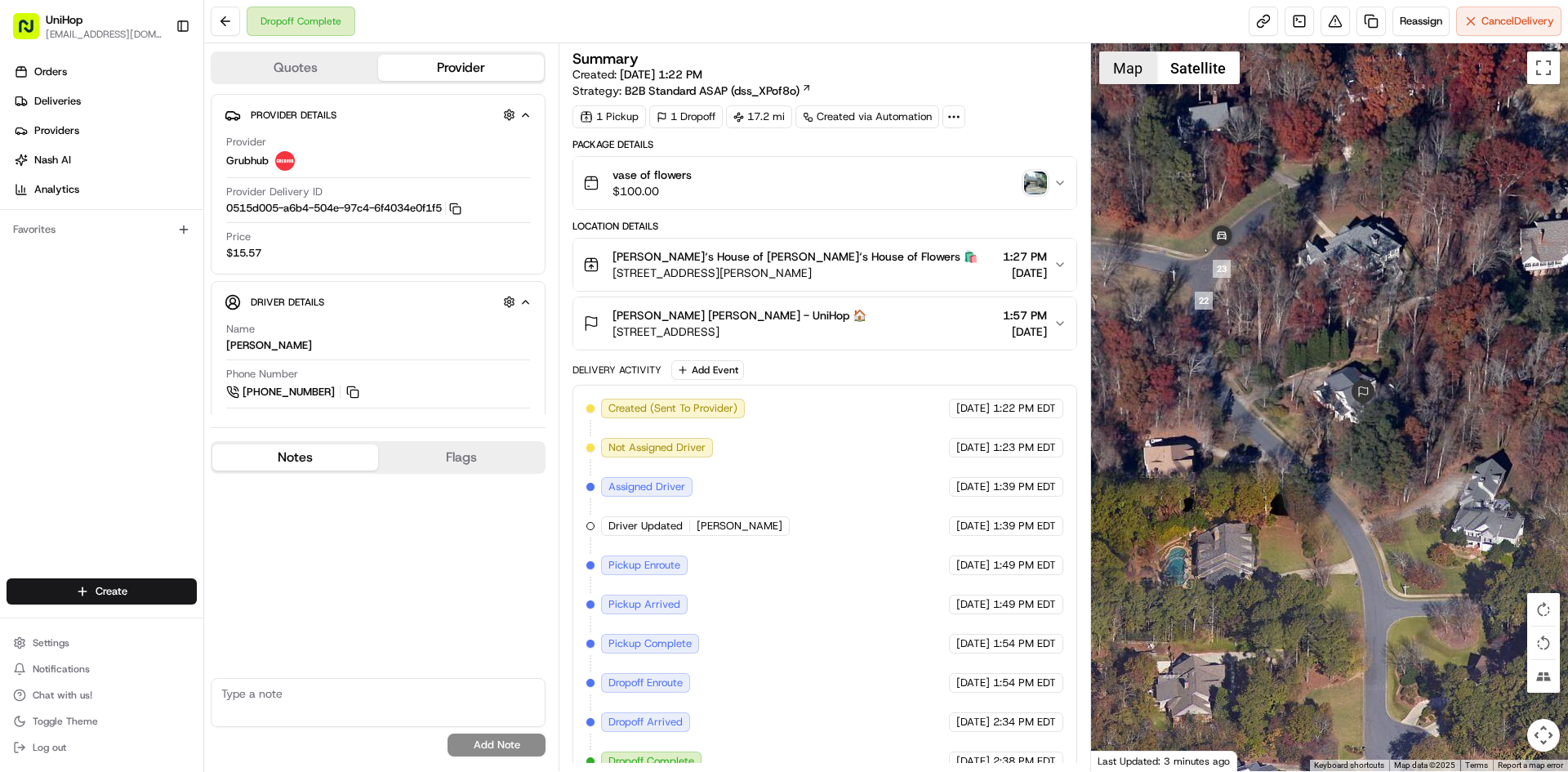
click at [1115, 79] on button "Map" at bounding box center [1127, 68] width 57 height 32
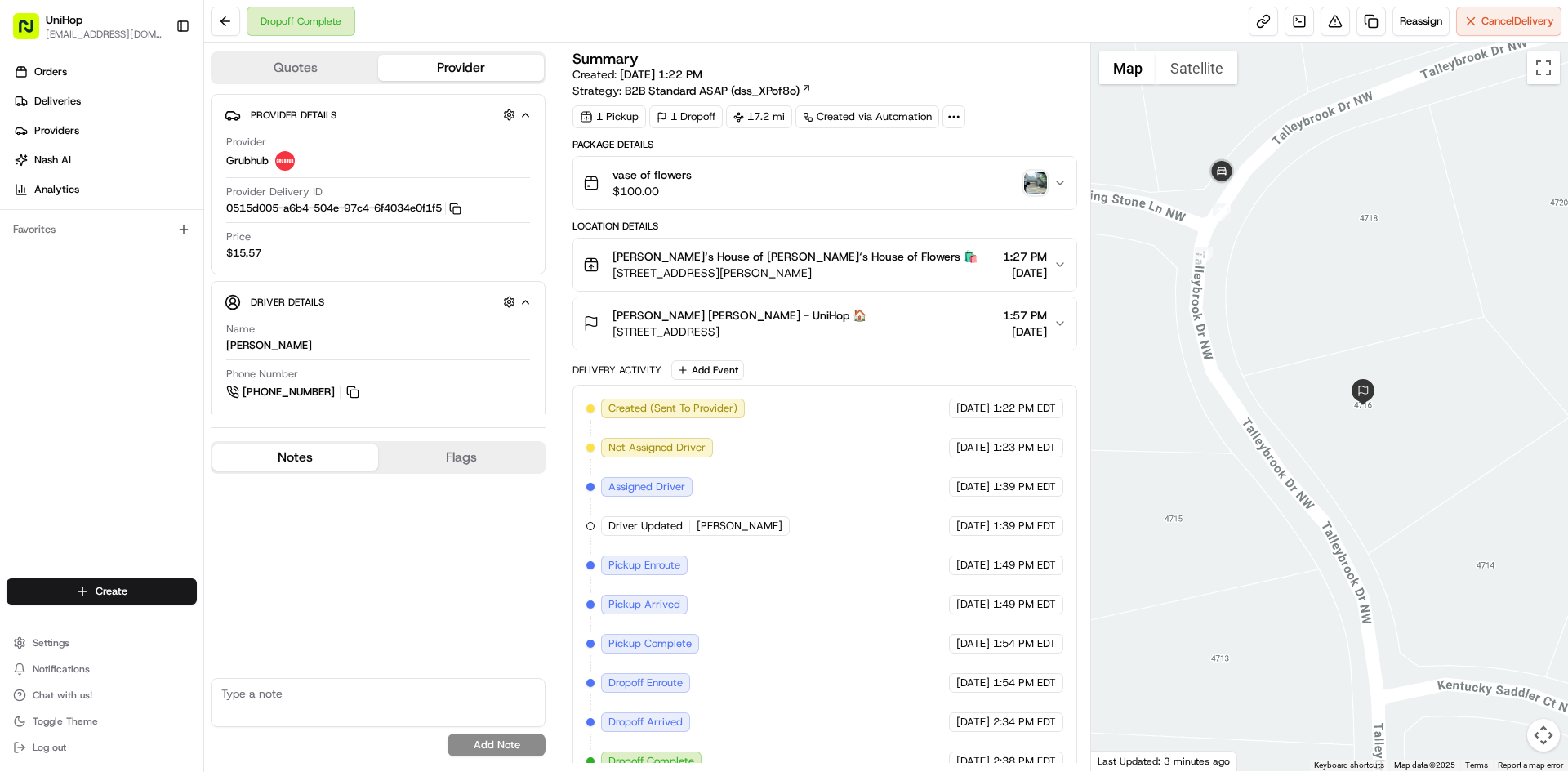
click at [0, 467] on div "Orders Deliveries Providers Nash AI Analytics Favorites" at bounding box center [102, 321] width 204 height 536
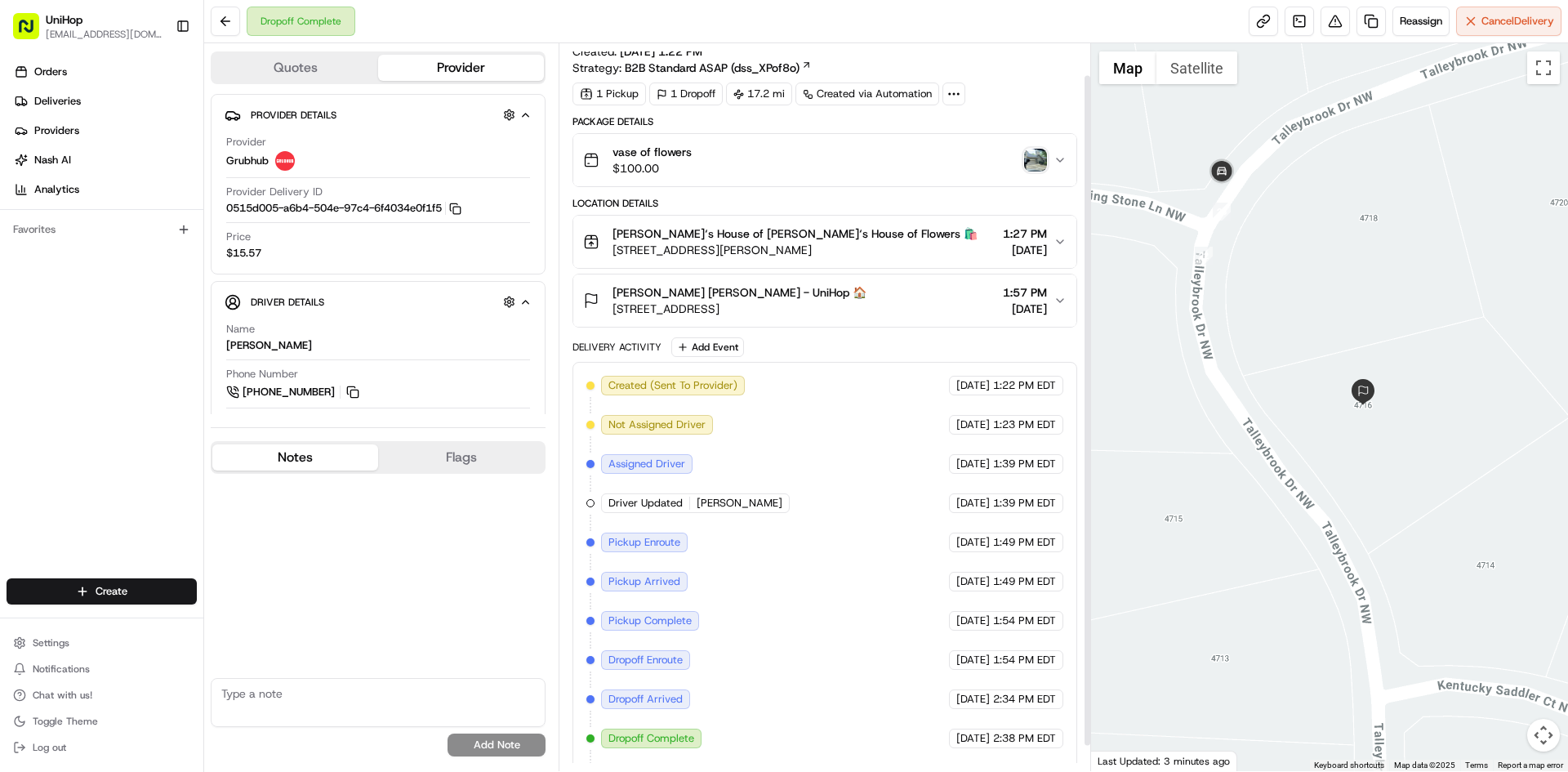
scroll to position [61, 0]
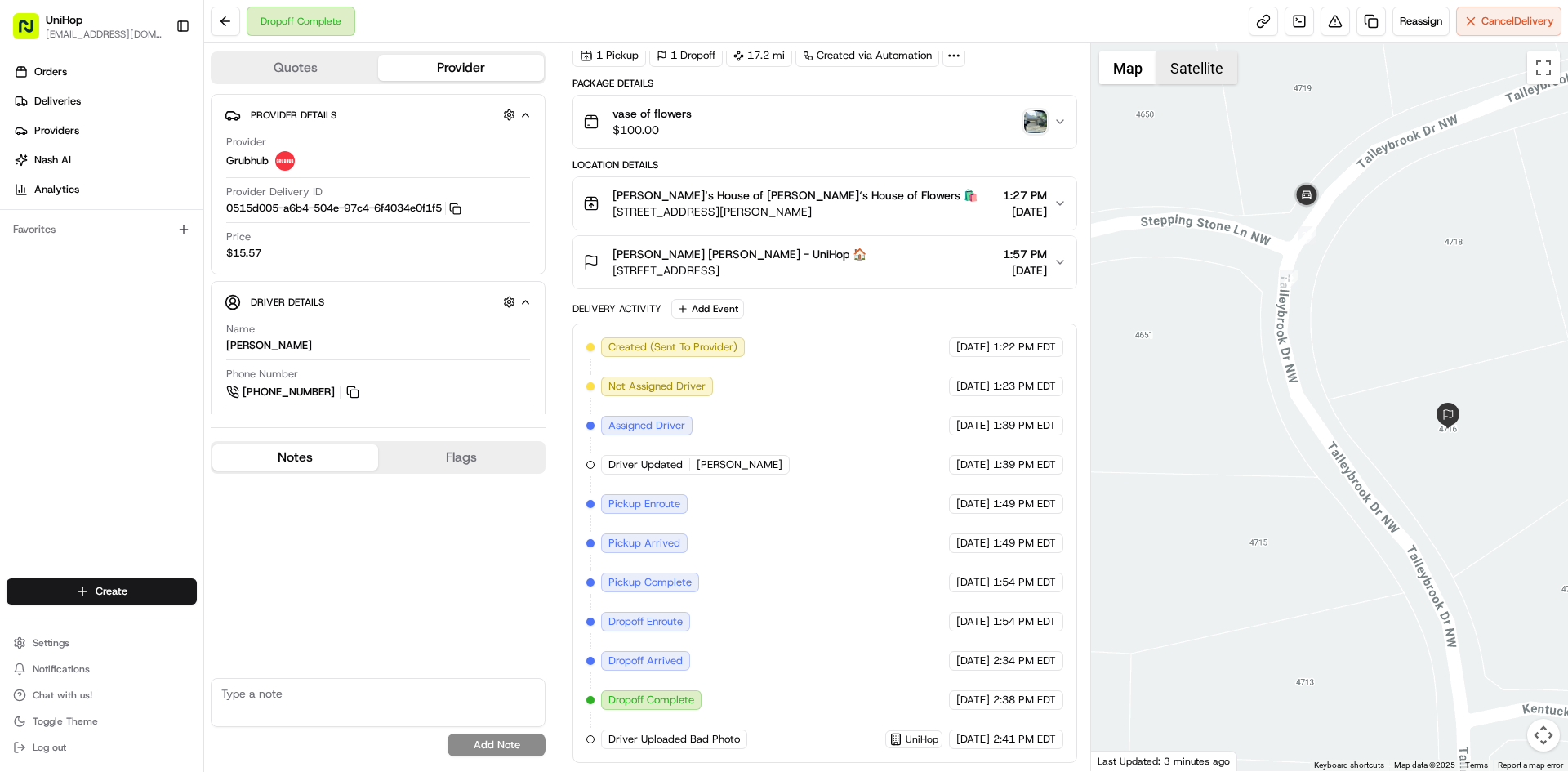
click at [1210, 61] on button "Satellite" at bounding box center [1197, 68] width 81 height 32
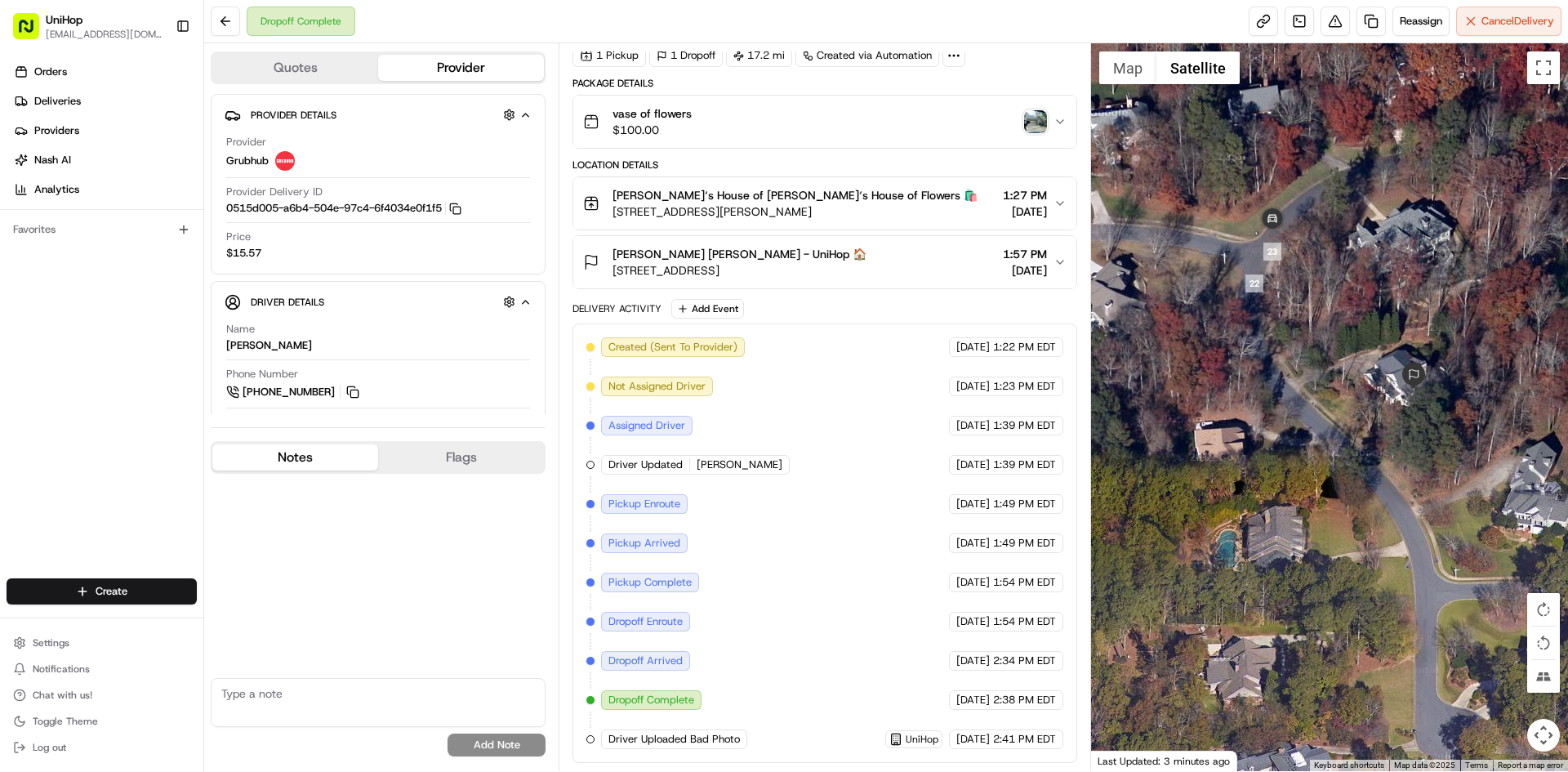
drag, startPoint x: 908, startPoint y: 273, endPoint x: 608, endPoint y: 273, distance: 300.0
click at [608, 273] on div "Diane Wolf Diane Wolf - UniHop 🏠 4716 Talleybrook Dr NW, Kennesaw, GA 30152, US…" at bounding box center [817, 262] width 470 height 32
click at [1028, 129] on img "button" at bounding box center [1035, 122] width 23 height 23
click at [1037, 120] on img "button" at bounding box center [1035, 122] width 23 height 23
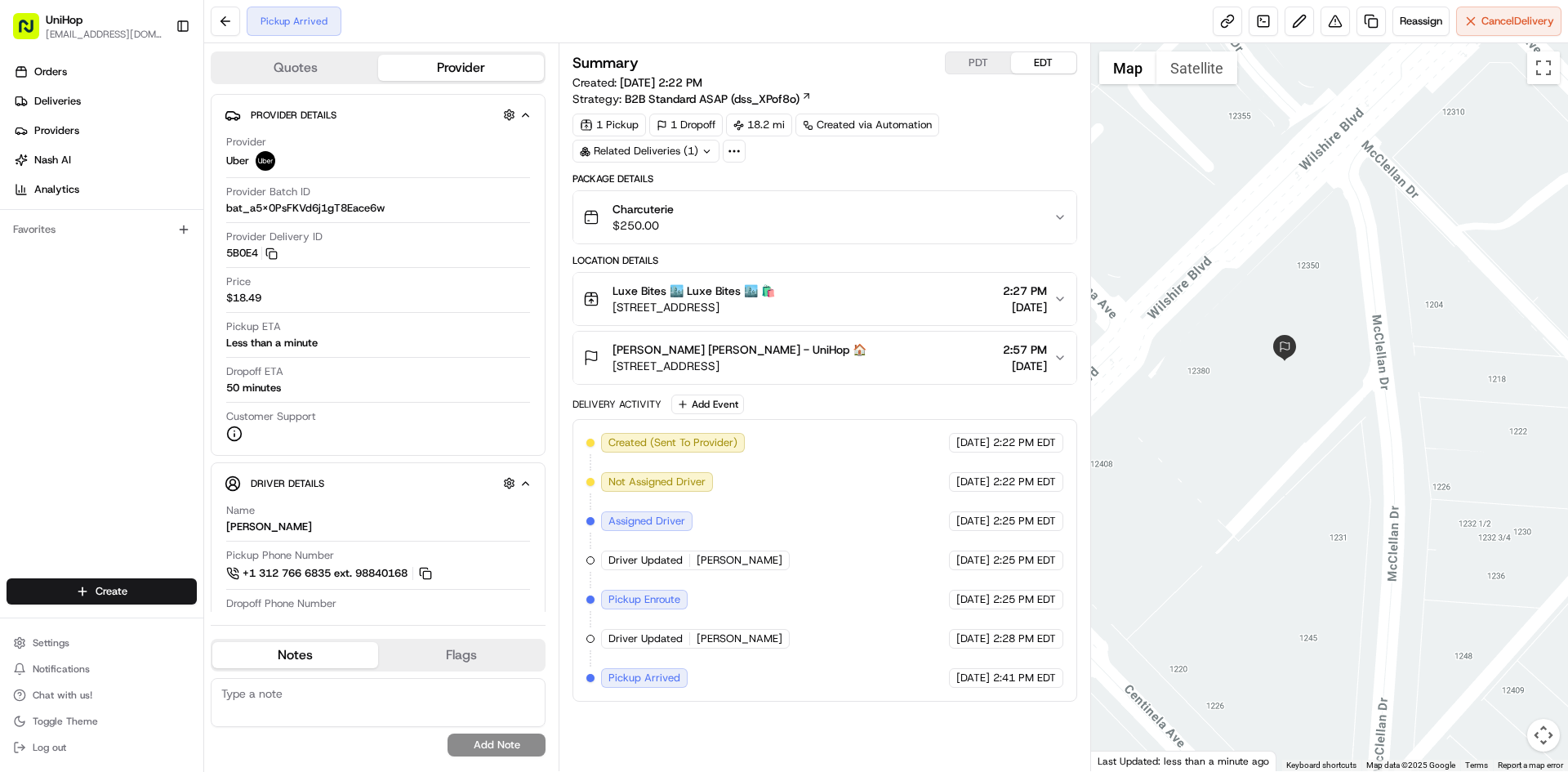
drag, startPoint x: 1347, startPoint y: 448, endPoint x: 1349, endPoint y: 429, distance: 19.1
click at [1349, 429] on div at bounding box center [1329, 407] width 478 height 728
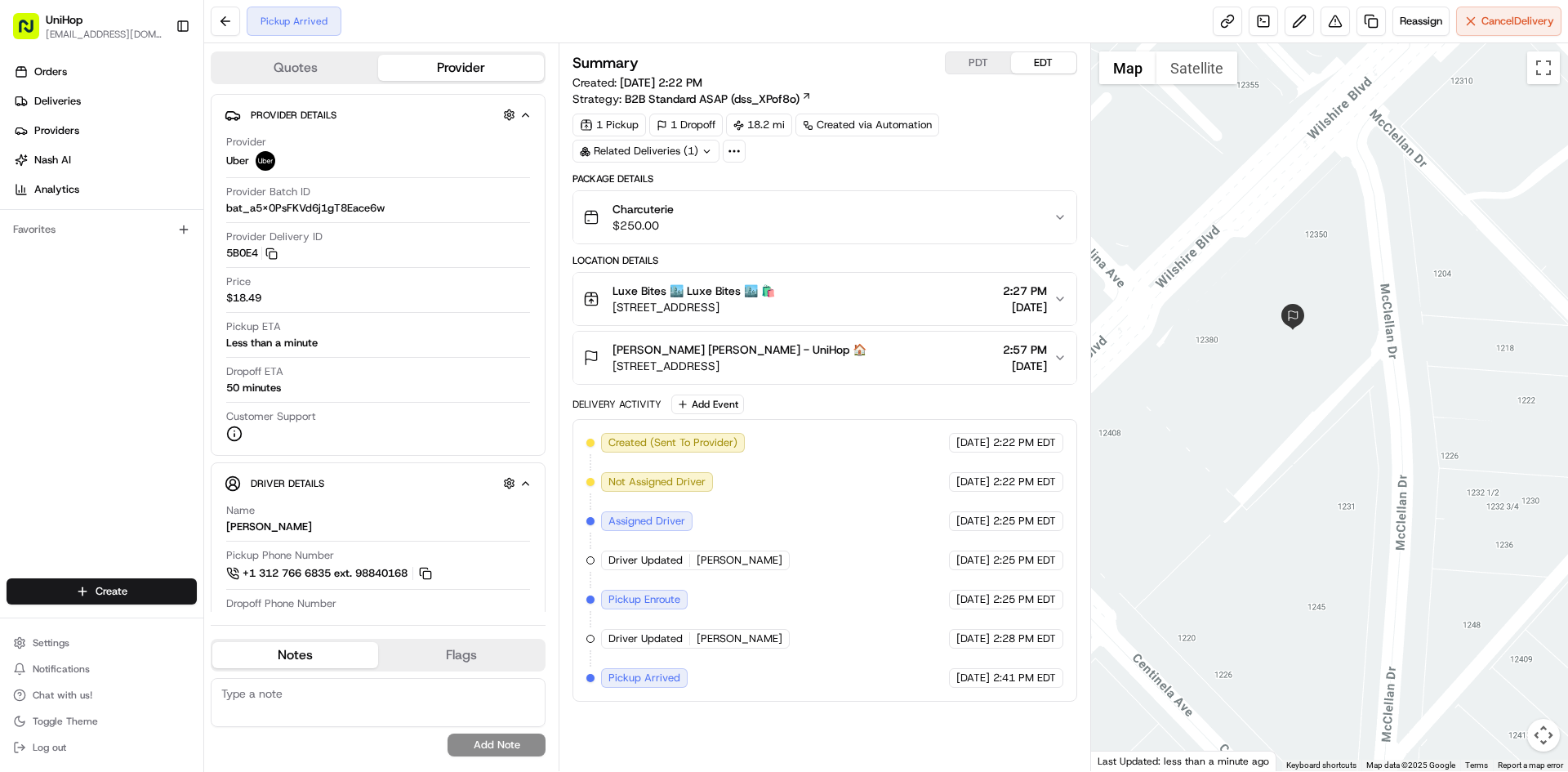
drag, startPoint x: 1215, startPoint y: 475, endPoint x: 1021, endPoint y: 408, distance: 205.2
click at [1216, 437] on div at bounding box center [1329, 407] width 478 height 728
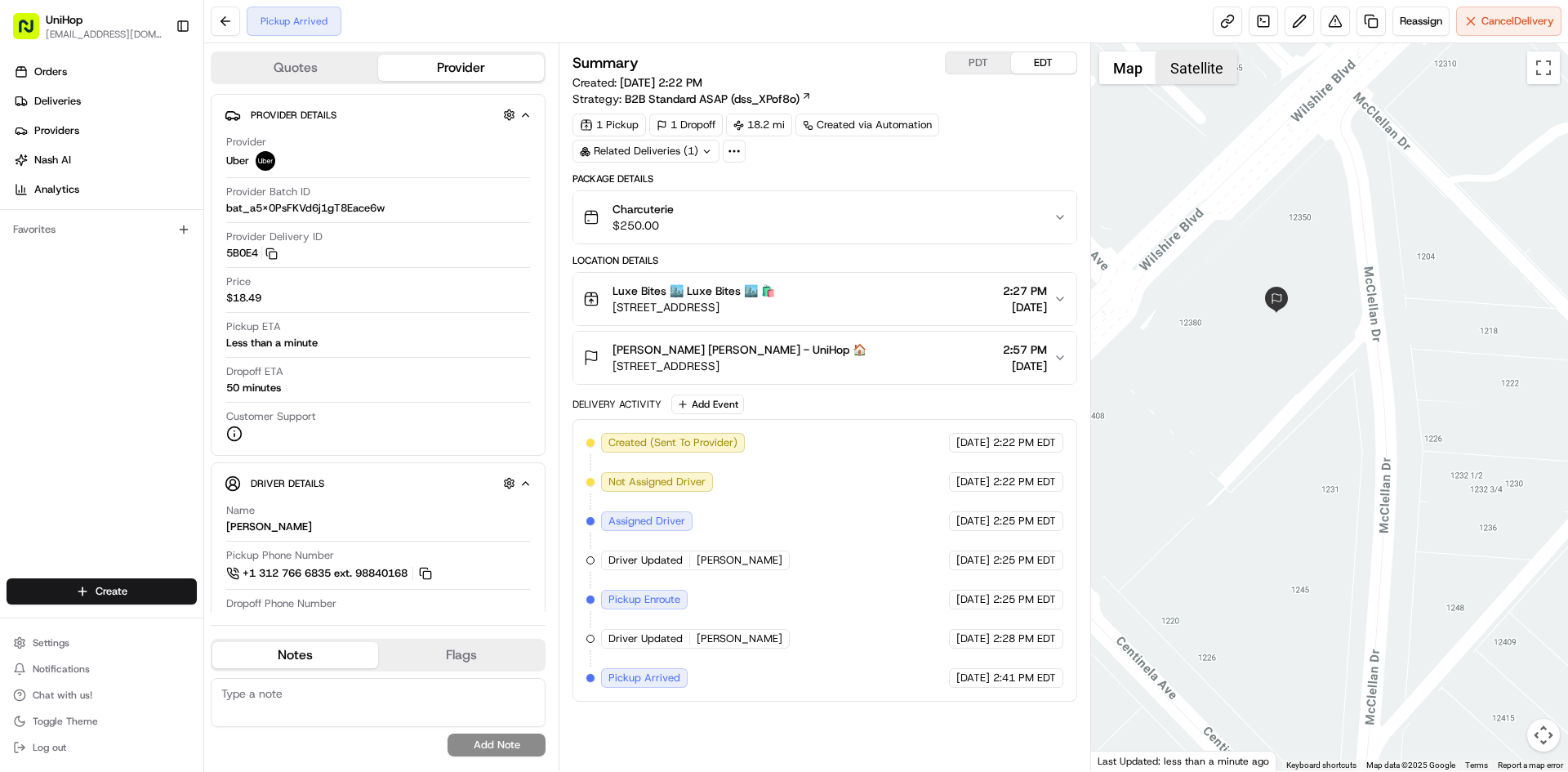
click at [1181, 64] on button "Satellite" at bounding box center [1197, 68] width 81 height 32
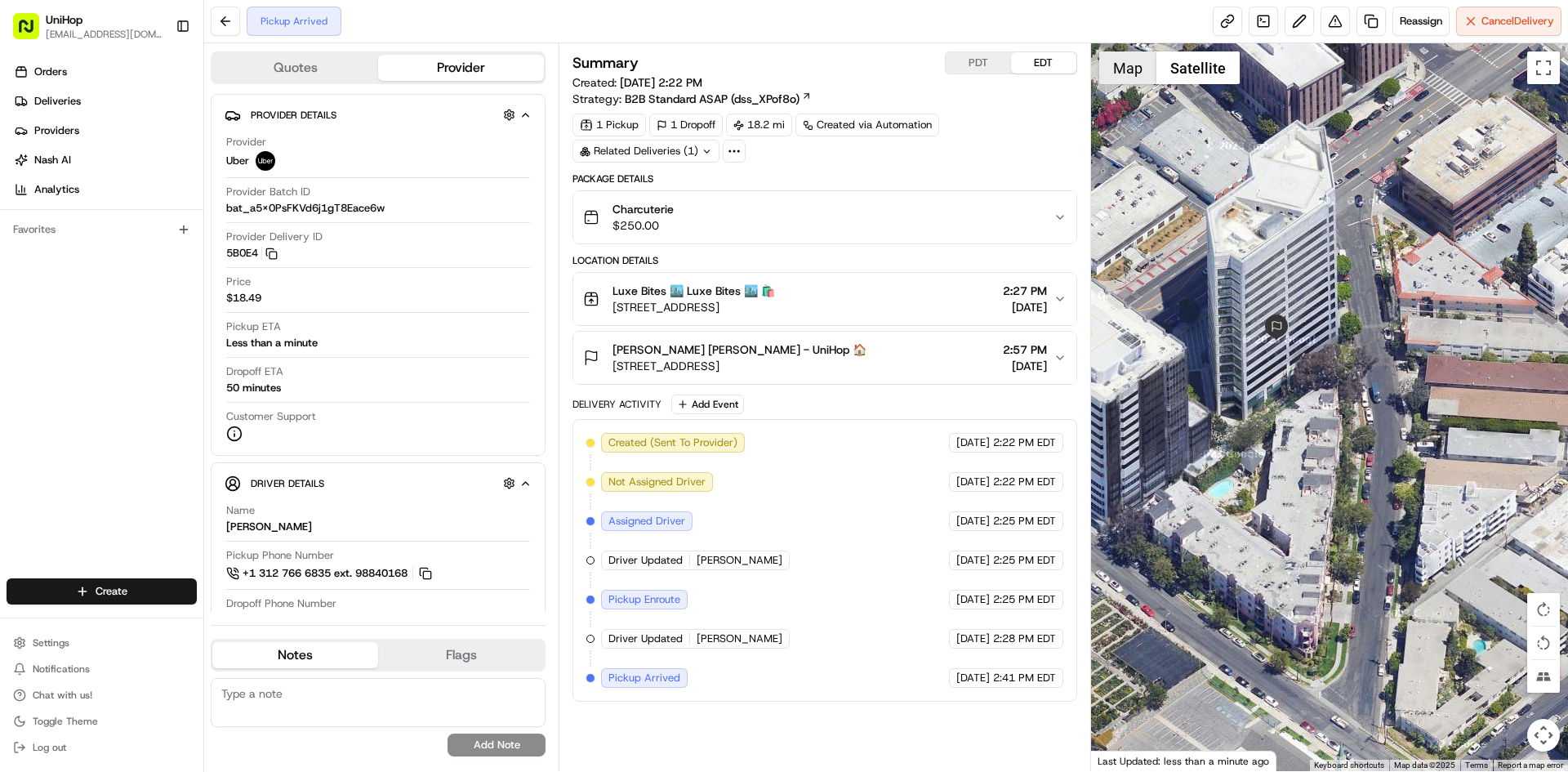
click at [1118, 57] on button "Map" at bounding box center [1127, 68] width 57 height 32
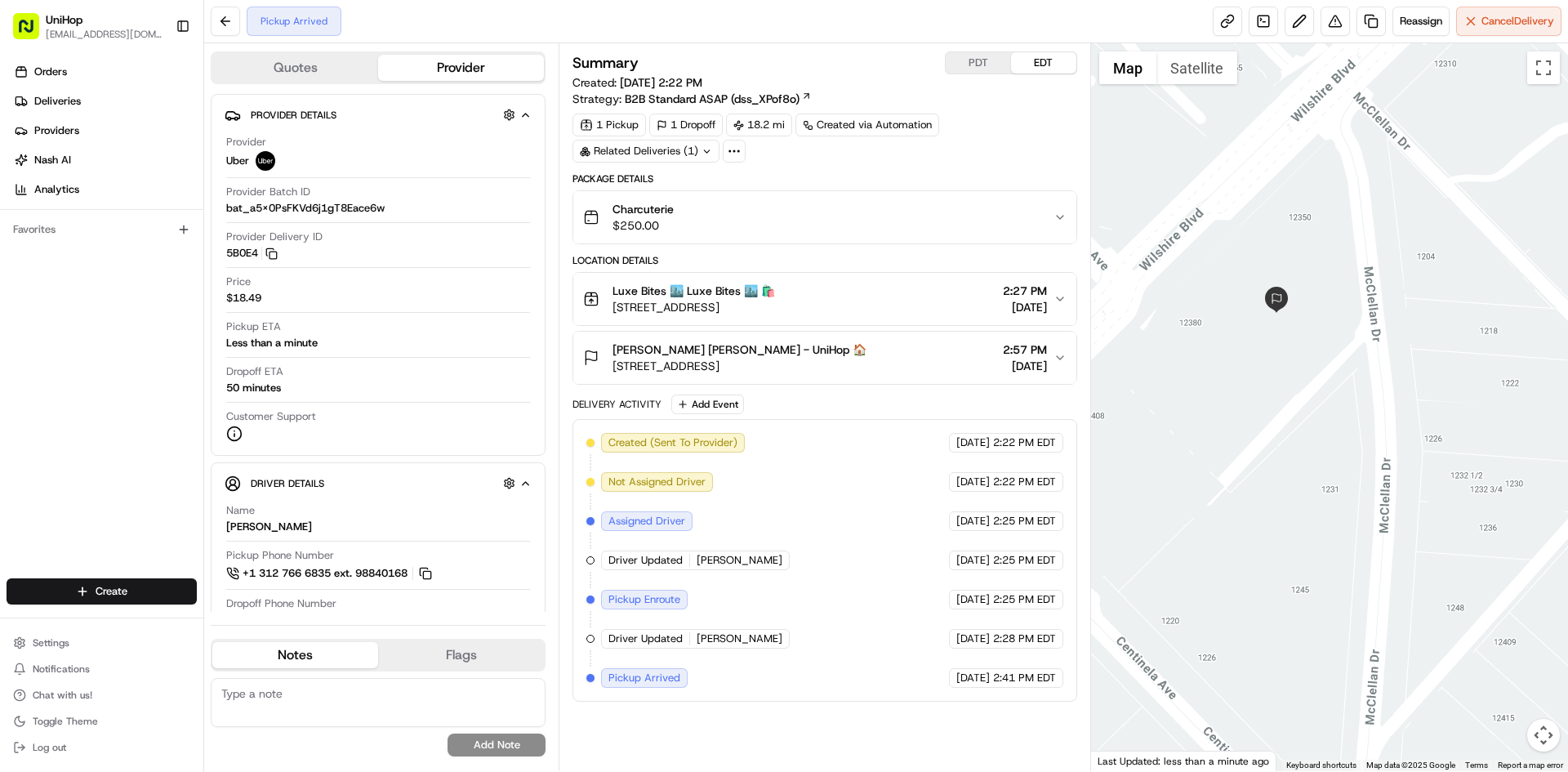
click at [943, 360] on div "Patrizia Marrone Patrizia Marrone - UniHop 🏠 12400 Wilshire Blvd # 1400, Los An…" at bounding box center [817, 357] width 470 height 32
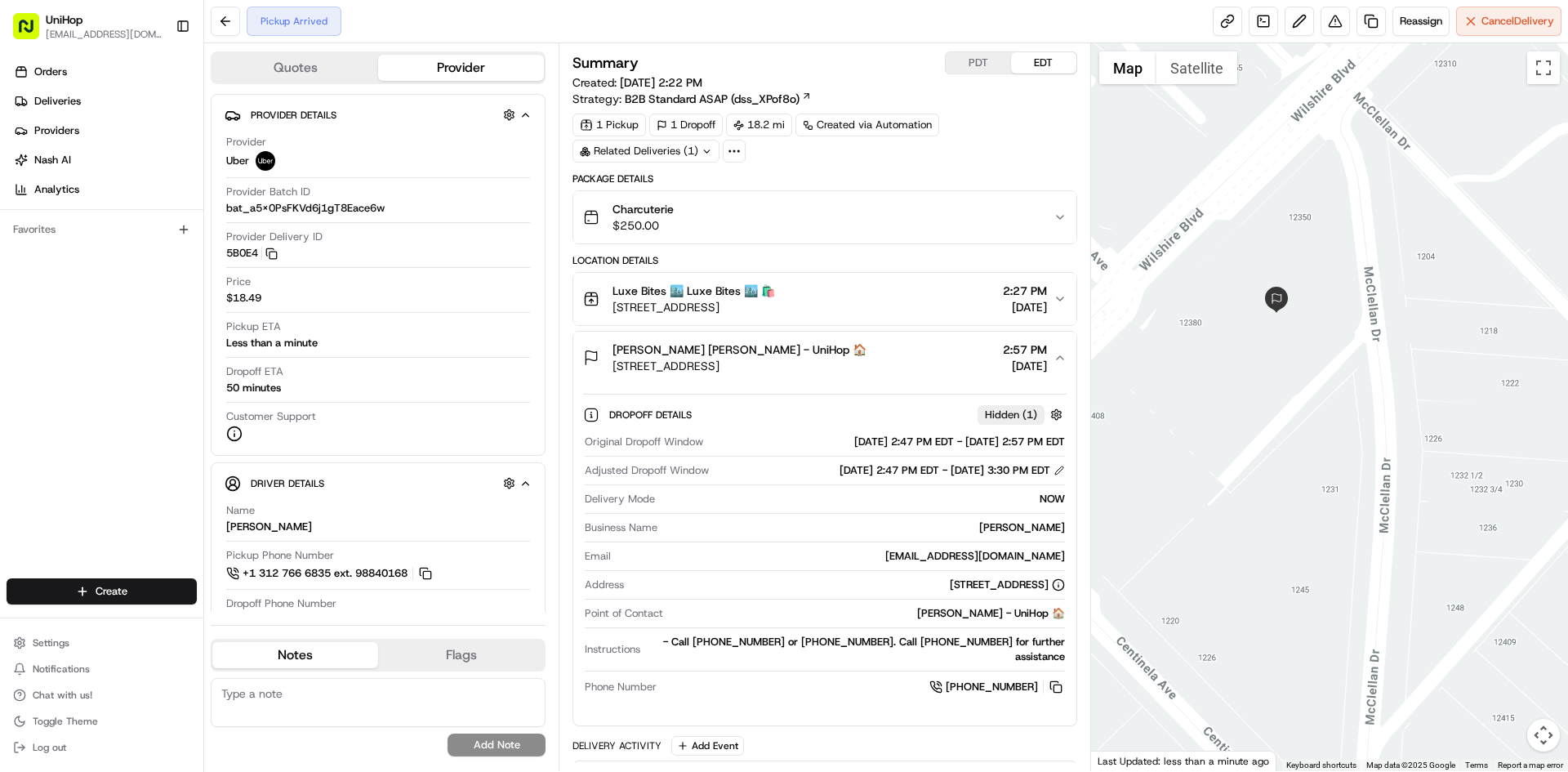
click at [943, 360] on div "Patrizia Marrone Patrizia Marrone - UniHop 🏠 12400 Wilshire Blvd # 1400, Los An…" at bounding box center [817, 357] width 470 height 32
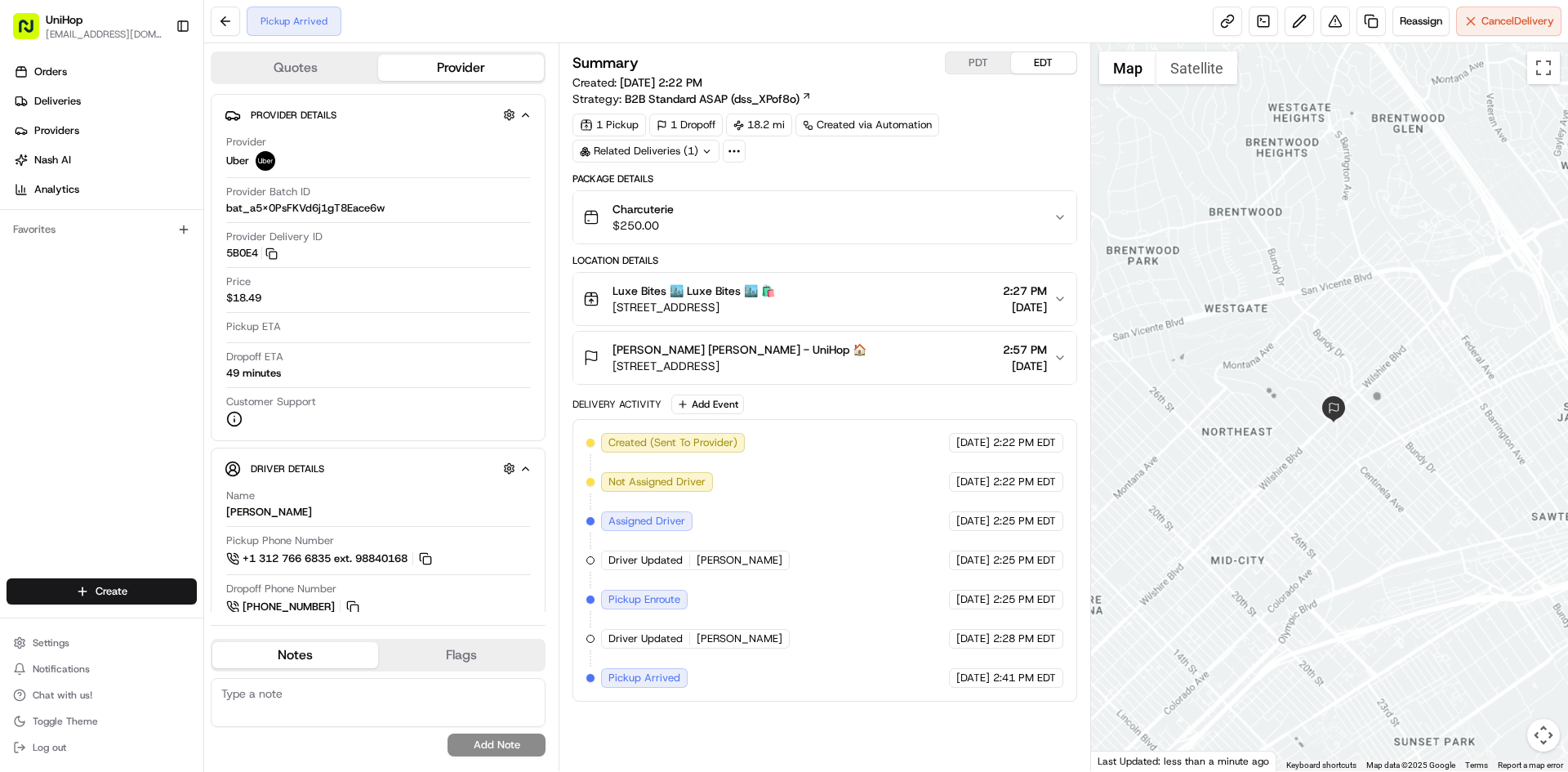
drag, startPoint x: 1380, startPoint y: 473, endPoint x: 1314, endPoint y: 415, distance: 87.9
click at [1362, 456] on div at bounding box center [1329, 407] width 478 height 728
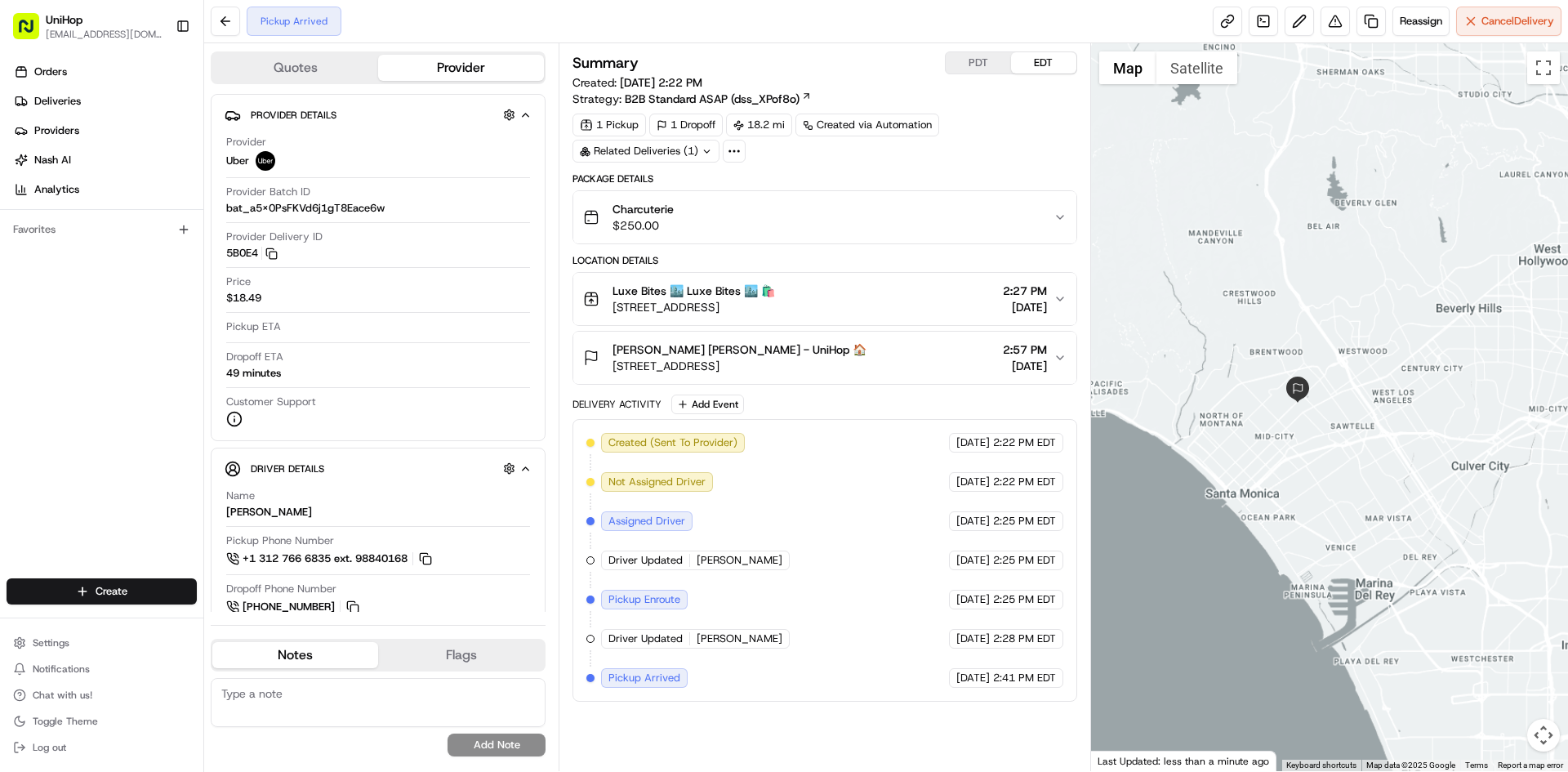
drag, startPoint x: 1334, startPoint y: 411, endPoint x: 1308, endPoint y: 395, distance: 30.5
click at [1308, 395] on div at bounding box center [1329, 407] width 478 height 728
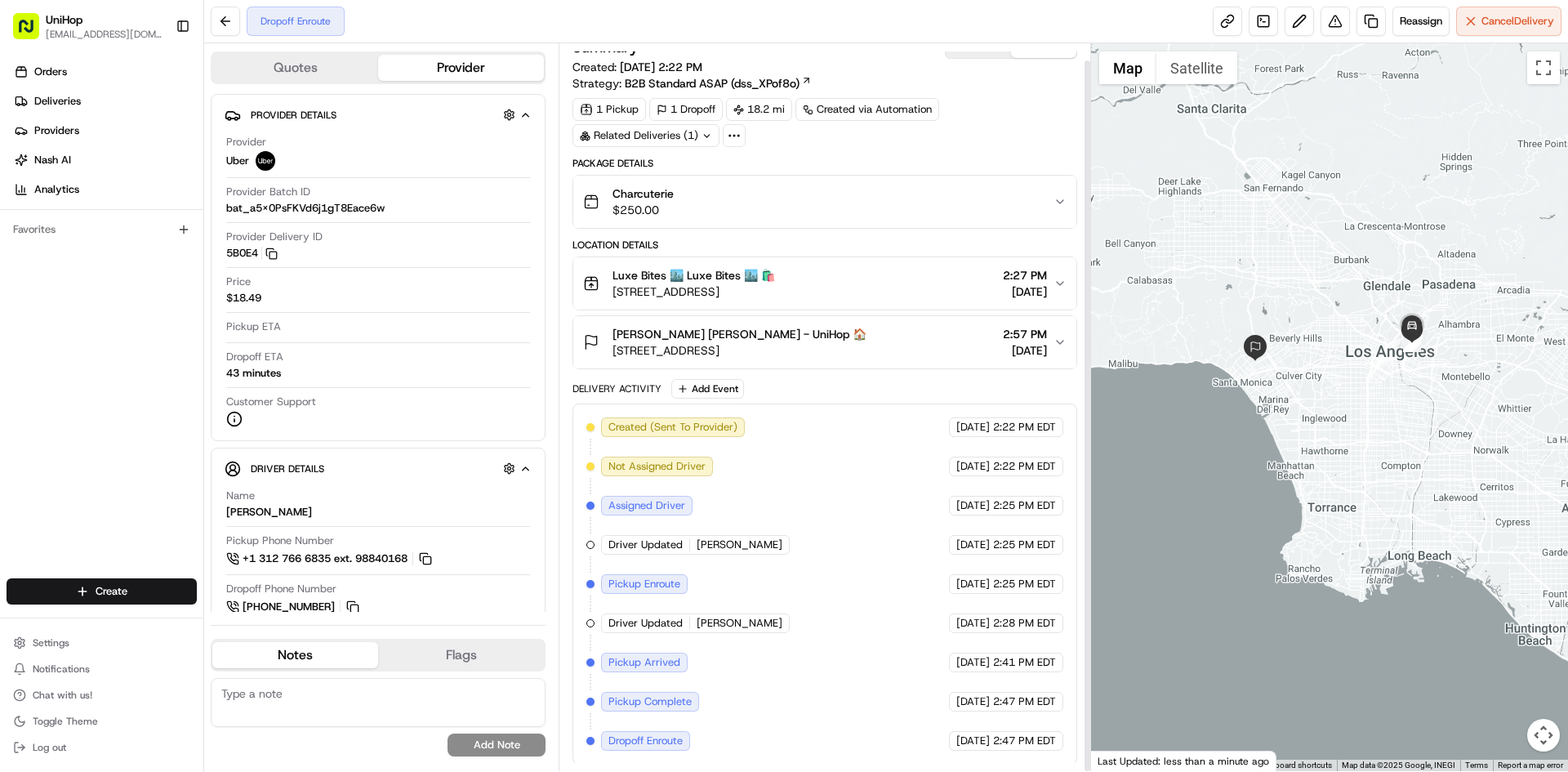
scroll to position [18, 0]
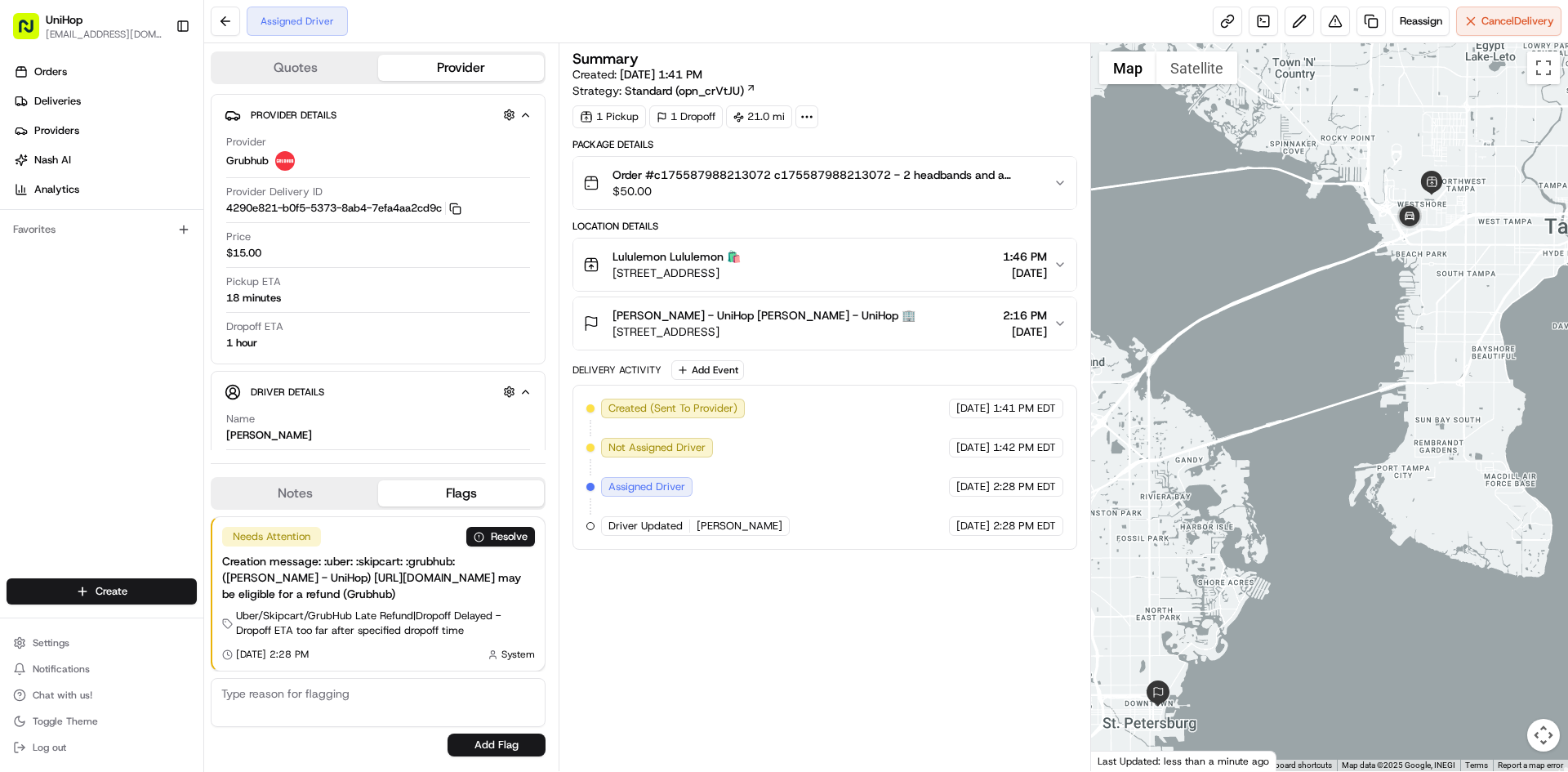
drag, startPoint x: 1492, startPoint y: 239, endPoint x: 1449, endPoint y: 242, distance: 43.1
click at [1486, 240] on div at bounding box center [1329, 407] width 478 height 728
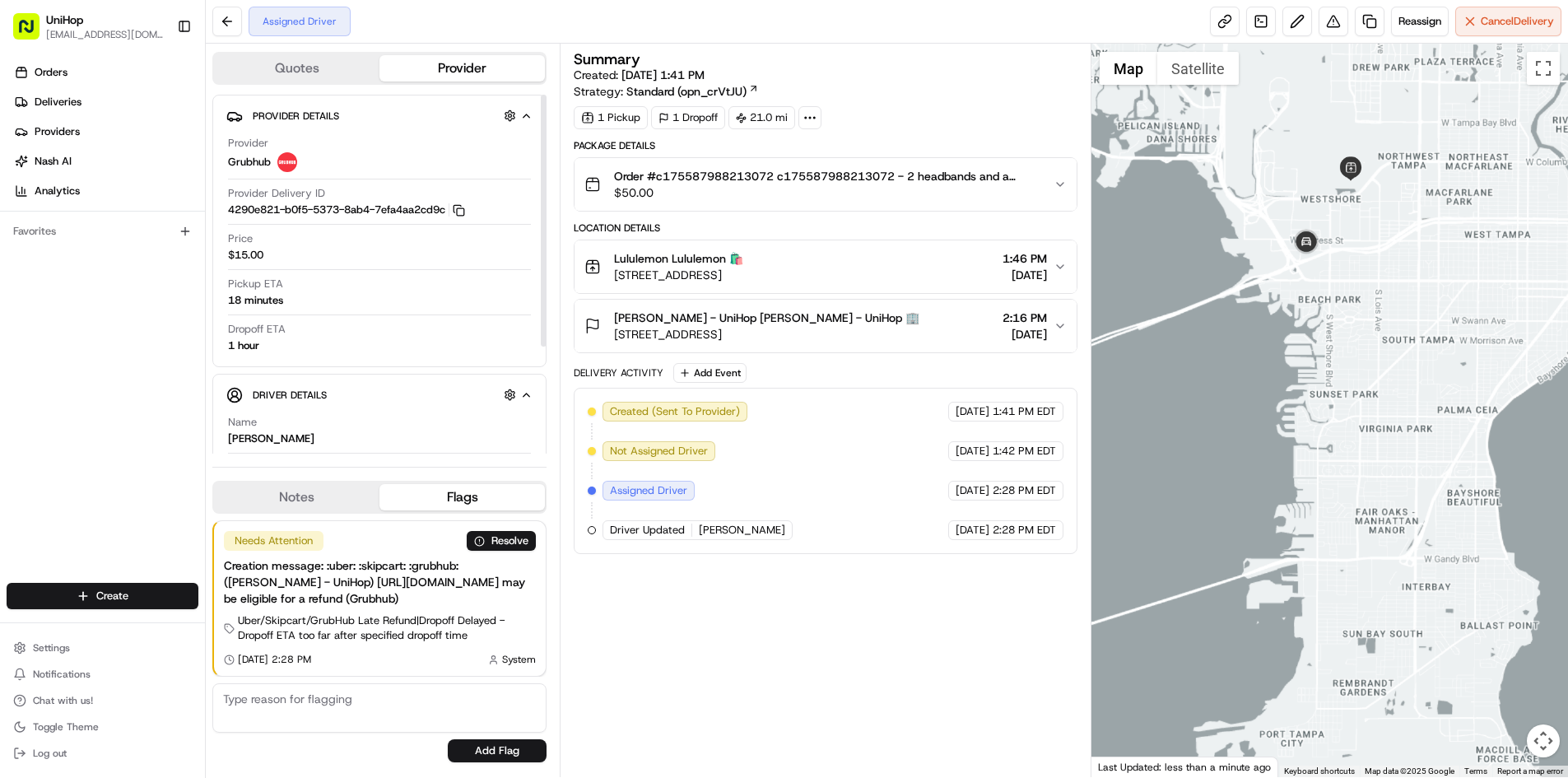
click at [330, 504] on button "Notes" at bounding box center [296, 497] width 165 height 27
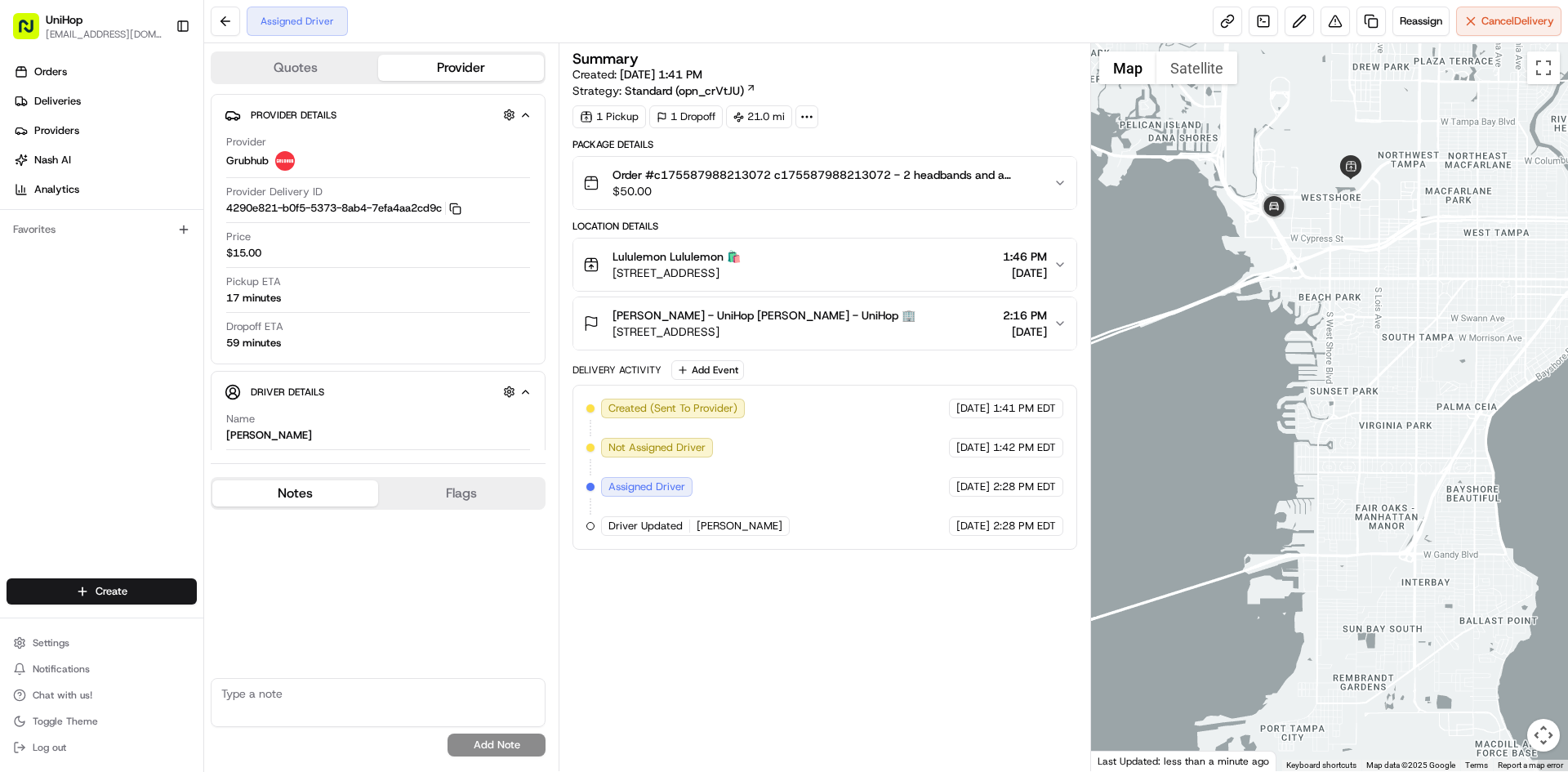
drag, startPoint x: 1255, startPoint y: 200, endPoint x: 1252, endPoint y: 283, distance: 83.1
click at [1284, 270] on div at bounding box center [1329, 407] width 478 height 728
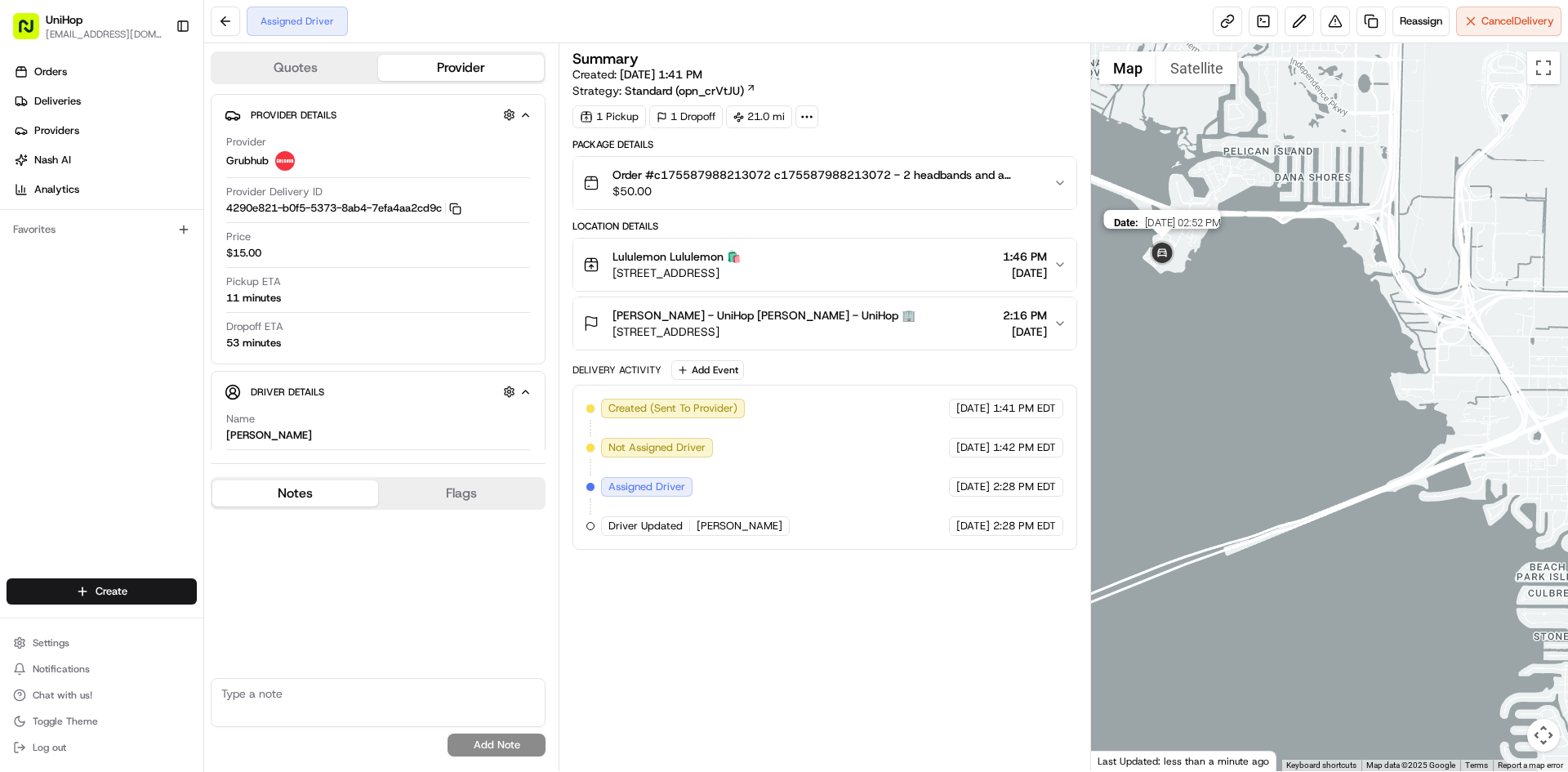
click at [1155, 251] on img at bounding box center [1162, 254] width 32 height 32
click at [1158, 251] on img at bounding box center [1162, 254] width 32 height 32
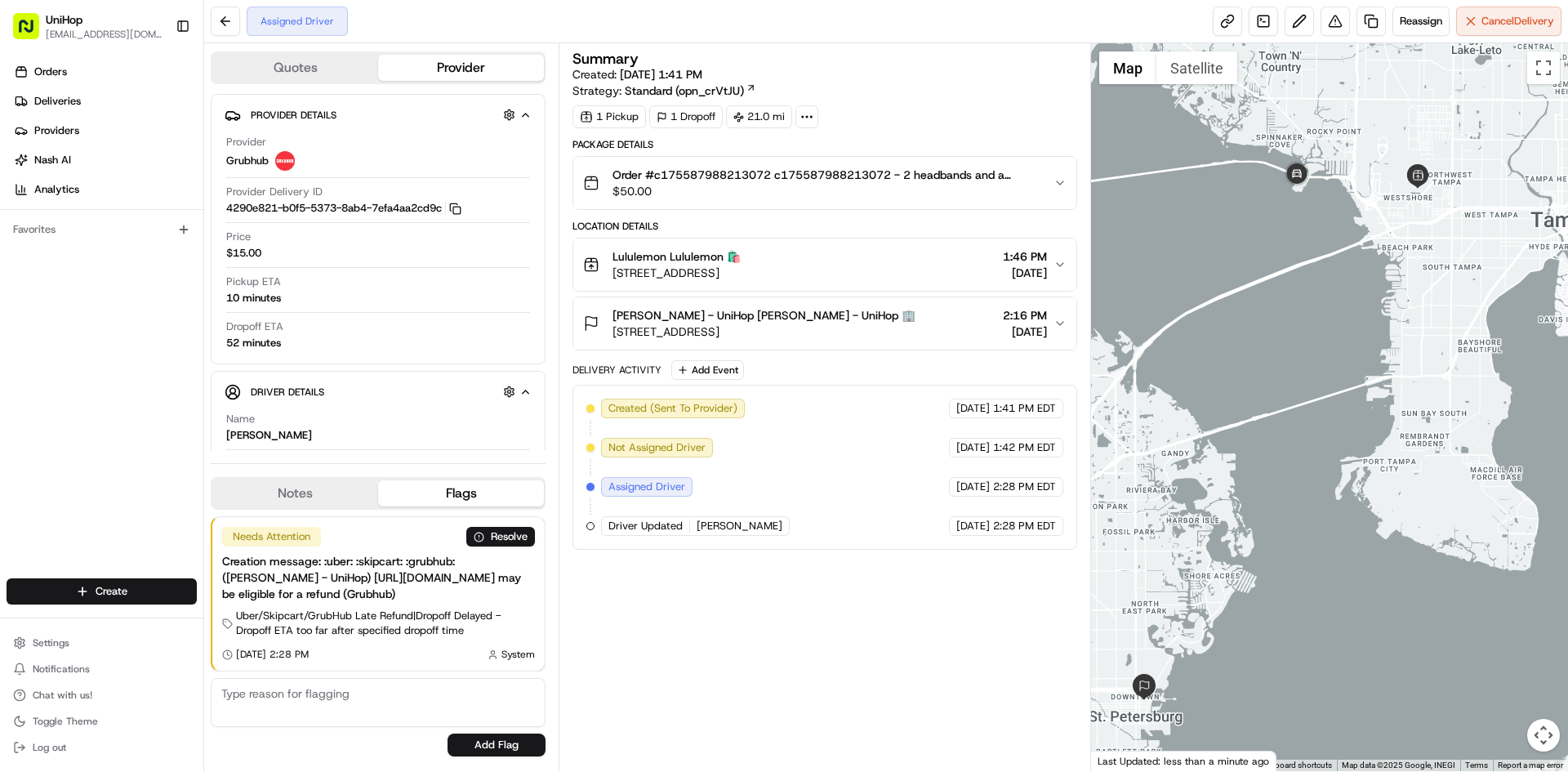
drag, startPoint x: 1387, startPoint y: 221, endPoint x: 1326, endPoint y: 246, distance: 65.9
click at [1382, 227] on div at bounding box center [1329, 407] width 478 height 728
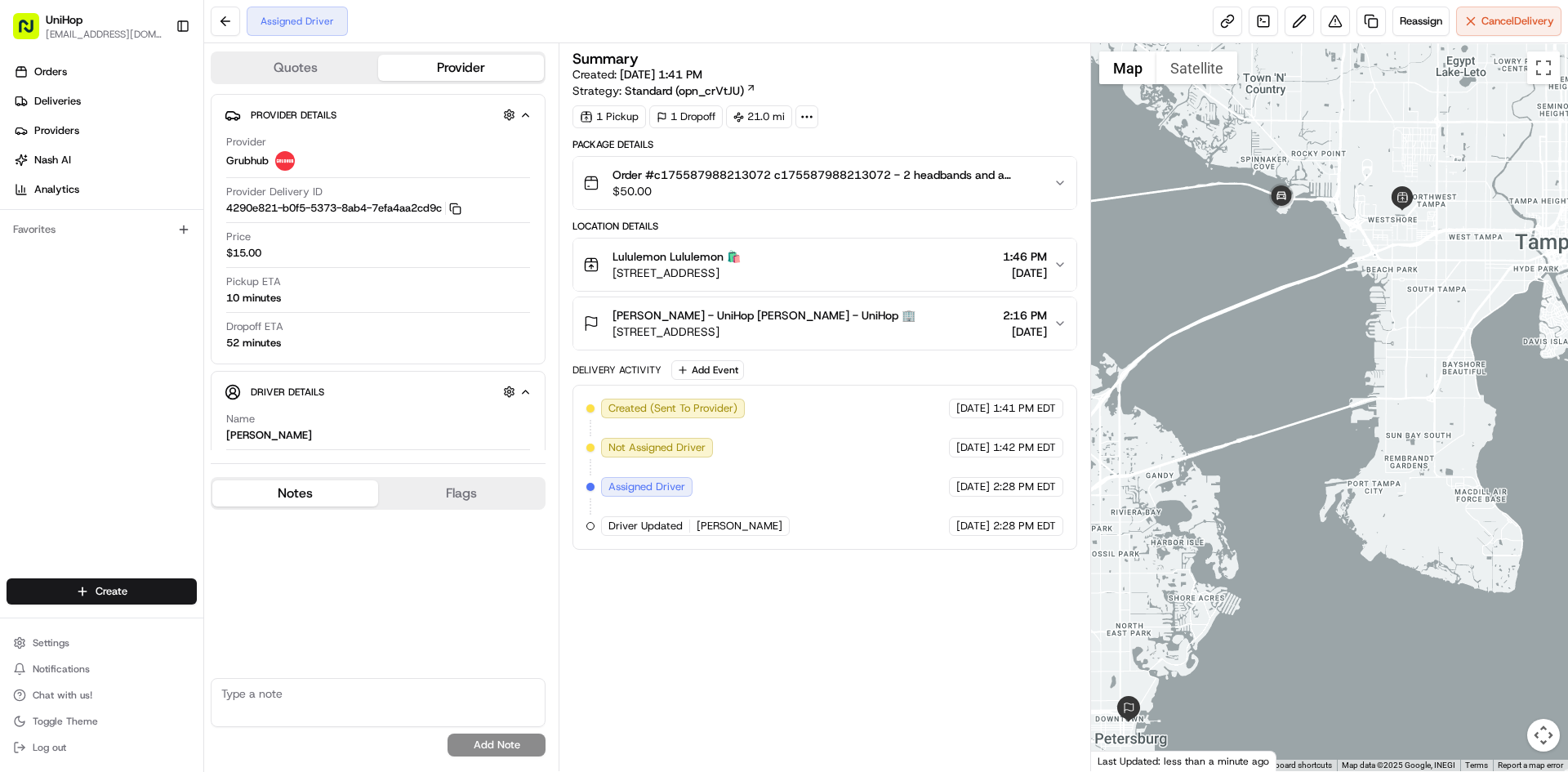
drag, startPoint x: 332, startPoint y: 504, endPoint x: 752, endPoint y: 462, distance: 422.1
click at [332, 504] on button "Notes" at bounding box center [295, 494] width 166 height 26
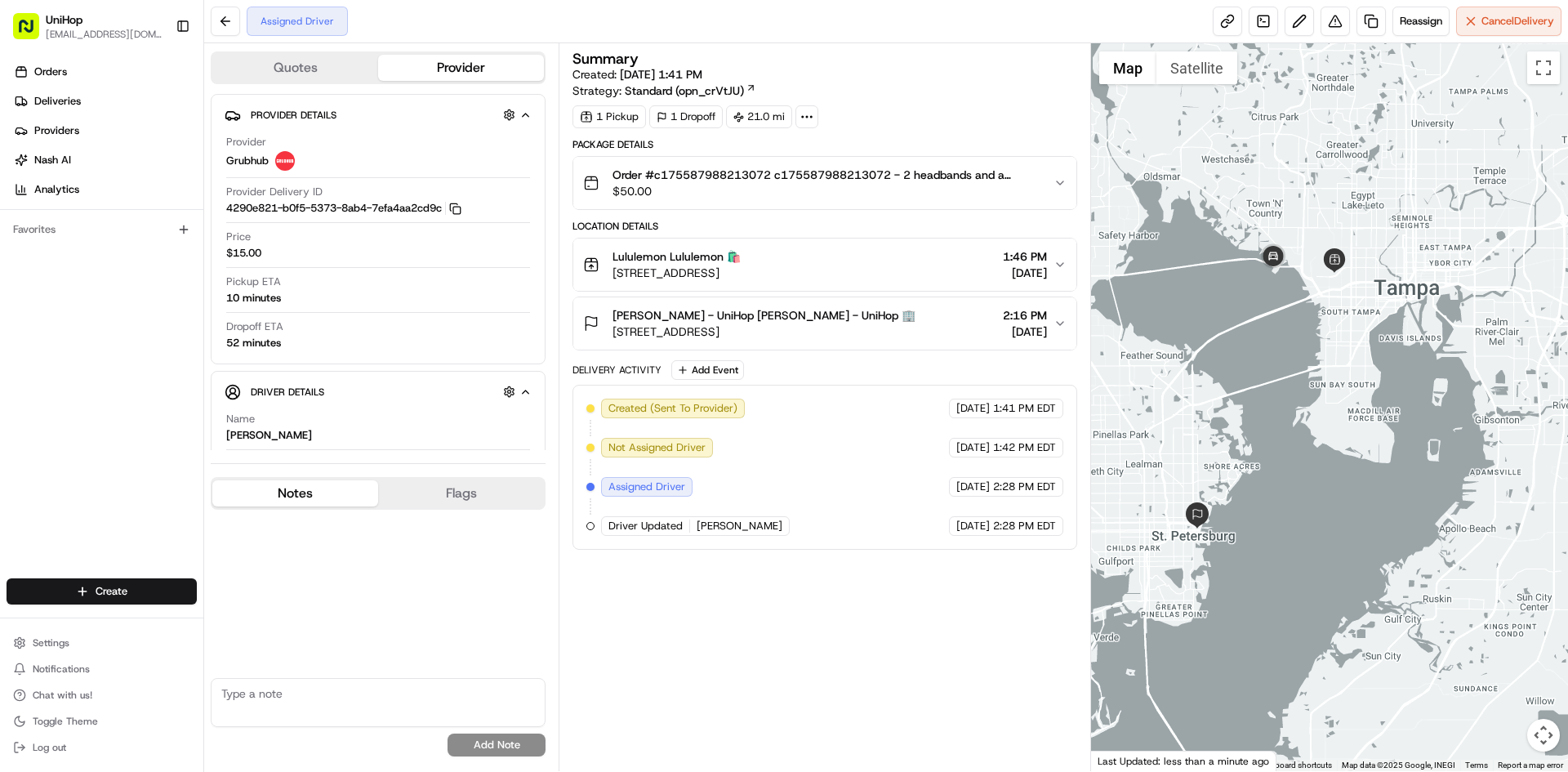
drag, startPoint x: 1235, startPoint y: 319, endPoint x: 1286, endPoint y: 330, distance: 52.2
click at [1285, 331] on div at bounding box center [1329, 407] width 478 height 728
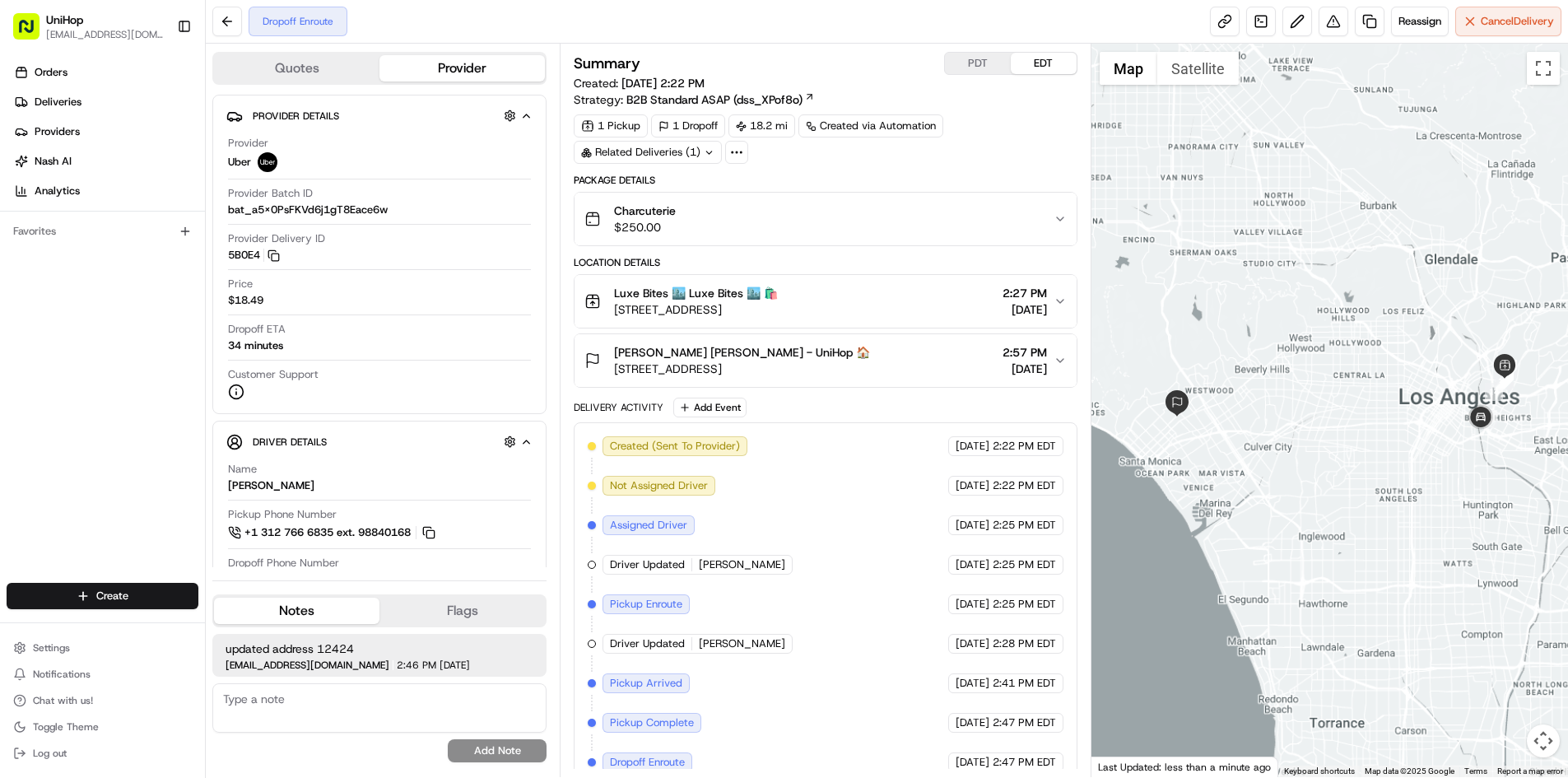
drag, startPoint x: 1350, startPoint y: 464, endPoint x: 1389, endPoint y: 461, distance: 39.1
click at [1388, 462] on div at bounding box center [1329, 410] width 476 height 734
